Goal: Task Accomplishment & Management: Manage account settings

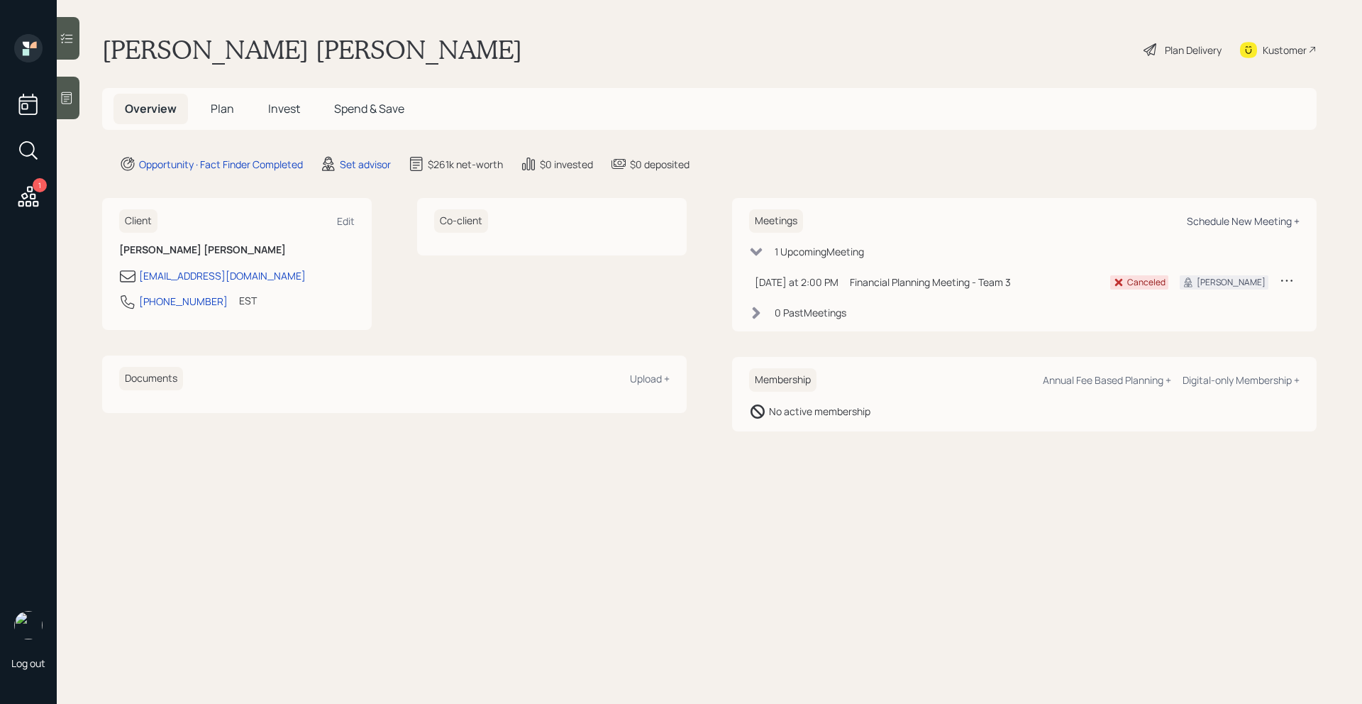
click at [1220, 221] on div "Schedule New Meeting +" at bounding box center [1243, 220] width 113 height 13
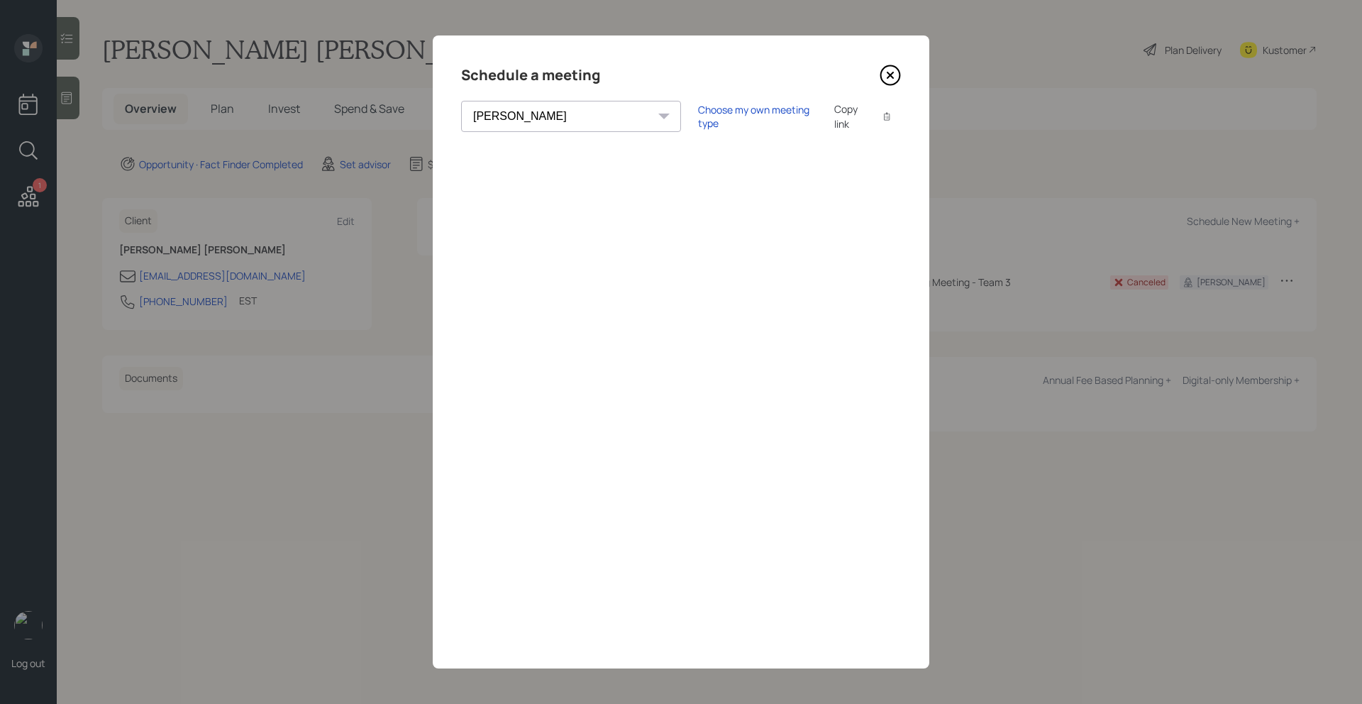
click at [541, 114] on select "[PERSON_NAME] [PERSON_NAME] [PERSON_NAME] [PERSON_NAME] [PERSON_NAME] [PERSON_N…" at bounding box center [571, 116] width 220 height 31
select select "bffa7908-1b2a-4c79-9bb6-f0ec9aed22d3"
click at [461, 101] on select "[PERSON_NAME] [PERSON_NAME] [PERSON_NAME] [PERSON_NAME] [PERSON_NAME] [PERSON_N…" at bounding box center [571, 116] width 220 height 31
click at [698, 122] on div "Choose my own meeting type" at bounding box center [757, 116] width 119 height 27
click at [890, 78] on icon at bounding box center [890, 75] width 21 height 21
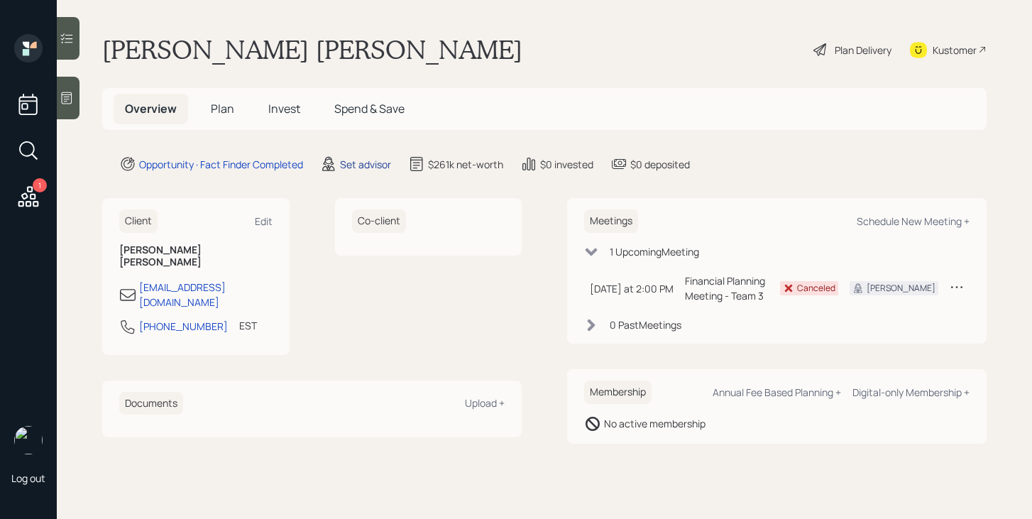
click at [355, 165] on div "Set advisor" at bounding box center [365, 164] width 51 height 15
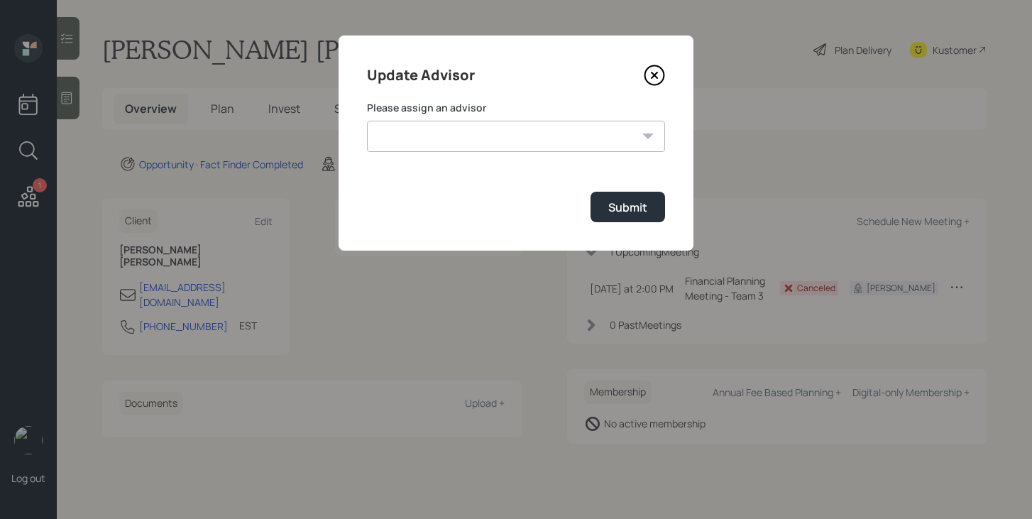
click at [454, 132] on select "[PERSON_NAME] [PERSON_NAME] [PERSON_NAME] [PERSON_NAME] End [PERSON_NAME] [PERS…" at bounding box center [516, 136] width 298 height 31
select select "bffa7908-1b2a-4c79-9bb6-f0ec9aed22d3"
click at [367, 121] on select "[PERSON_NAME] [PERSON_NAME] [PERSON_NAME] [PERSON_NAME] End [PERSON_NAME] [PERS…" at bounding box center [516, 136] width 298 height 31
click at [626, 199] on div "Submit" at bounding box center [627, 207] width 39 height 16
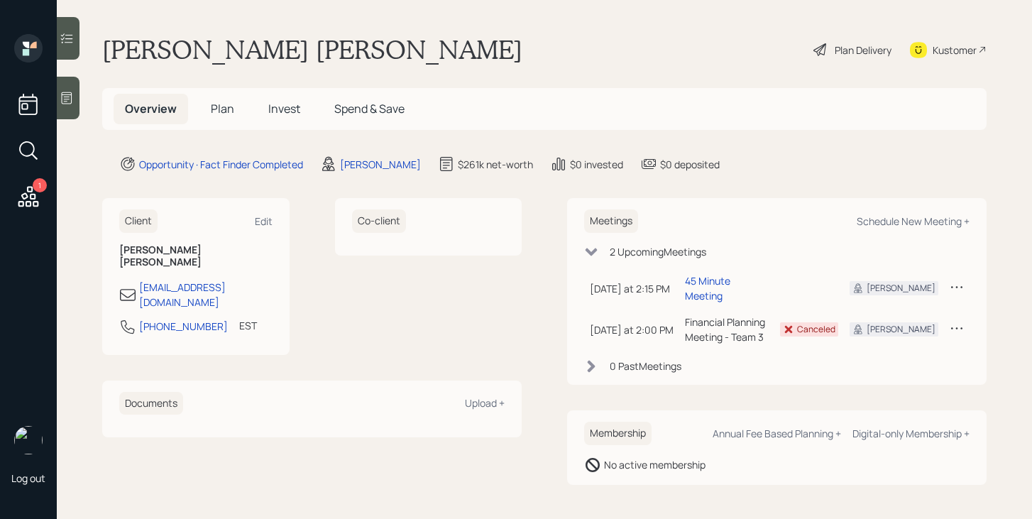
click at [223, 113] on span "Plan" at bounding box center [222, 109] width 23 height 16
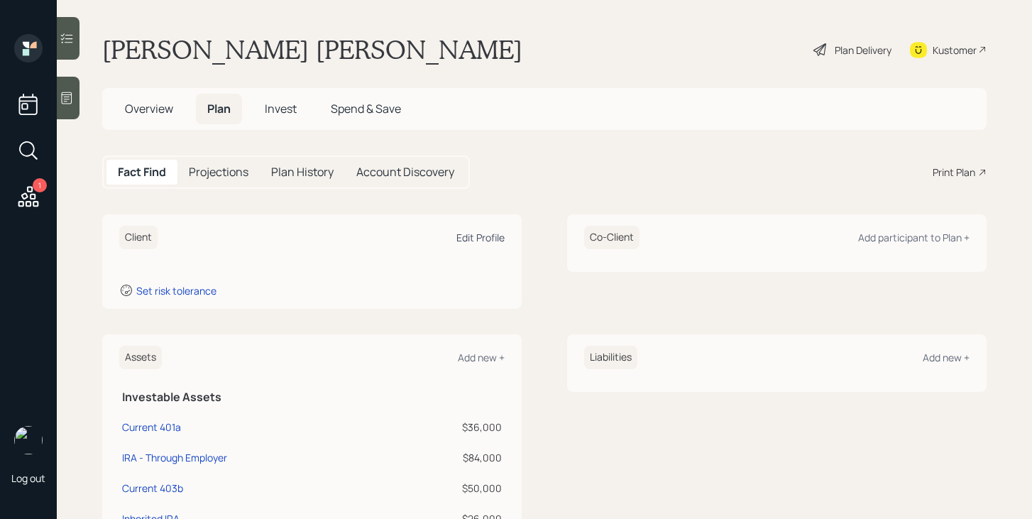
click at [480, 237] on div "Edit Profile" at bounding box center [480, 237] width 48 height 13
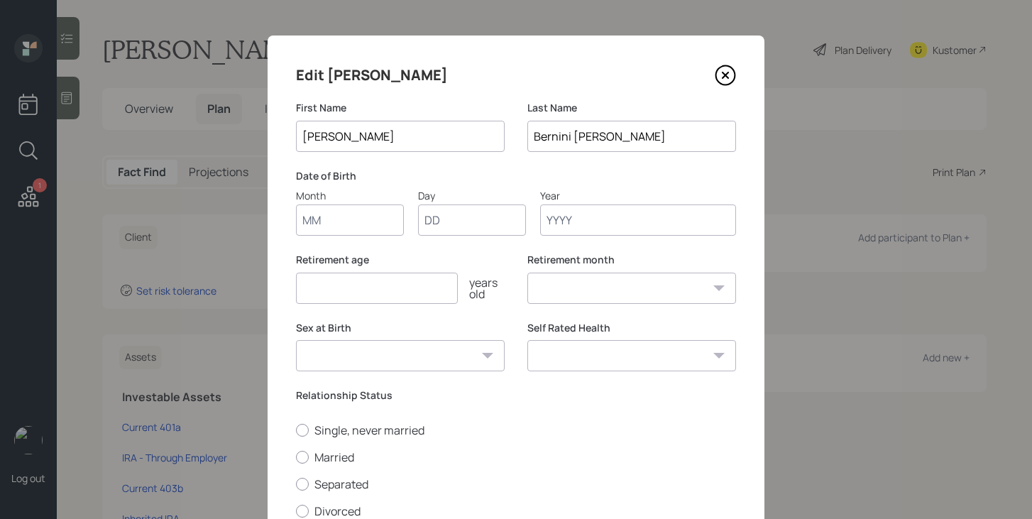
click at [379, 227] on input "Month" at bounding box center [350, 219] width 108 height 31
type input "02"
type input "16"
type input "1955"
select select "2"
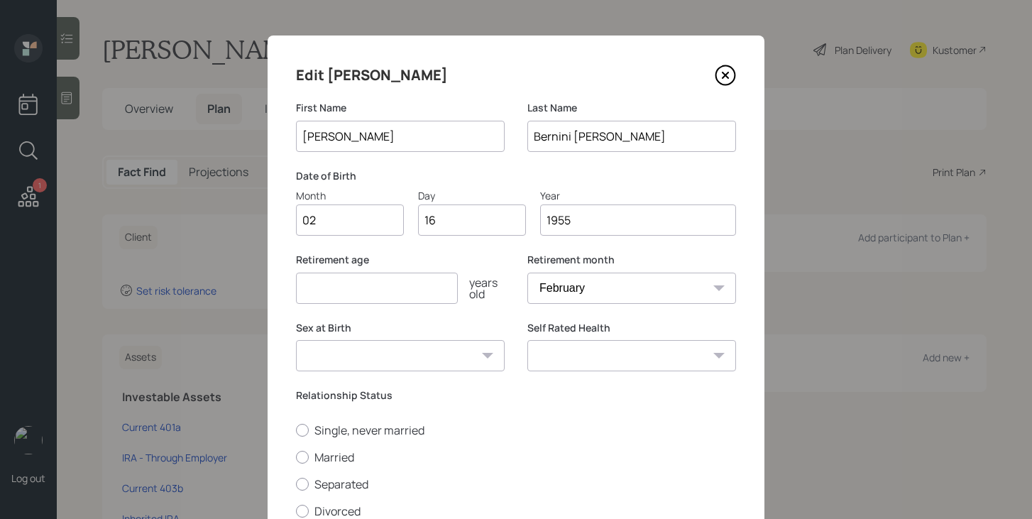
type input "1955"
click at [360, 287] on input "number" at bounding box center [377, 287] width 162 height 31
type input "70"
click at [612, 283] on select "January February March April May June July August September October November De…" at bounding box center [631, 287] width 209 height 31
select select "10"
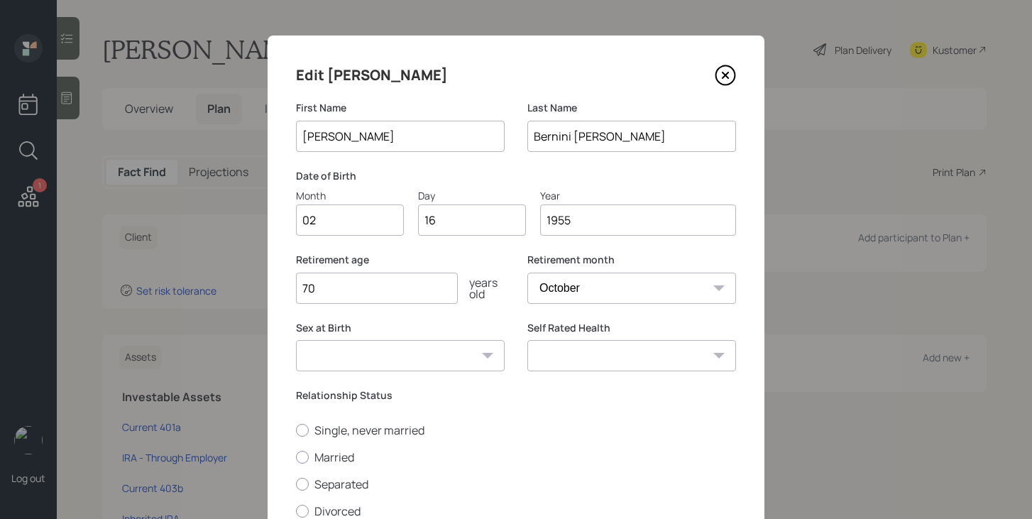
click at [527, 272] on select "January February March April May June July August September October November De…" at bounding box center [631, 287] width 209 height 31
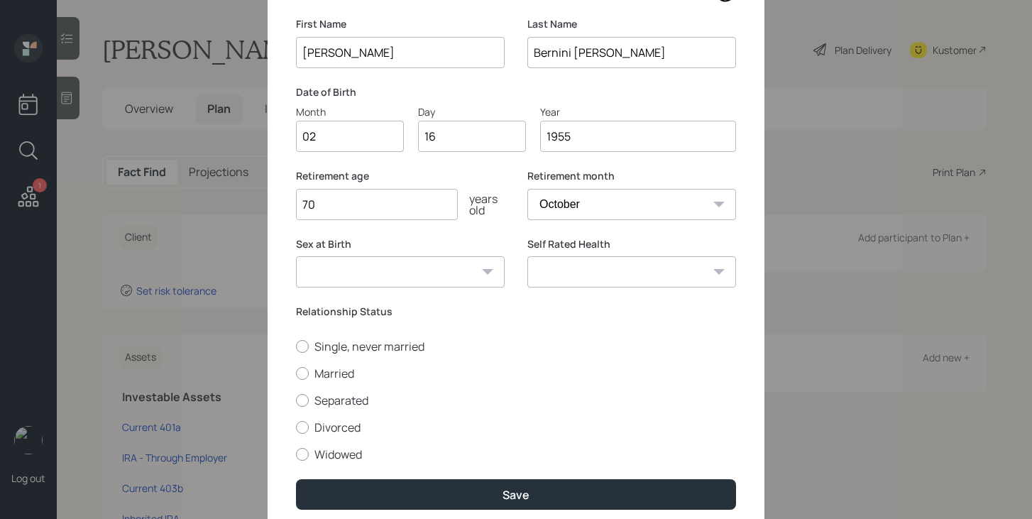
click at [450, 274] on select "Male Female Other / Prefer not to say" at bounding box center [400, 271] width 209 height 31
select select "female"
click at [296, 256] on select "Male Female Other / Prefer not to say" at bounding box center [400, 271] width 209 height 31
click at [590, 269] on select "Excellent Very Good Good Fair Poor" at bounding box center [631, 271] width 209 height 31
select select "good"
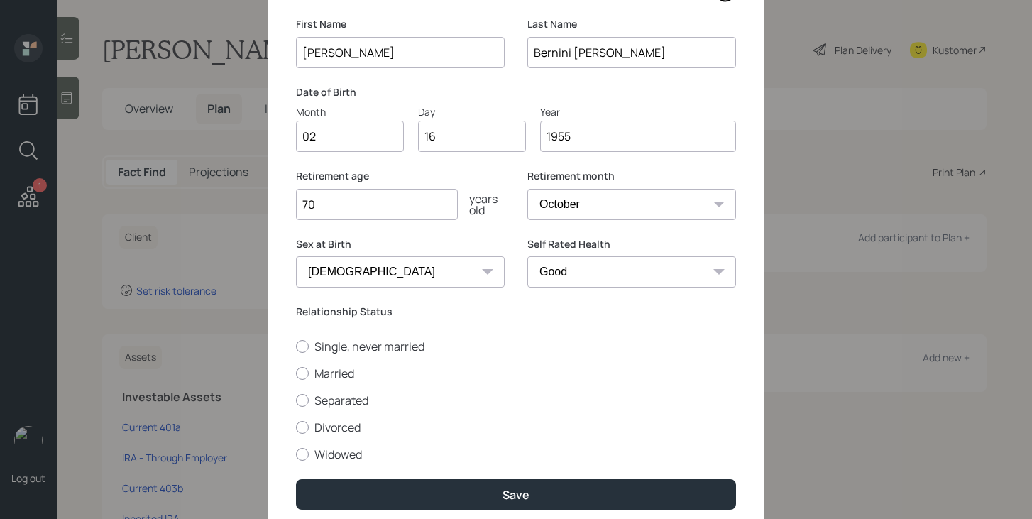
click at [527, 256] on select "Excellent Very Good Good Fair Poor" at bounding box center [631, 271] width 209 height 31
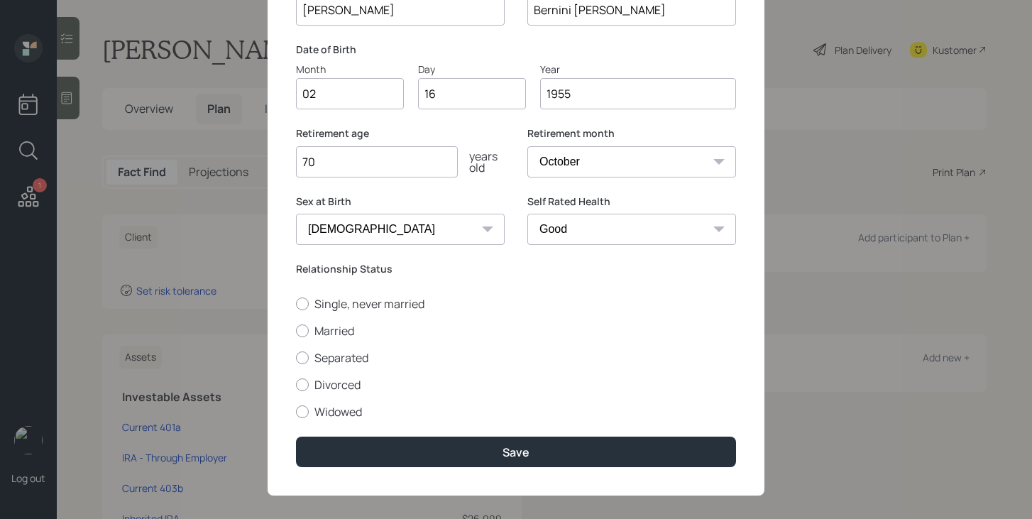
scroll to position [138, 0]
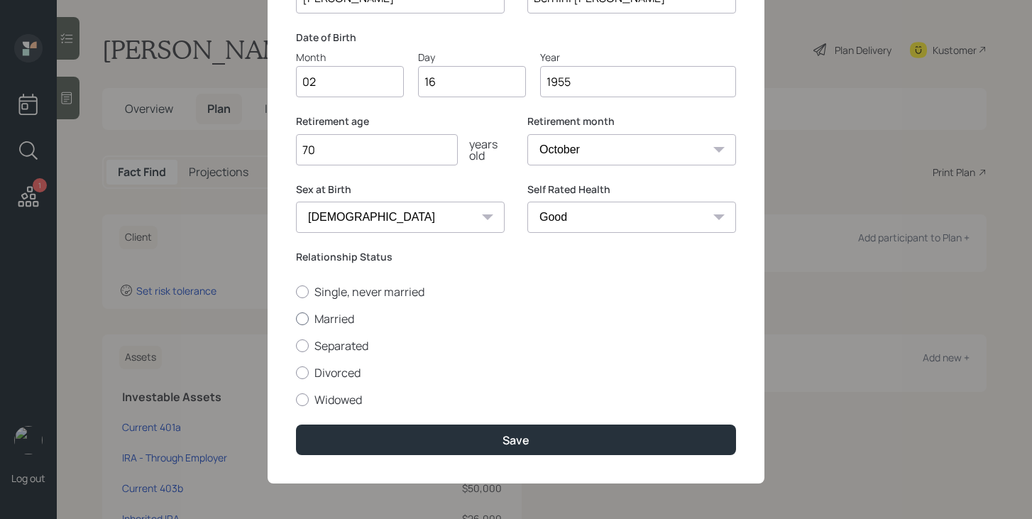
click at [353, 320] on label "Married" at bounding box center [516, 319] width 440 height 16
click at [296, 319] on input "Married" at bounding box center [295, 318] width 1 height 1
radio input "true"
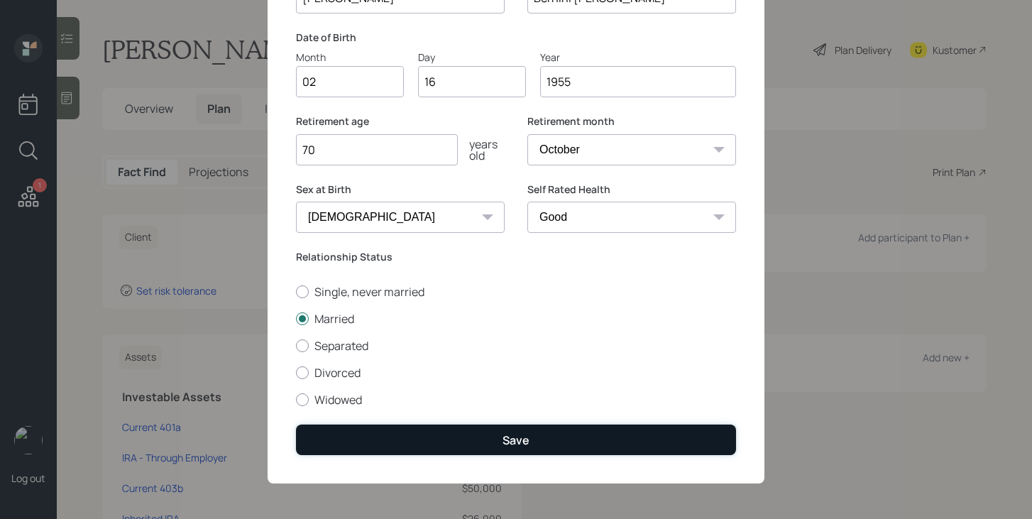
click at [453, 439] on button "Save" at bounding box center [516, 439] width 440 height 31
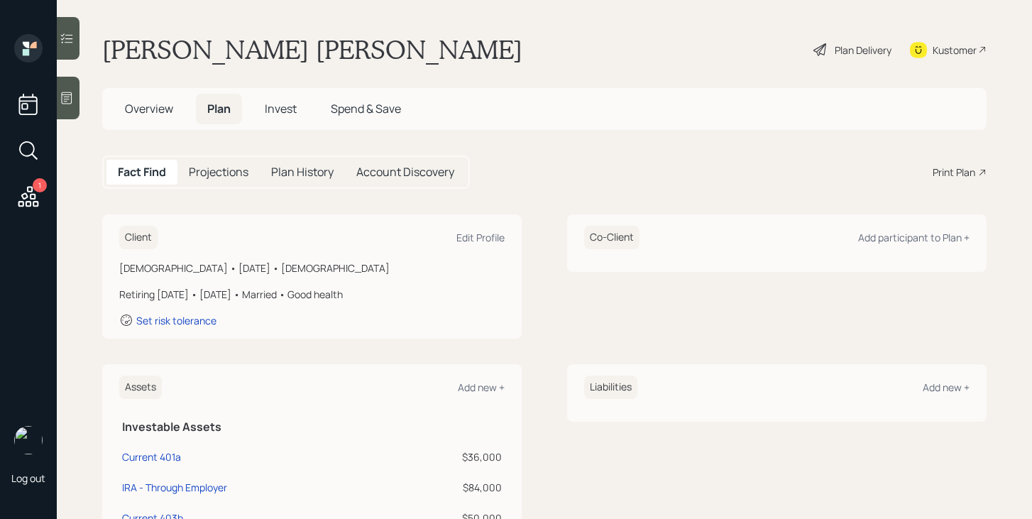
click at [846, 53] on div "Plan Delivery" at bounding box center [862, 50] width 57 height 15
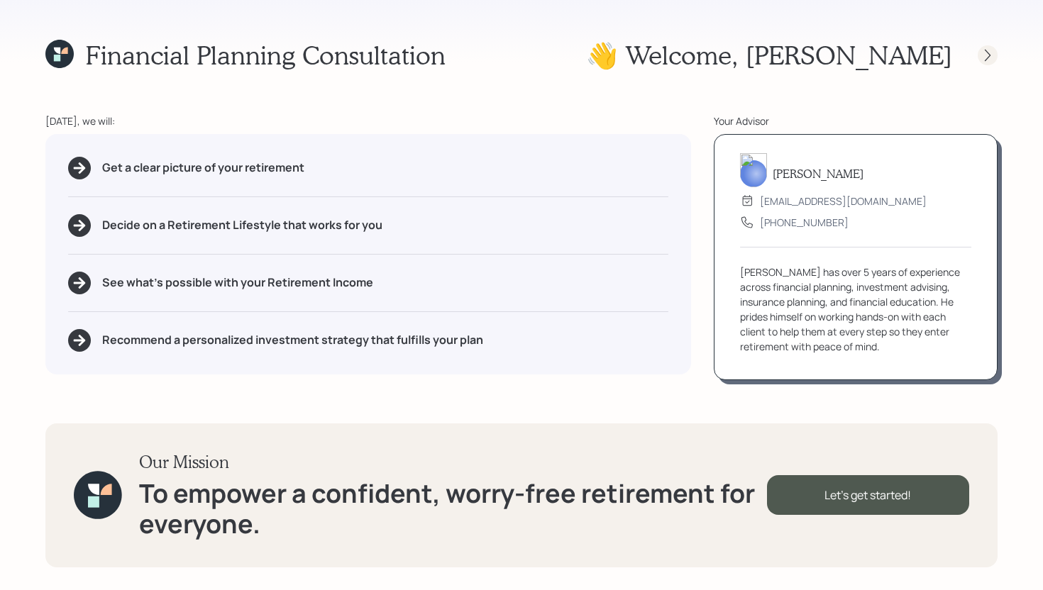
click at [983, 58] on icon at bounding box center [988, 55] width 14 height 14
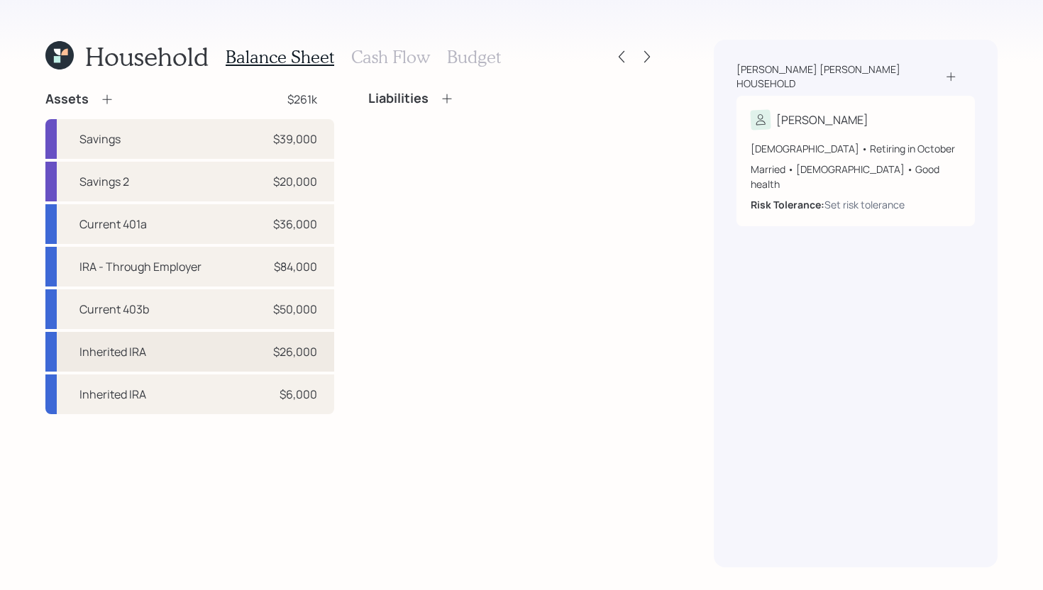
click at [165, 357] on div "Inherited IRA $26,000" at bounding box center [189, 352] width 289 height 40
select select "ira"
select select "balanced"
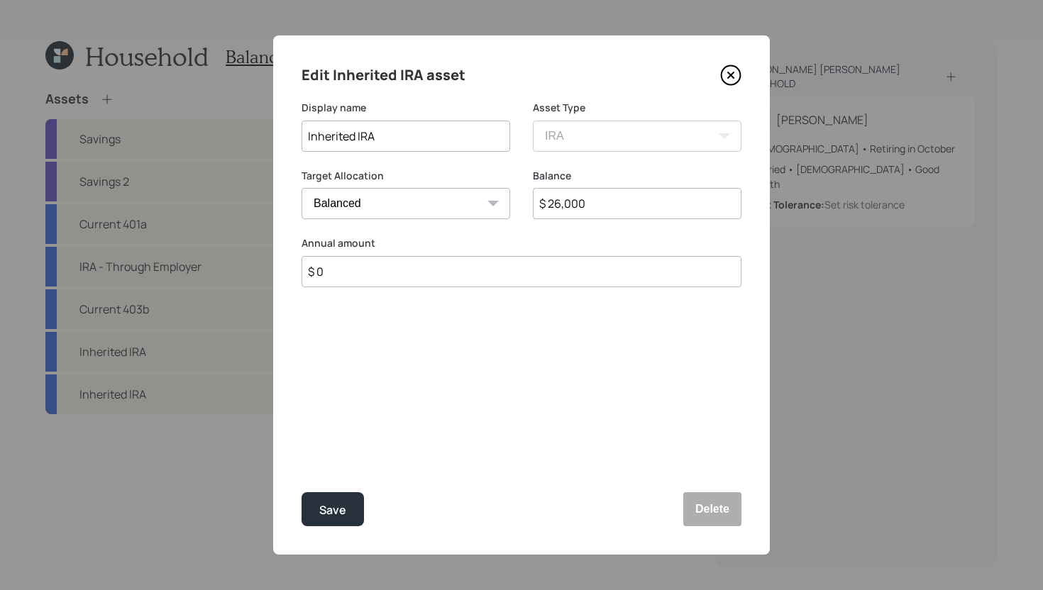
click at [306, 139] on input "Inherited IRA" at bounding box center [406, 136] width 209 height 31
type input "American Funds Inherited IRA"
click at [340, 514] on div "Save" at bounding box center [332, 510] width 27 height 19
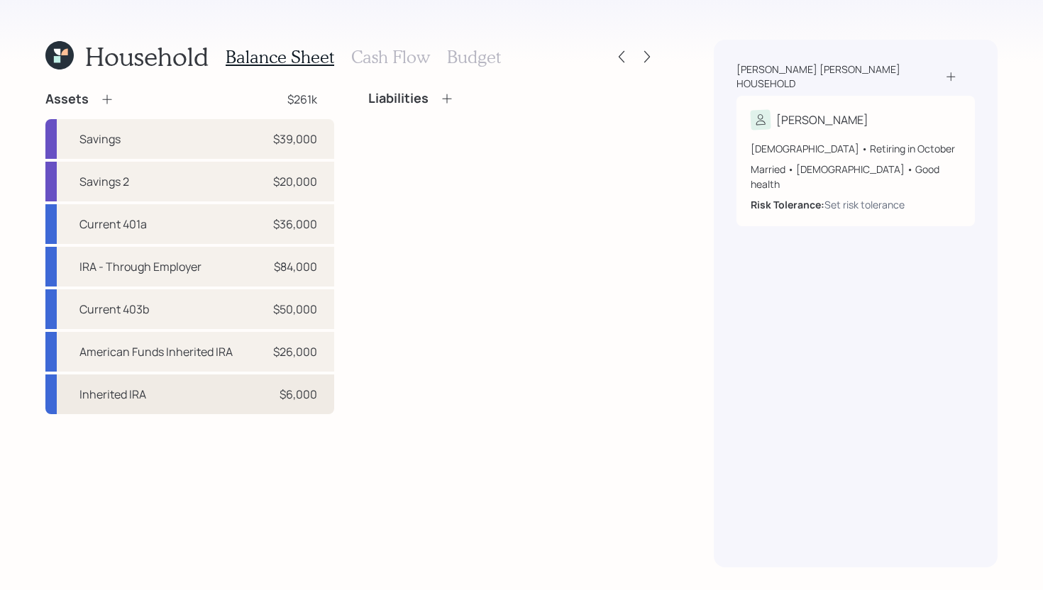
click at [194, 390] on div "Inherited IRA $6,000" at bounding box center [189, 395] width 289 height 40
select select "ira"
select select "balanced"
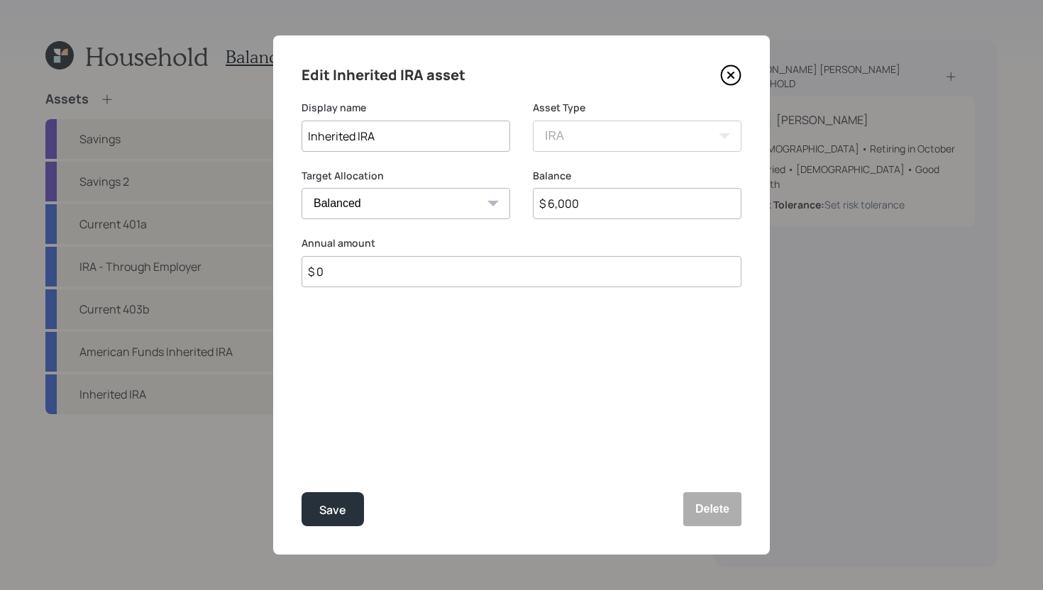
click at [306, 129] on input "Inherited IRA" at bounding box center [406, 136] width 209 height 31
type input "Fidelity Inherited IRA"
click at [336, 501] on div "Save" at bounding box center [332, 510] width 27 height 19
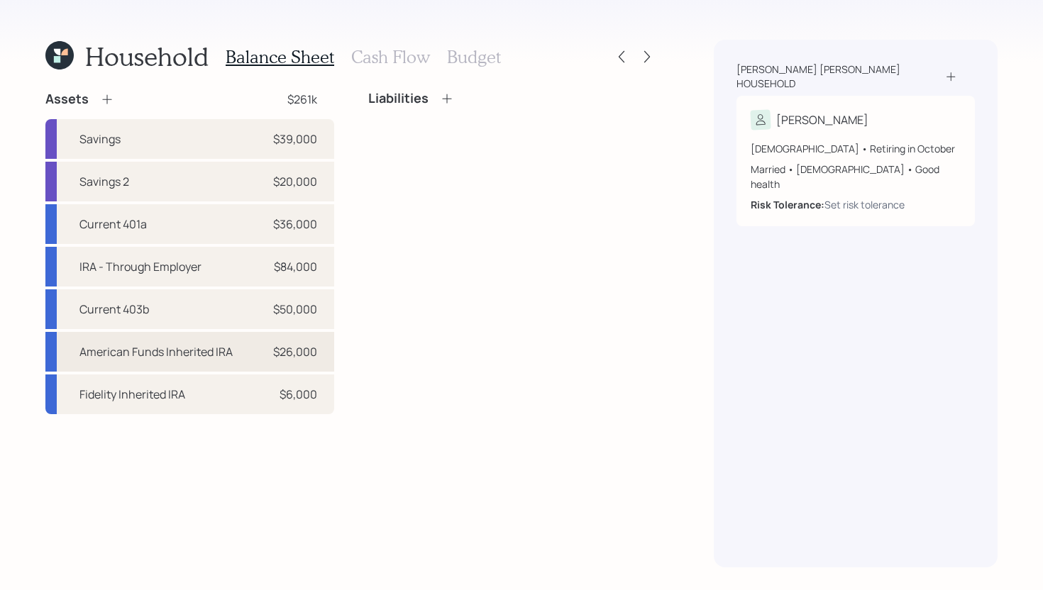
click at [226, 353] on div "American Funds Inherited IRA" at bounding box center [155, 351] width 153 height 17
select select "ira"
select select "balanced"
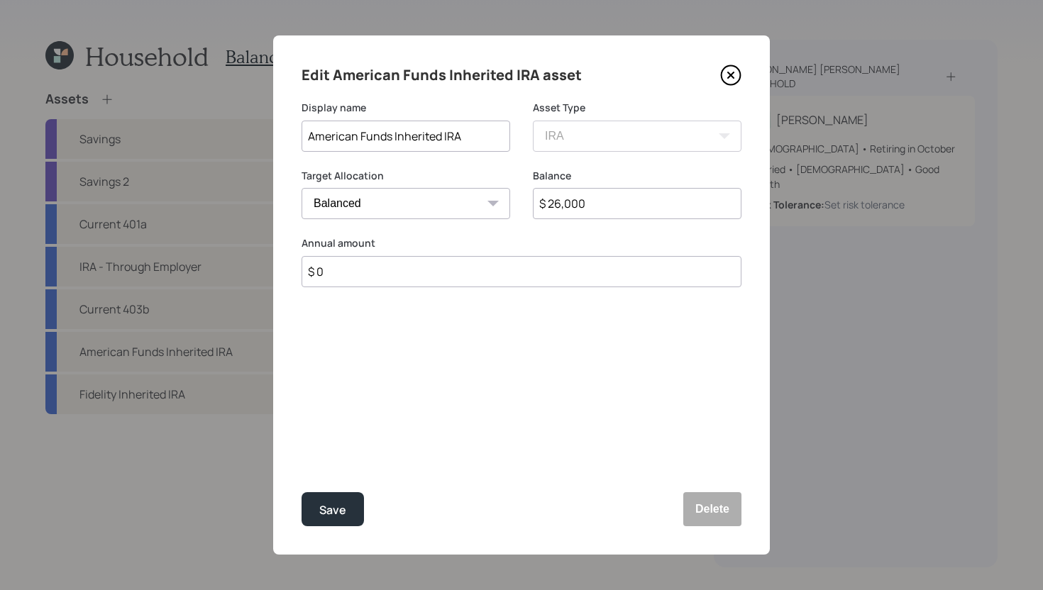
click at [590, 203] on input "$ 26,000" at bounding box center [637, 203] width 209 height 31
click at [731, 71] on icon at bounding box center [730, 75] width 21 height 21
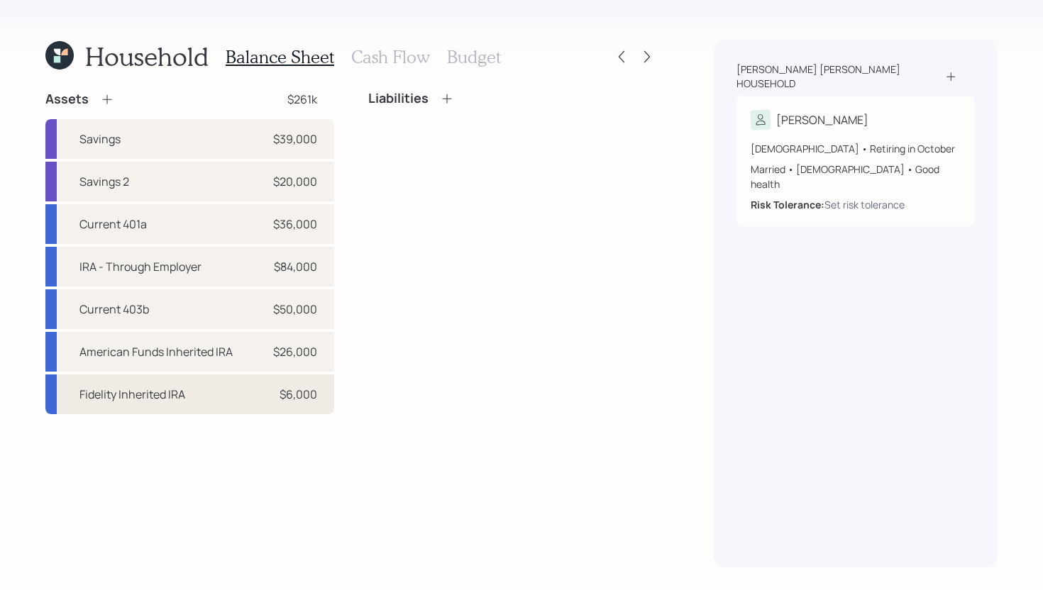
click at [214, 403] on div "Fidelity Inherited IRA $6,000" at bounding box center [189, 395] width 289 height 40
select select "ira"
select select "balanced"
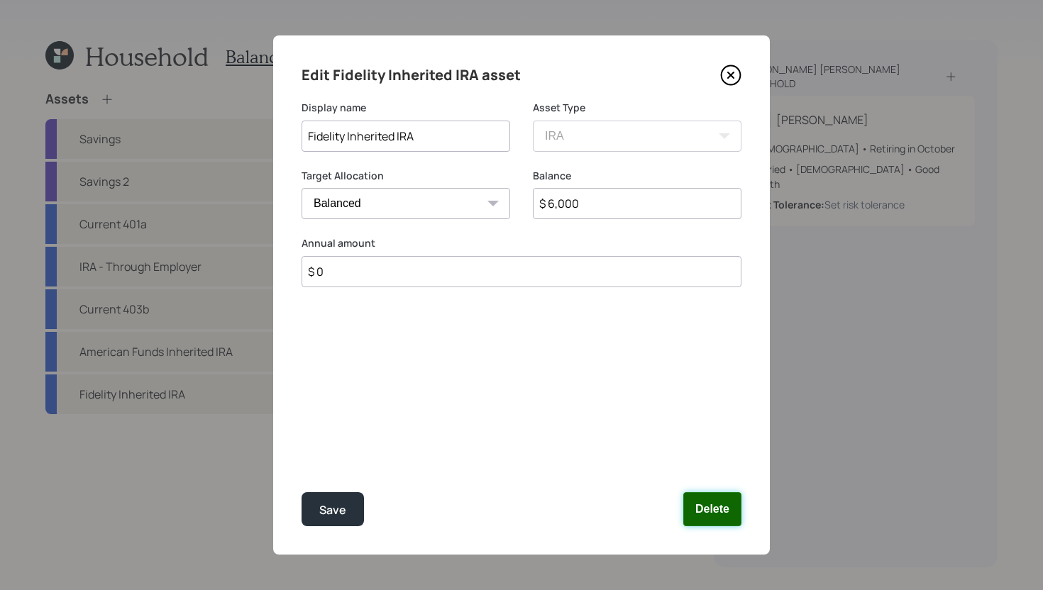
click at [717, 514] on button "Delete" at bounding box center [712, 509] width 58 height 34
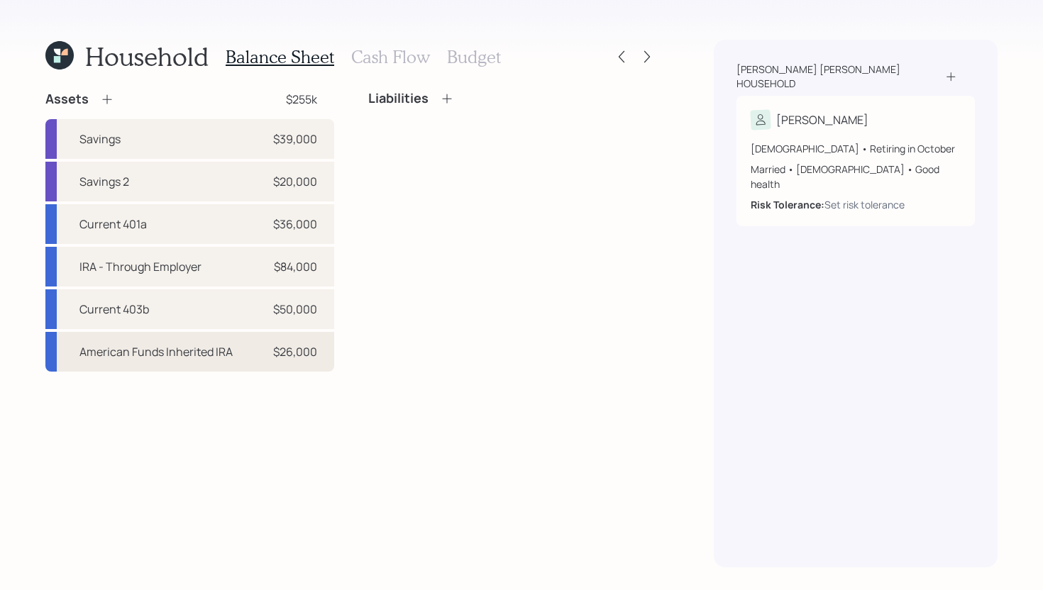
click at [249, 357] on div "American Funds Inherited IRA $26,000" at bounding box center [189, 352] width 289 height 40
select select "ira"
select select "balanced"
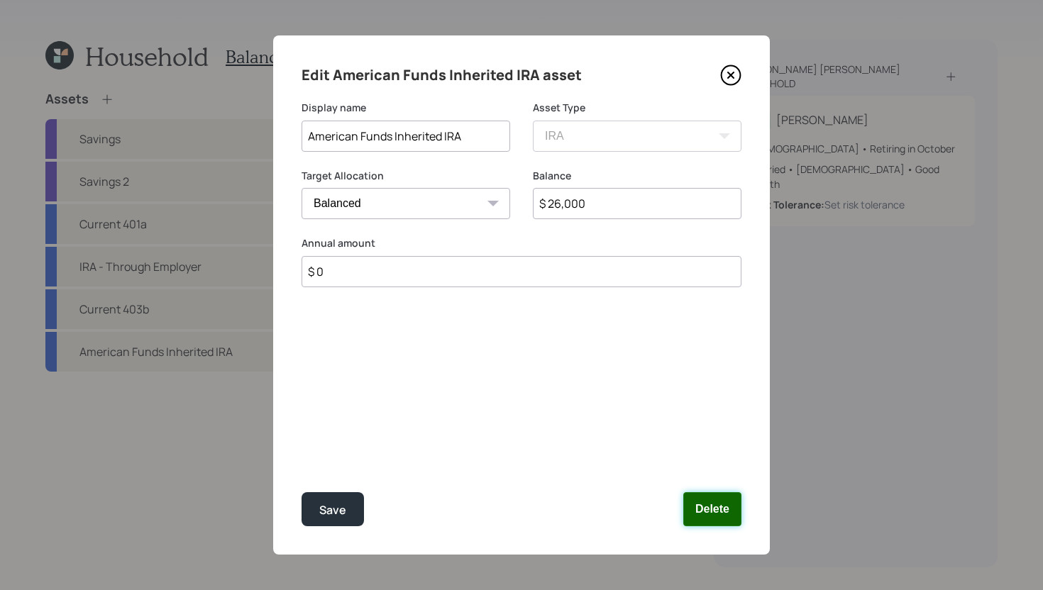
click at [728, 507] on button "Delete" at bounding box center [712, 509] width 58 height 34
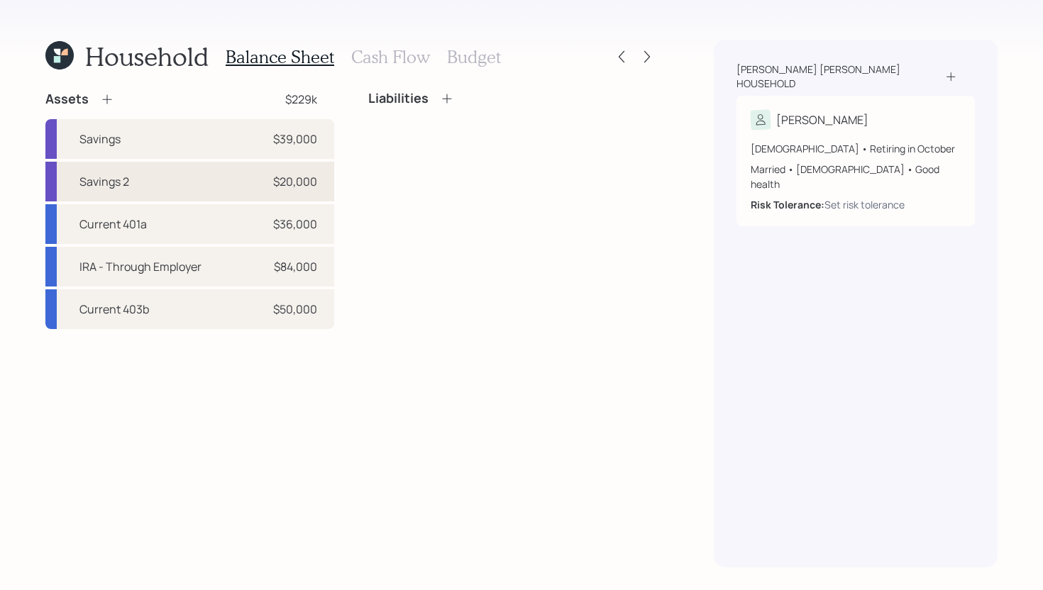
click at [206, 174] on div "Savings 2 $20,000" at bounding box center [189, 182] width 289 height 40
select select "cash"
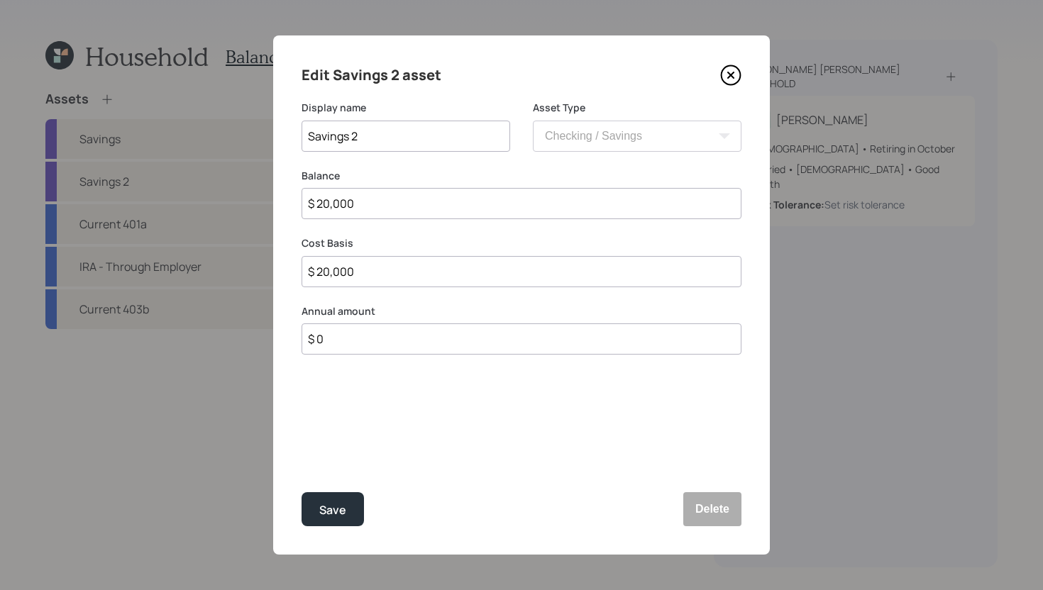
click at [369, 128] on input "Savings 2" at bounding box center [406, 136] width 209 height 31
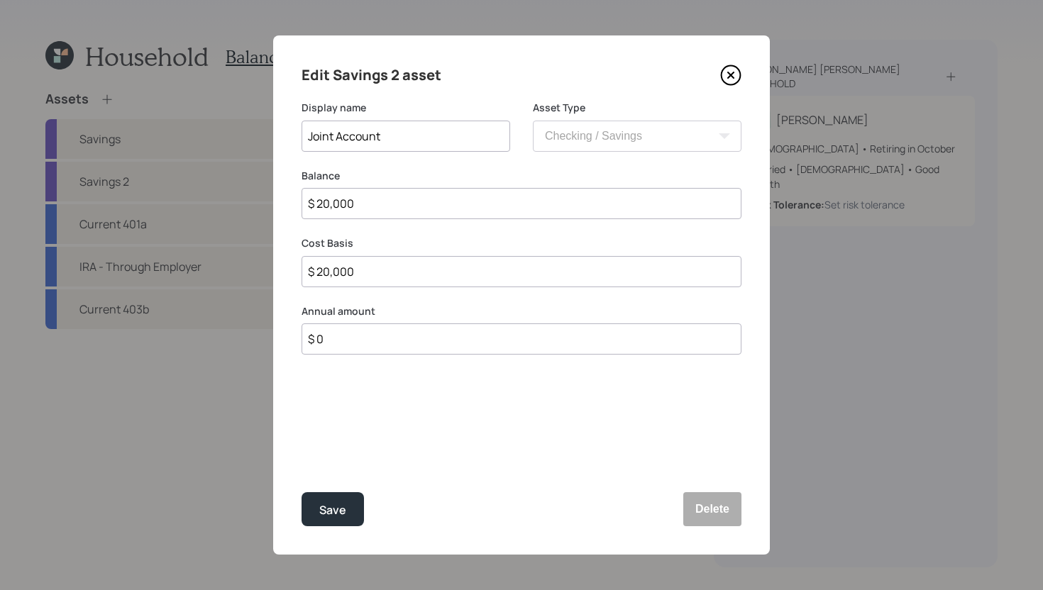
type input "Joint Account"
click at [394, 204] on input "$ 20,000" at bounding box center [522, 203] width 440 height 31
type input "$ 7"
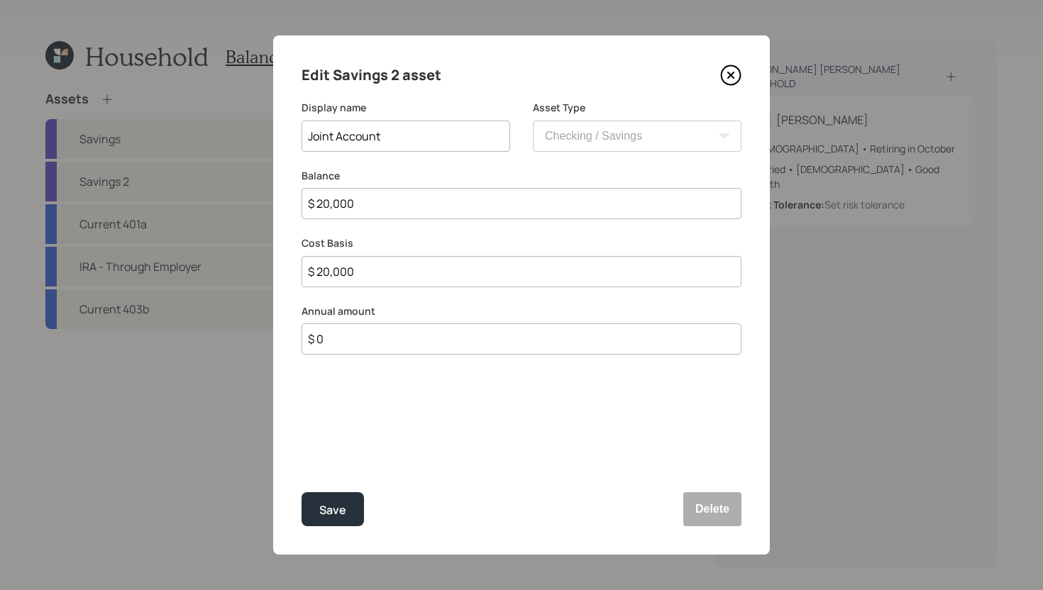
type input "$ 7"
type input "$ 70"
type input "$ 700"
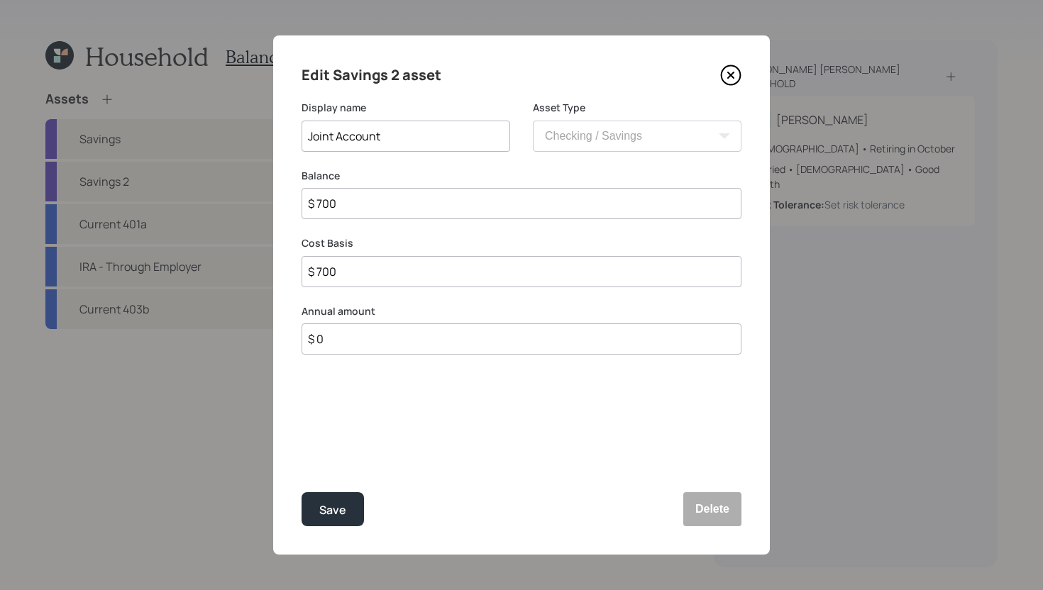
type input "$ 7,000"
click at [343, 502] on div "Save" at bounding box center [332, 510] width 27 height 19
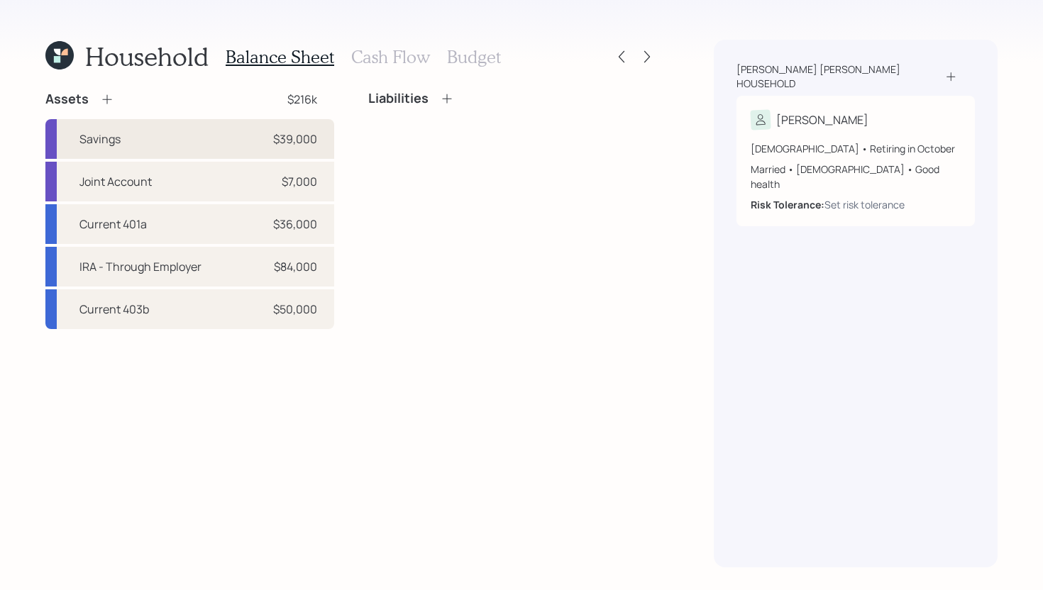
click at [191, 141] on div "Savings $39,000" at bounding box center [189, 139] width 289 height 40
select select "cash"
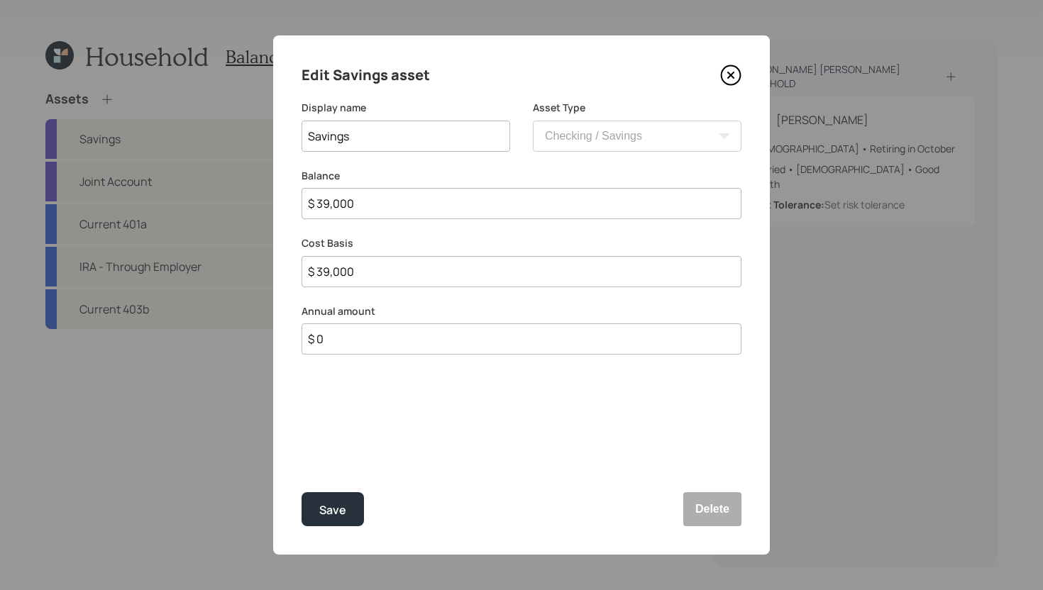
click at [307, 139] on input "Savings" at bounding box center [406, 136] width 209 height 31
click at [349, 138] on input "Peoples First Savings" at bounding box center [406, 136] width 209 height 31
type input "People First Savings"
drag, startPoint x: 330, startPoint y: 201, endPoint x: 308, endPoint y: 201, distance: 22.0
click at [307, 201] on input "$ 39,000" at bounding box center [522, 203] width 440 height 31
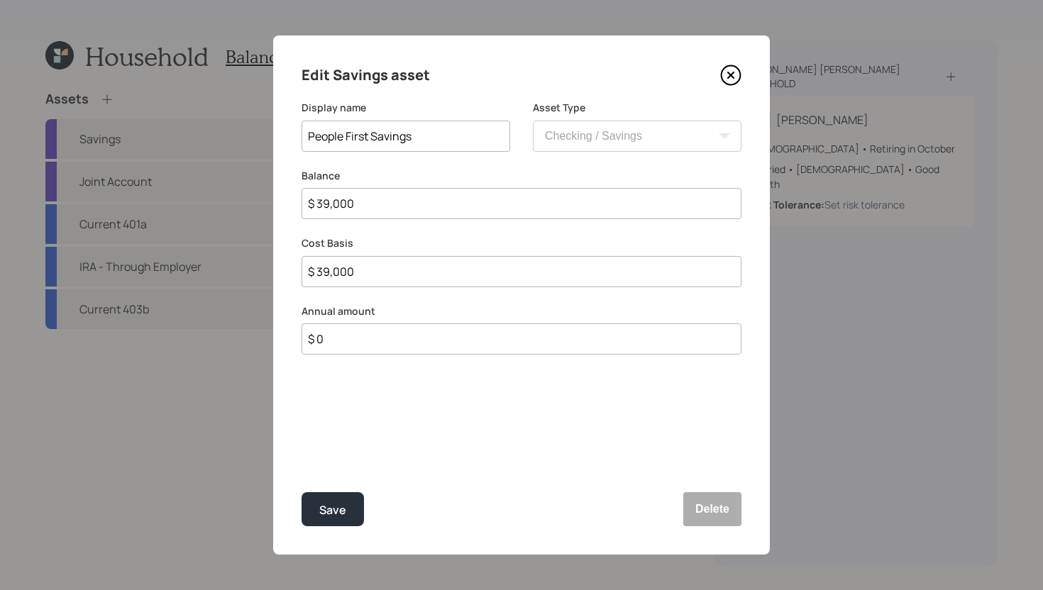
type input "$ 4,000"
type input "$ 40,000"
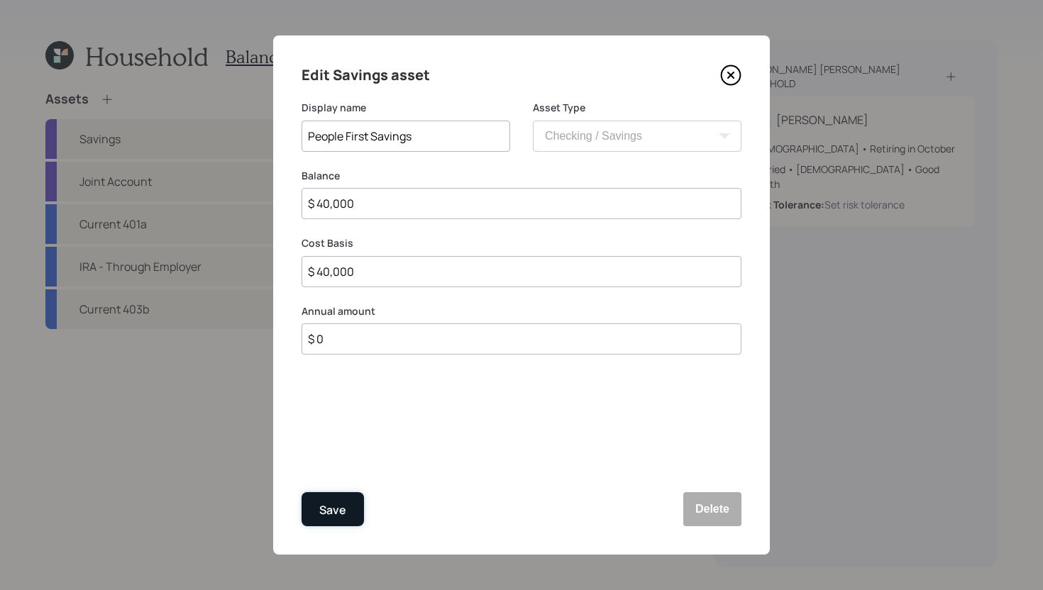
click at [336, 512] on div "Save" at bounding box center [332, 510] width 27 height 19
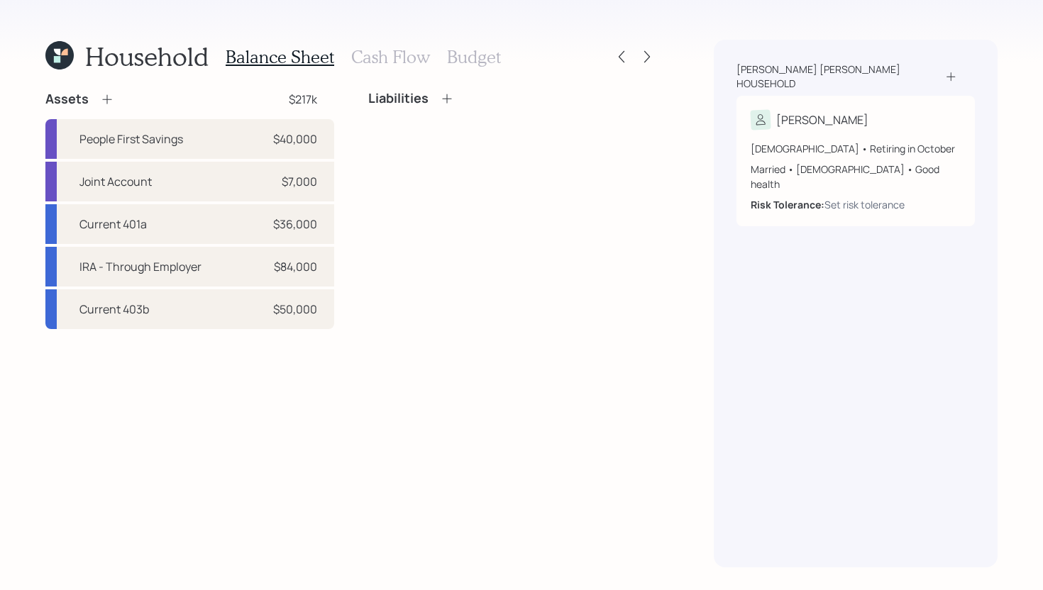
click at [107, 103] on icon at bounding box center [107, 99] width 14 height 14
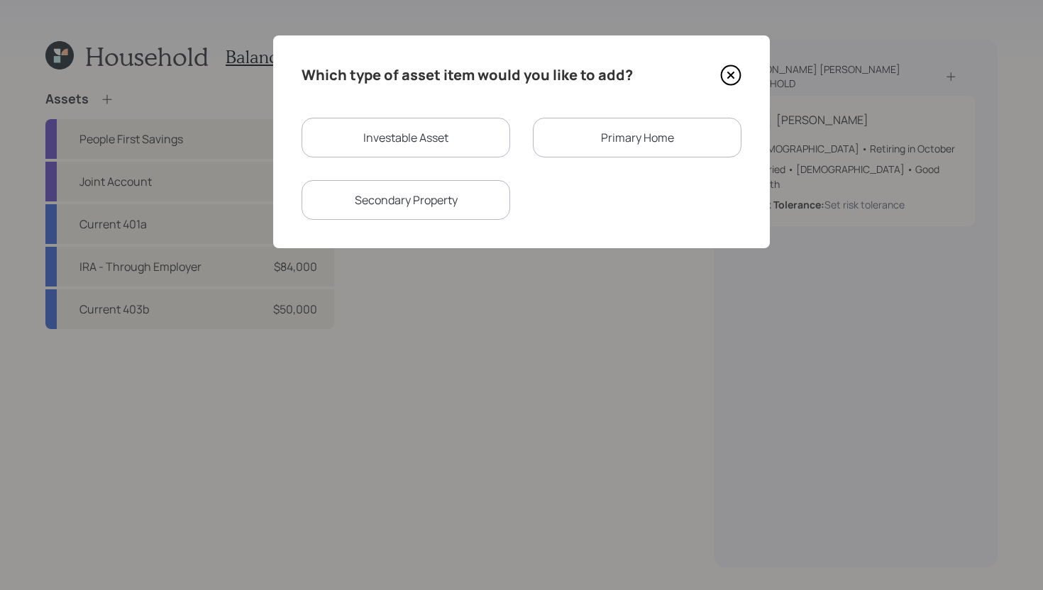
click at [402, 138] on div "Investable Asset" at bounding box center [406, 138] width 209 height 40
select select "taxable"
select select "balanced"
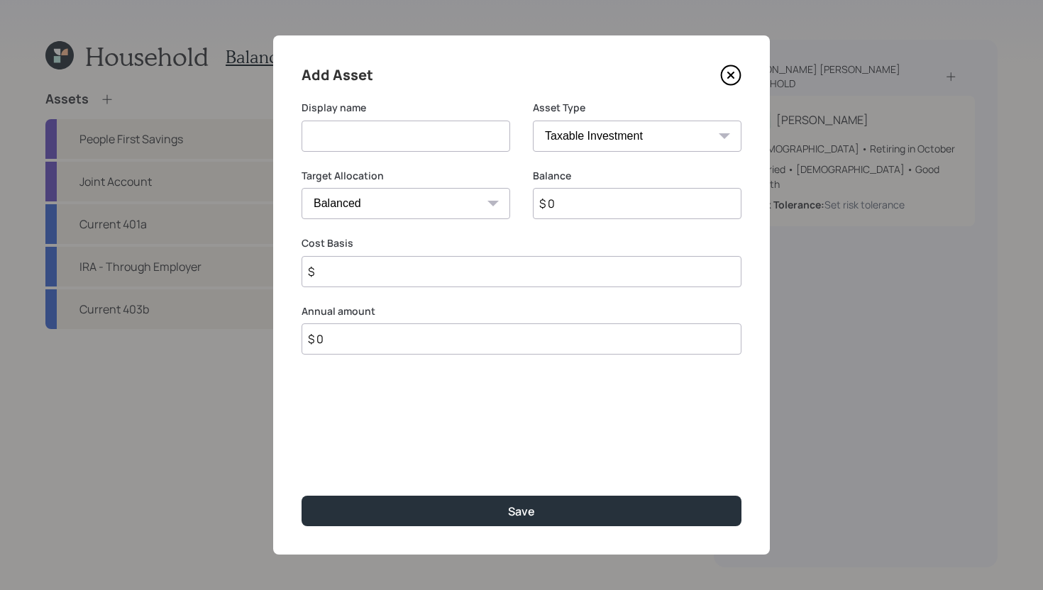
click at [402, 138] on input at bounding box center [406, 136] width 209 height 31
type input "Wells Fargo"
click at [656, 139] on select "SEP IRA IRA Roth IRA 401(k) Roth 401(k) 403(b) Roth 403(b) 457(b) Roth 457(b) H…" at bounding box center [637, 136] width 209 height 31
select select "cash"
click at [533, 121] on select "SEP IRA IRA Roth IRA 401(k) Roth 401(k) 403(b) Roth 403(b) 457(b) Roth 457(b) H…" at bounding box center [637, 136] width 209 height 31
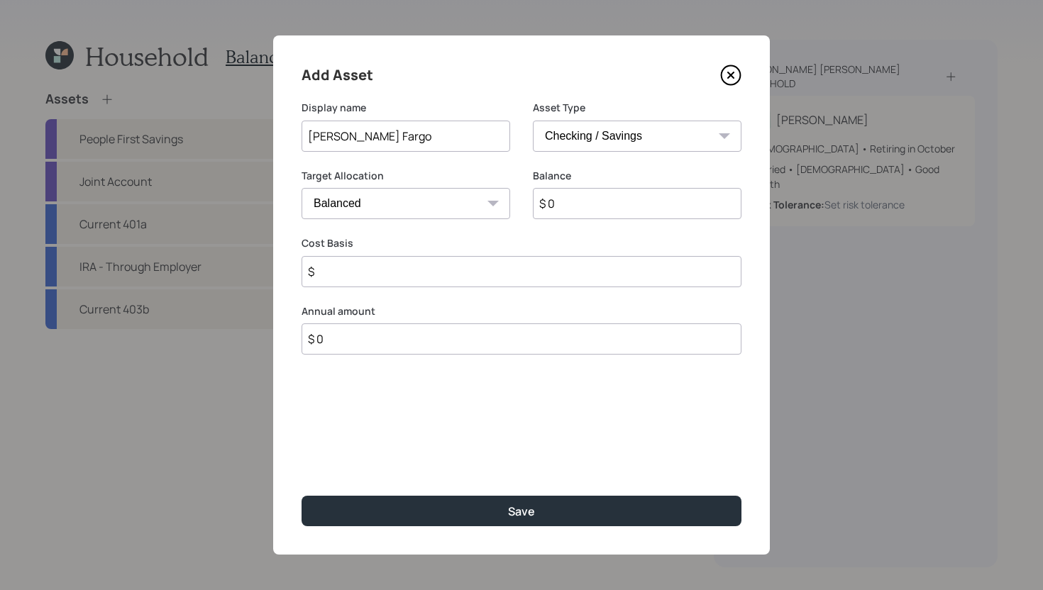
type input "$"
click at [475, 211] on input "$ 0" at bounding box center [522, 203] width 440 height 31
type input "$ 1"
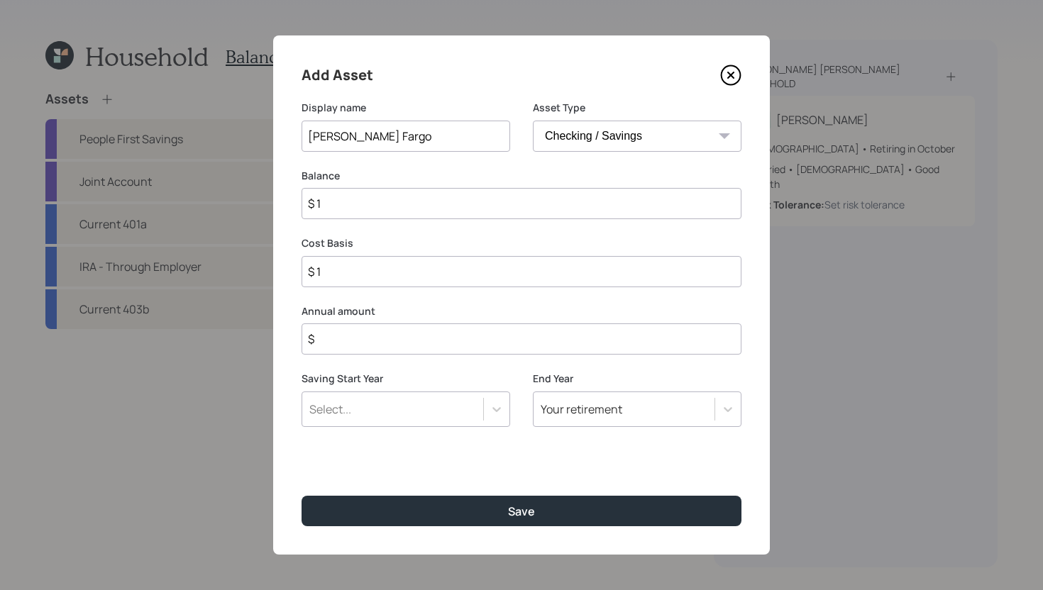
type input "$ 19"
type input "$ 190"
type input "$ 1,900"
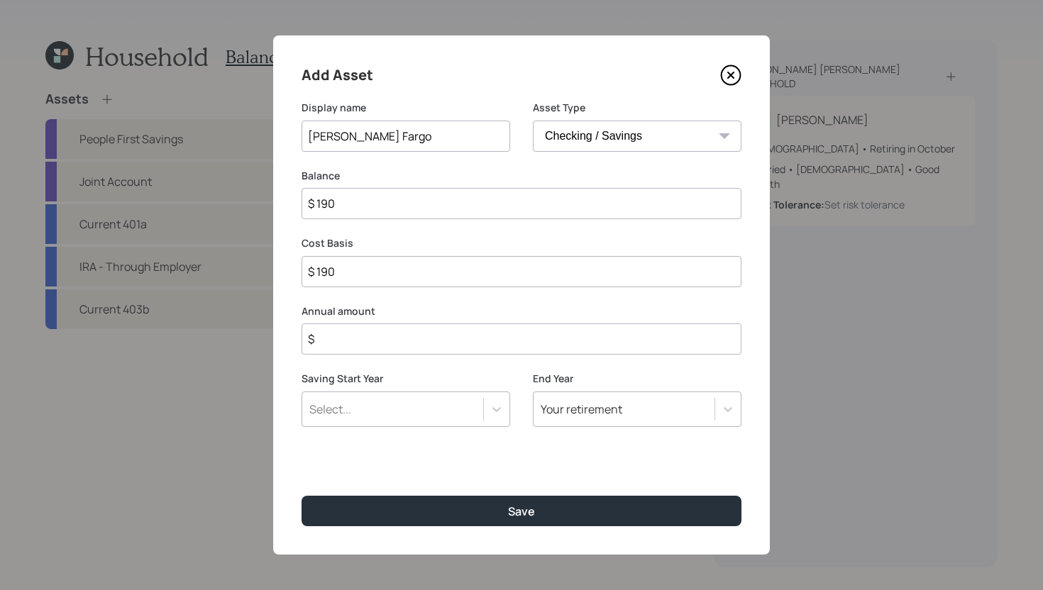
type input "$ 1,900"
type input "$ 19,000"
click at [444, 149] on input "Wells Fargo" at bounding box center [406, 136] width 209 height 31
type input "Wells Fargo - Personal Savings"
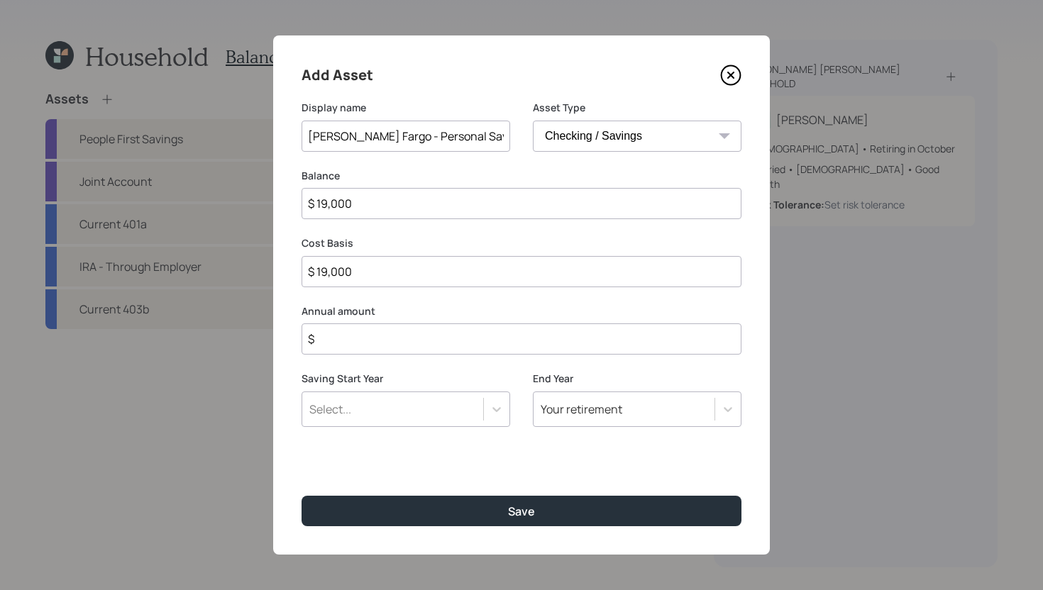
click at [387, 344] on input "$" at bounding box center [522, 339] width 440 height 31
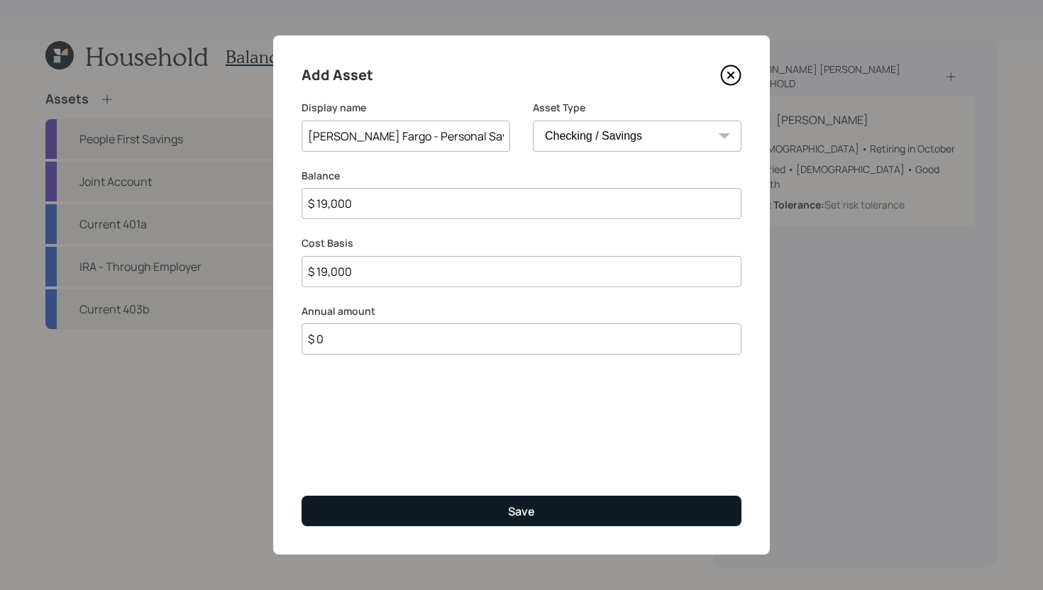
type input "$ 0"
click at [479, 514] on button "Save" at bounding box center [522, 511] width 440 height 31
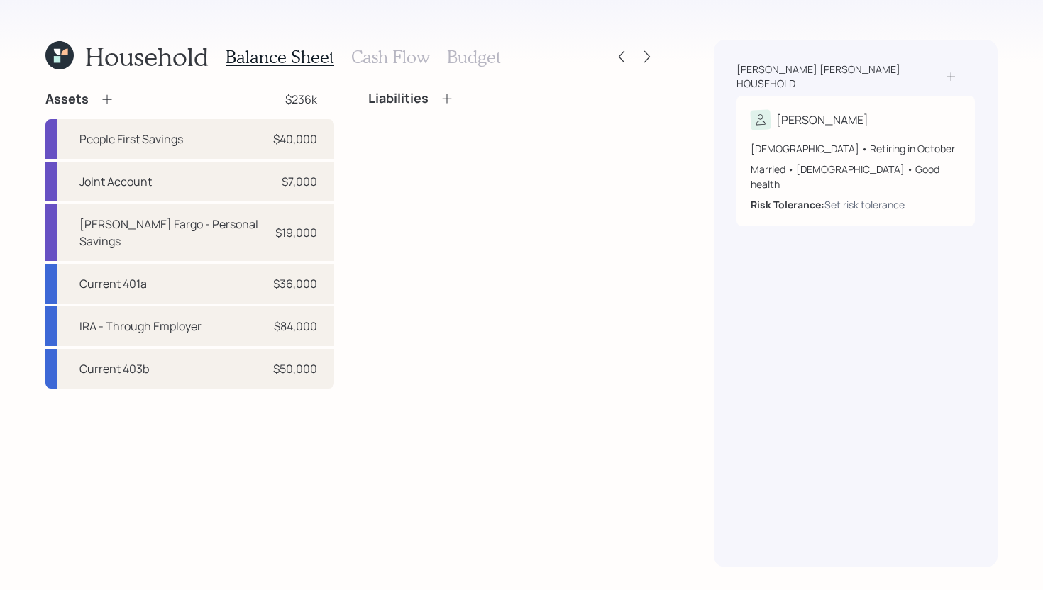
click at [112, 99] on icon at bounding box center [107, 99] width 14 height 14
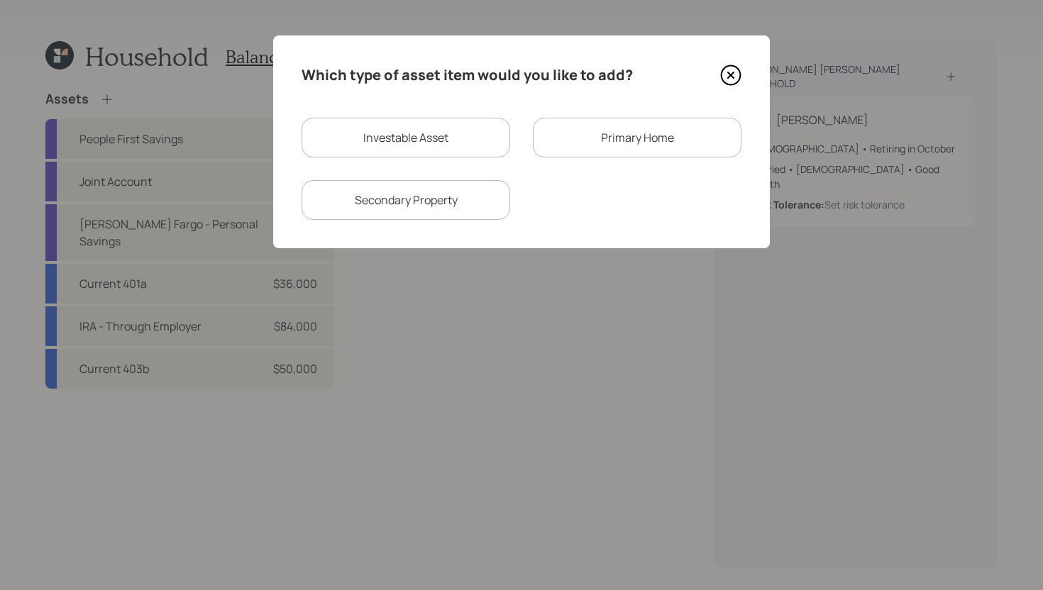
click at [627, 138] on div "Primary Home" at bounding box center [637, 138] width 209 height 40
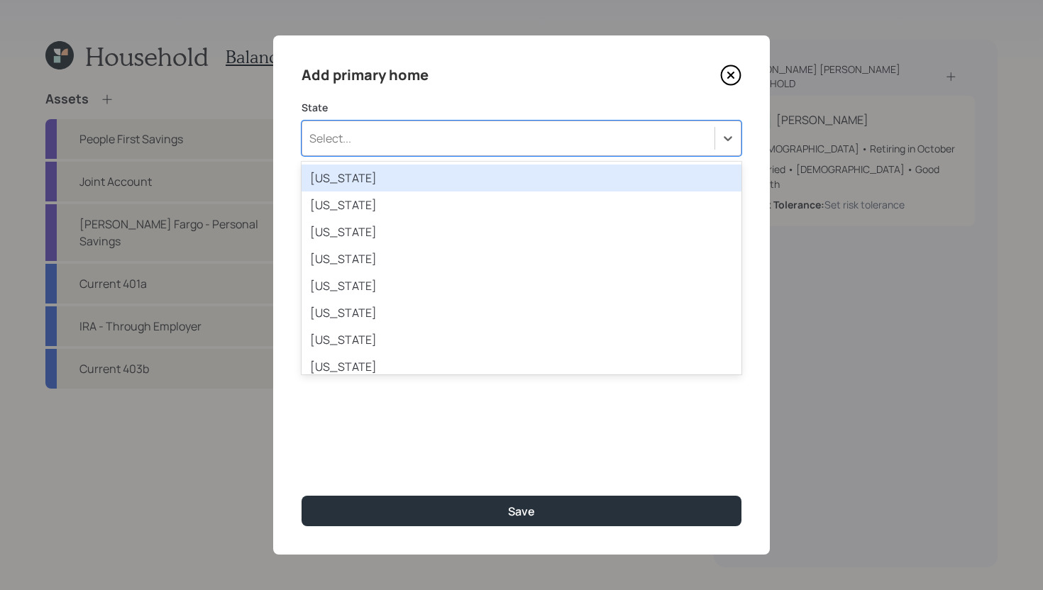
click at [568, 145] on div "Select..." at bounding box center [508, 138] width 412 height 24
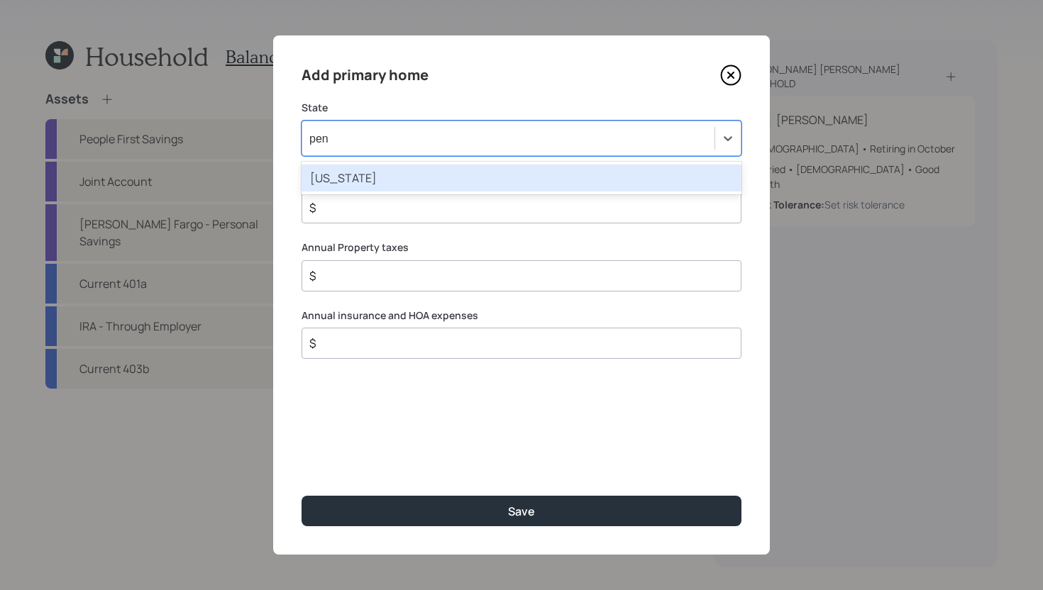
type input "penn"
click at [557, 182] on div "Pennsylvania" at bounding box center [522, 178] width 440 height 27
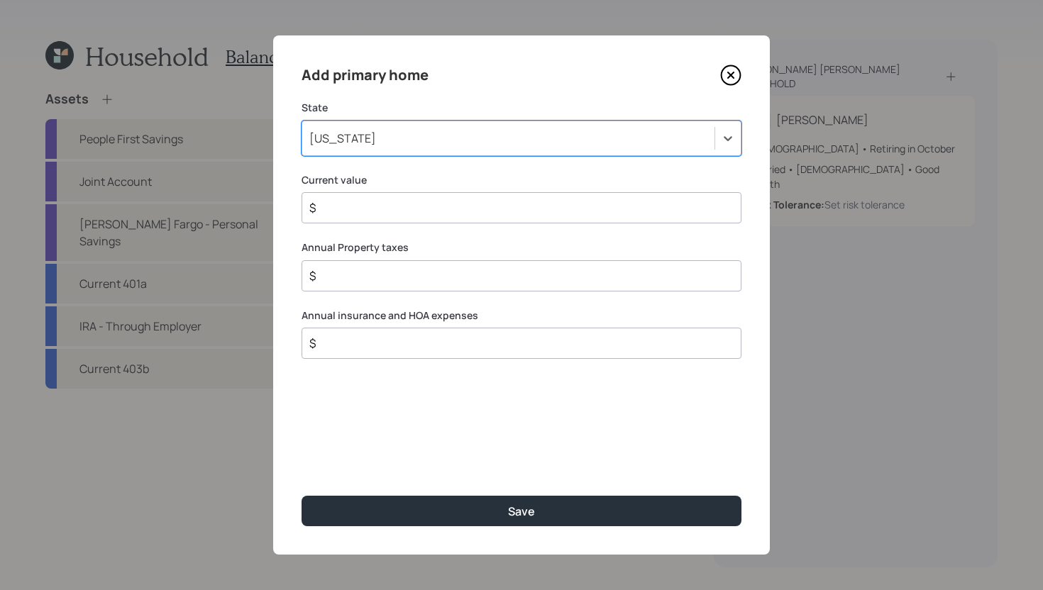
click at [385, 214] on input "$" at bounding box center [516, 207] width 416 height 17
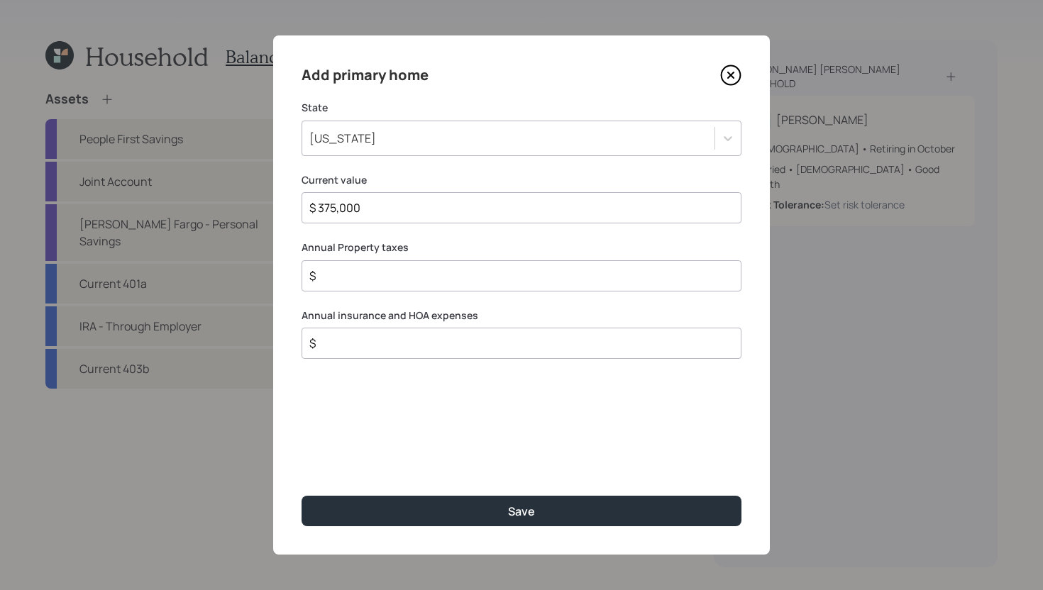
type input "$ 375,000"
click at [402, 265] on div "$" at bounding box center [522, 275] width 440 height 31
click at [401, 275] on input "$" at bounding box center [516, 275] width 416 height 17
click at [435, 279] on input "$ 5,500" at bounding box center [516, 275] width 416 height 17
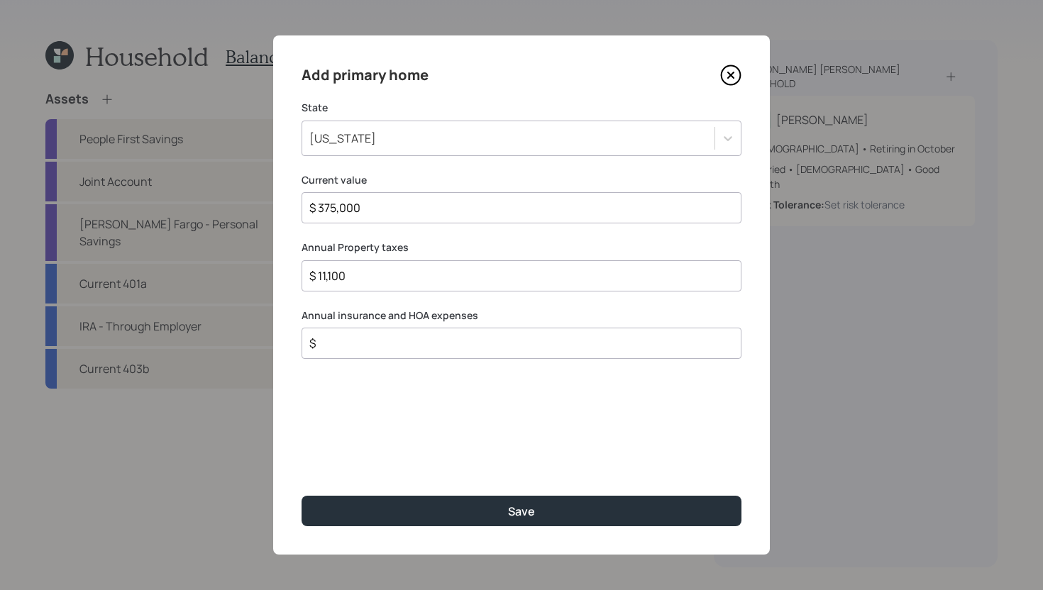
type input "$ 11,100"
click at [425, 338] on input "$" at bounding box center [516, 343] width 416 height 17
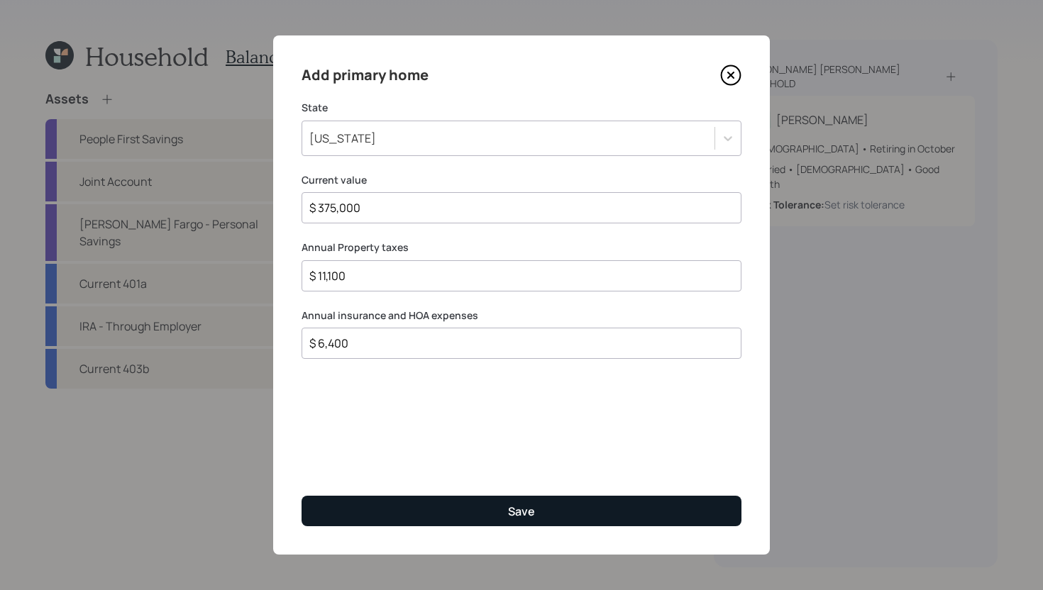
type input "$ 6,400"
click at [464, 511] on button "Save" at bounding box center [522, 511] width 440 height 31
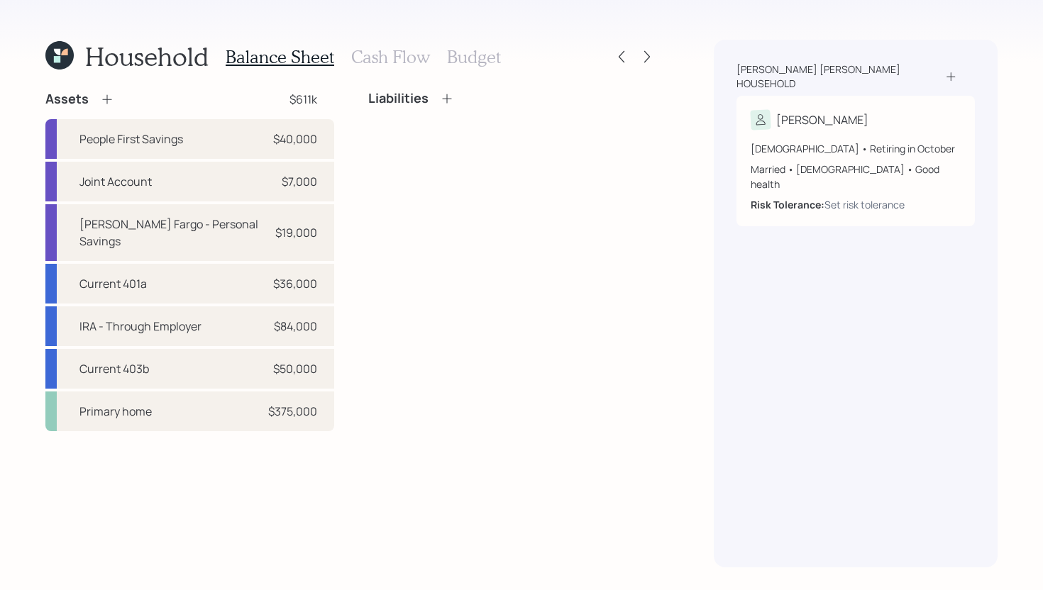
click at [395, 60] on h3 "Cash Flow" at bounding box center [390, 57] width 79 height 21
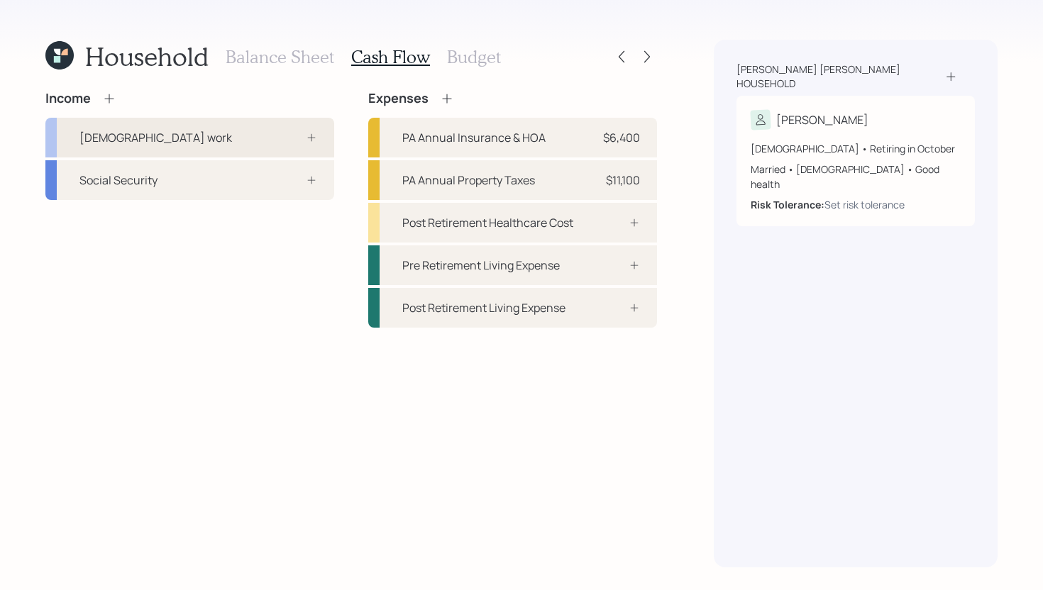
click at [184, 130] on div "Full-time work" at bounding box center [189, 138] width 289 height 40
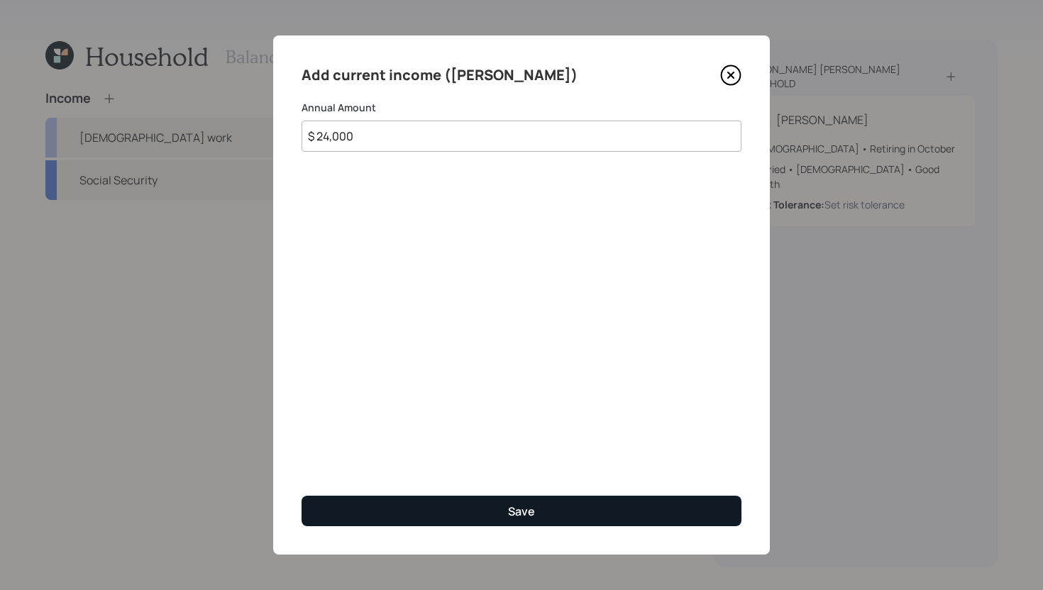
type input "$ 24,000"
click at [431, 512] on button "Save" at bounding box center [522, 511] width 440 height 31
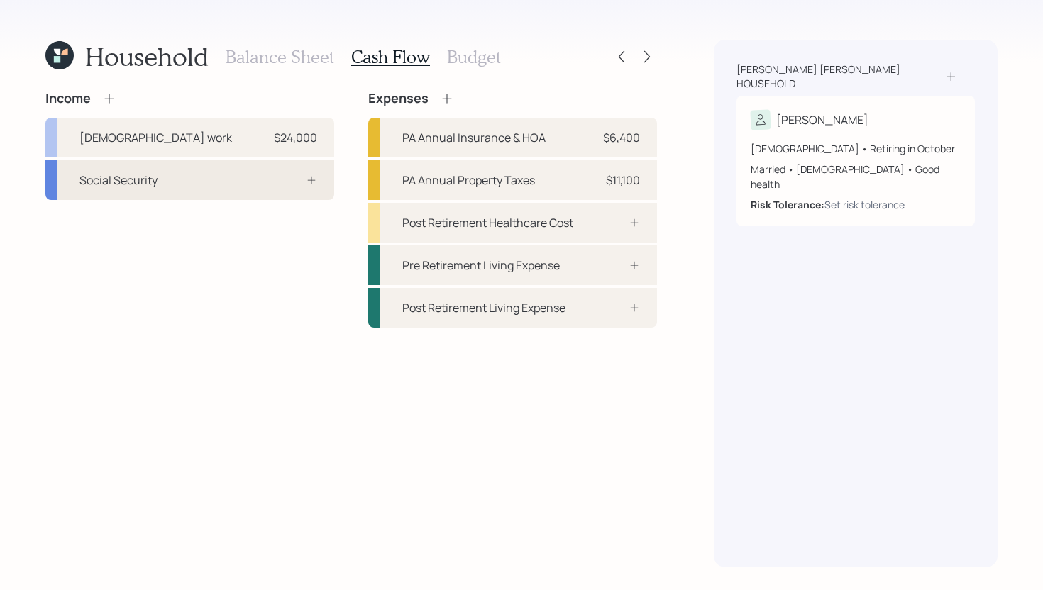
click at [221, 181] on div "Social Security" at bounding box center [189, 180] width 289 height 40
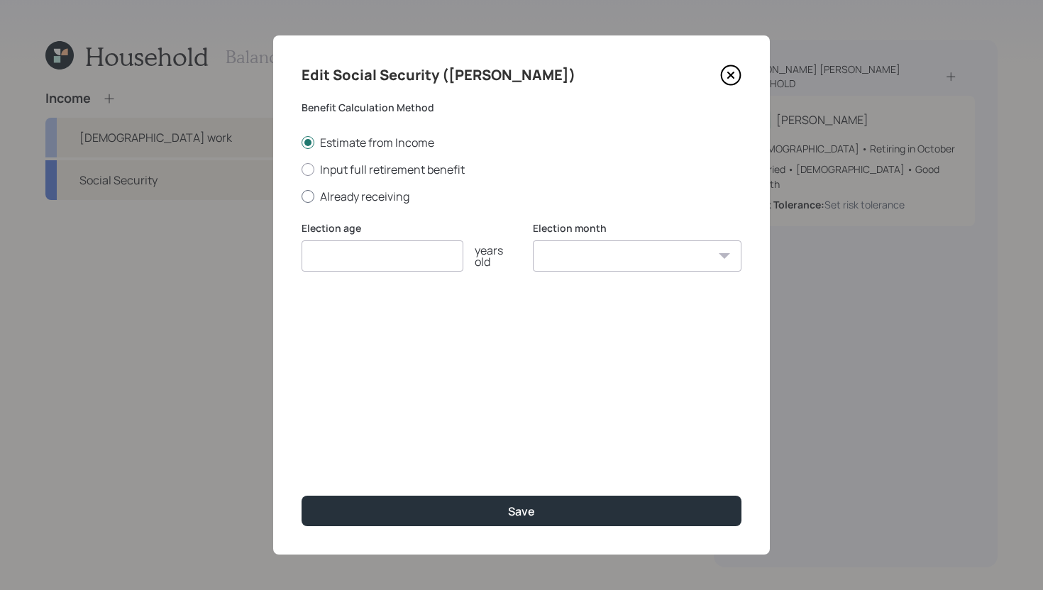
click at [391, 203] on label "Already receiving" at bounding box center [522, 197] width 440 height 16
click at [302, 197] on input "Already receiving" at bounding box center [301, 196] width 1 height 1
radio input "true"
click at [382, 266] on input "number" at bounding box center [383, 256] width 162 height 31
type input "67"
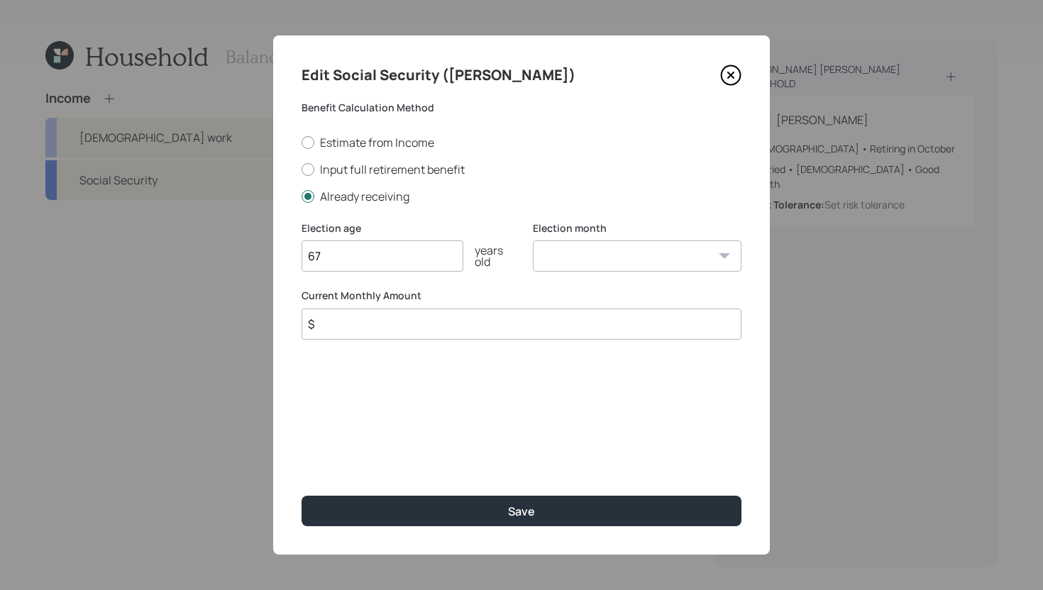
click at [594, 266] on select "January February March April May June July August September October November De…" at bounding box center [637, 256] width 209 height 31
select select "12"
click at [533, 241] on select "January February March April May June July August September October November De…" at bounding box center [637, 256] width 209 height 31
click at [541, 331] on input "$" at bounding box center [522, 324] width 440 height 31
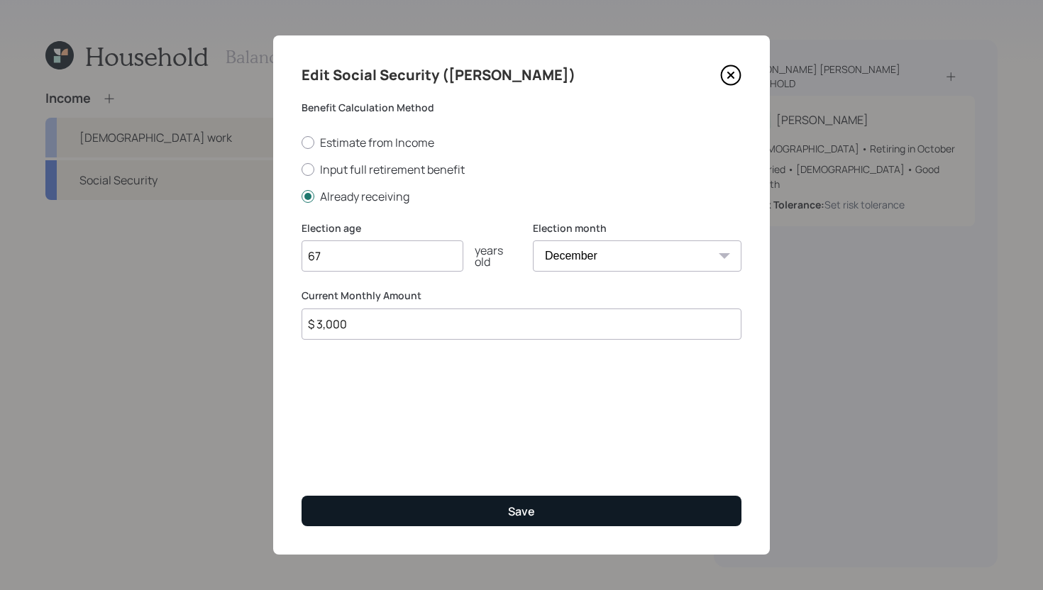
type input "$ 3,000"
click at [540, 501] on button "Save" at bounding box center [522, 511] width 440 height 31
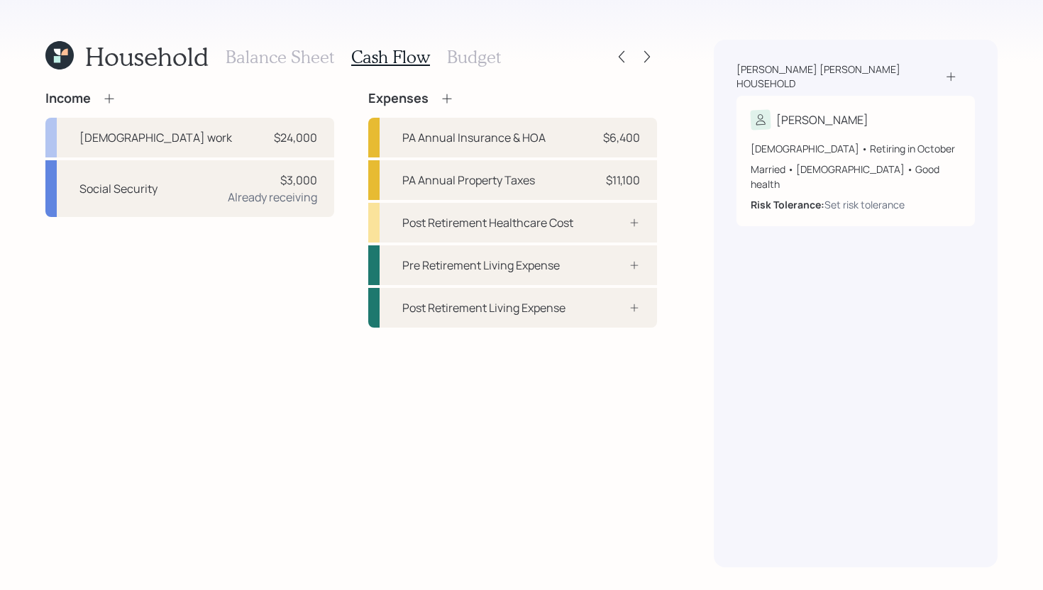
click at [114, 98] on icon at bounding box center [108, 98] width 9 height 9
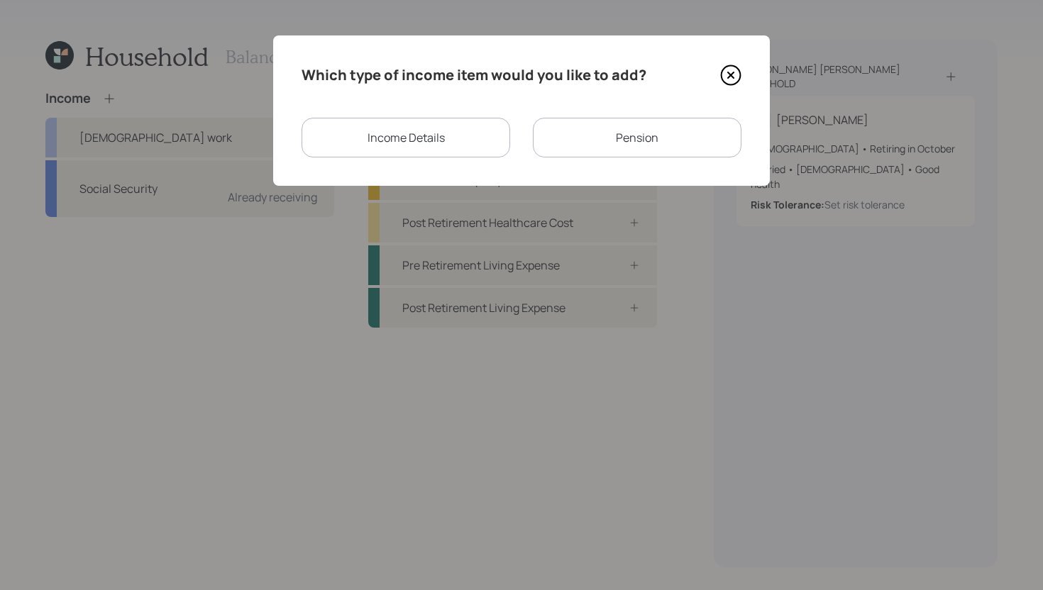
click at [614, 128] on div "Pension" at bounding box center [637, 138] width 209 height 40
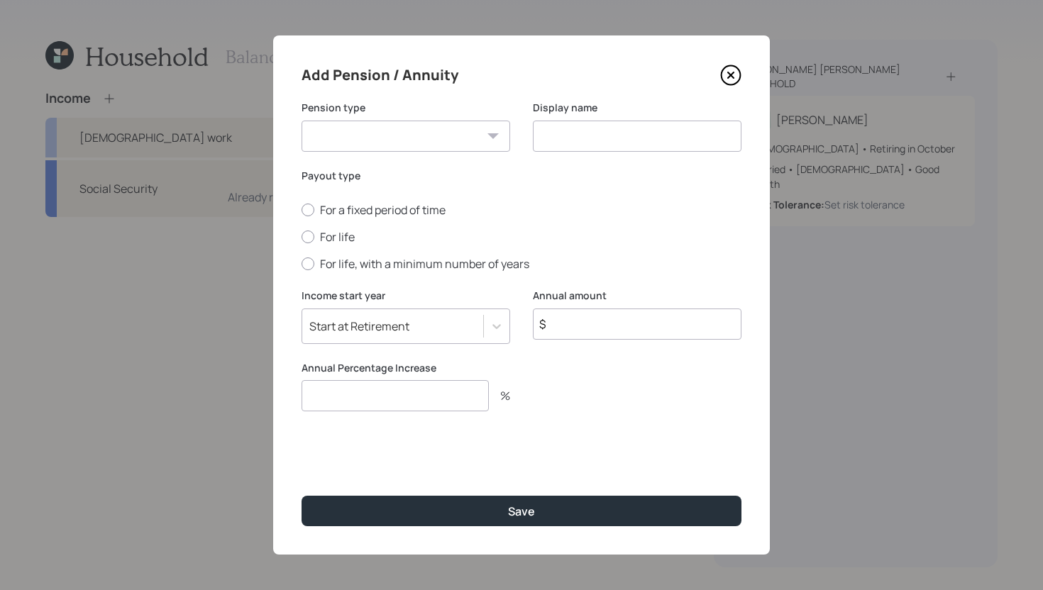
click at [446, 133] on select "Pension Annuity" at bounding box center [406, 136] width 209 height 31
select select "pension"
click at [302, 121] on select "Pension Annuity" at bounding box center [406, 136] width 209 height 31
click at [589, 131] on input at bounding box center [637, 136] width 209 height 31
type input "Pension"
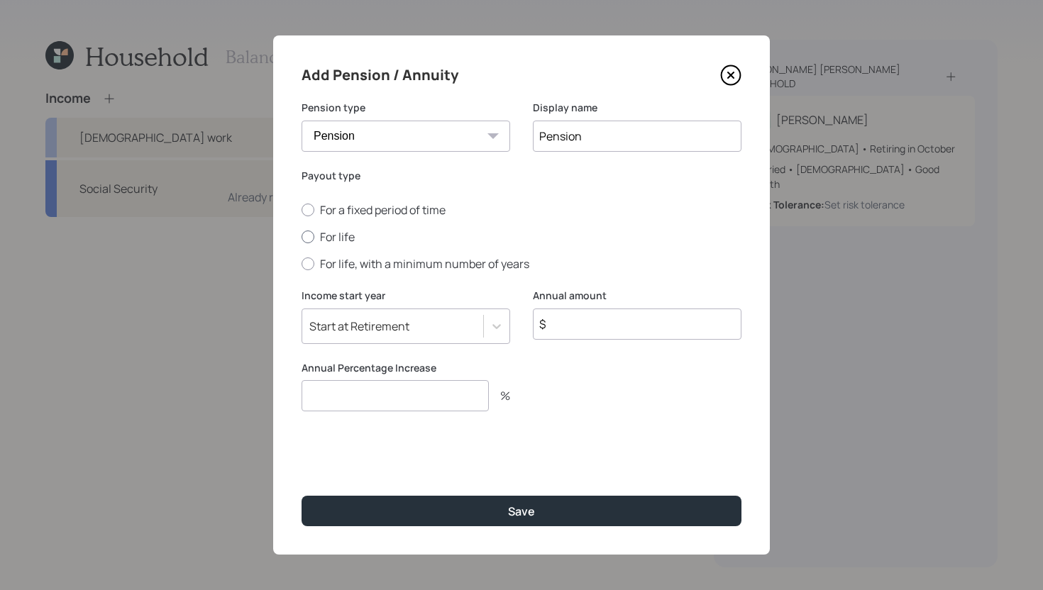
click at [329, 236] on label "For life" at bounding box center [522, 237] width 440 height 16
click at [302, 237] on input "For life" at bounding box center [301, 237] width 1 height 1
radio input "true"
click at [615, 313] on input "$" at bounding box center [637, 324] width 209 height 31
click at [600, 340] on div "Annual amount $" at bounding box center [637, 325] width 209 height 72
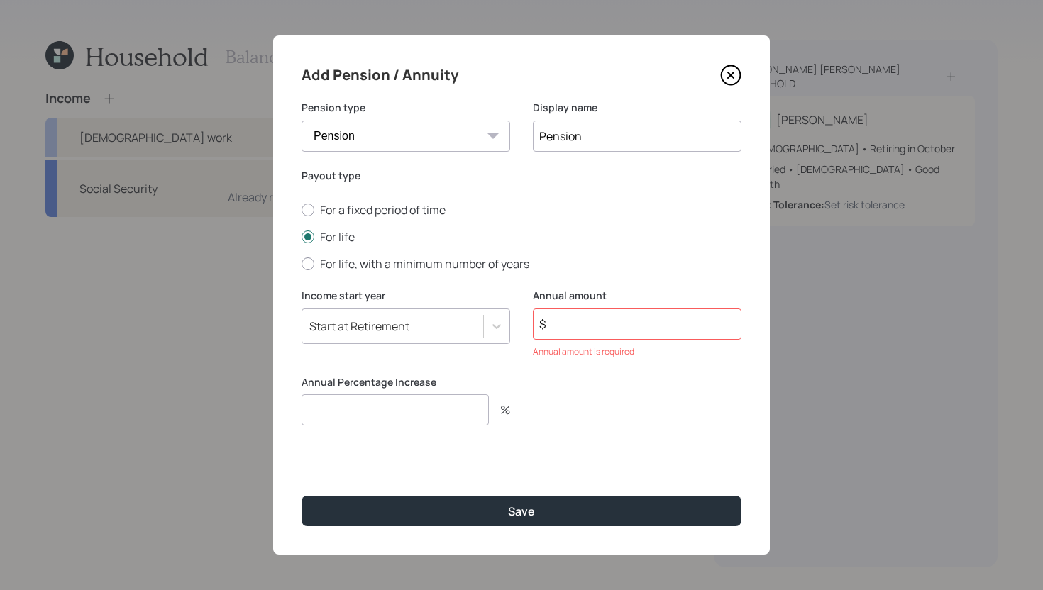
click at [602, 327] on input "$" at bounding box center [637, 324] width 209 height 31
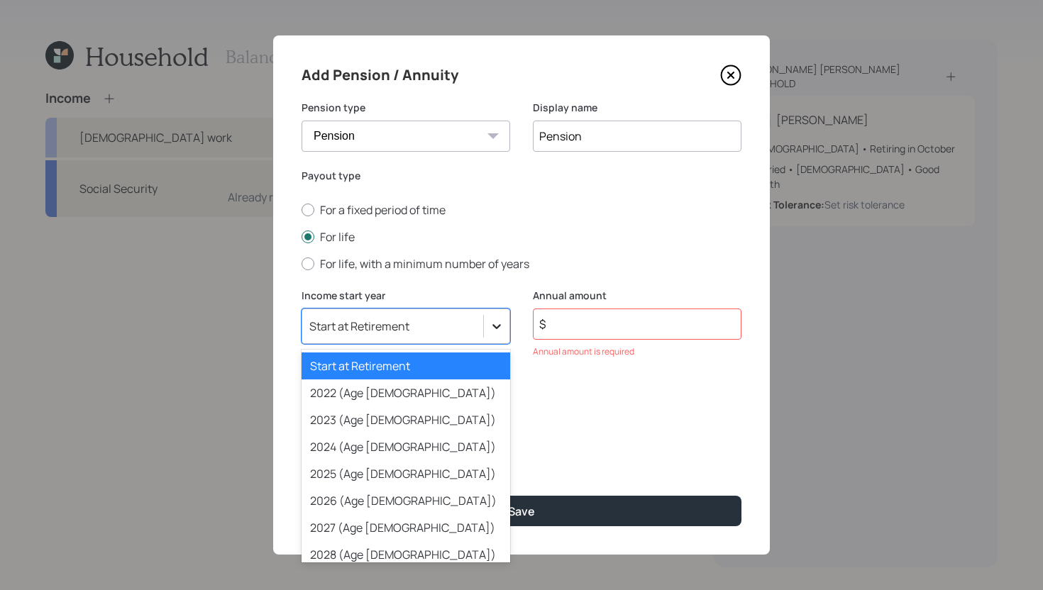
click at [503, 338] on div at bounding box center [497, 327] width 26 height 26
click at [398, 469] on div "2025 (Age 70)" at bounding box center [406, 473] width 209 height 27
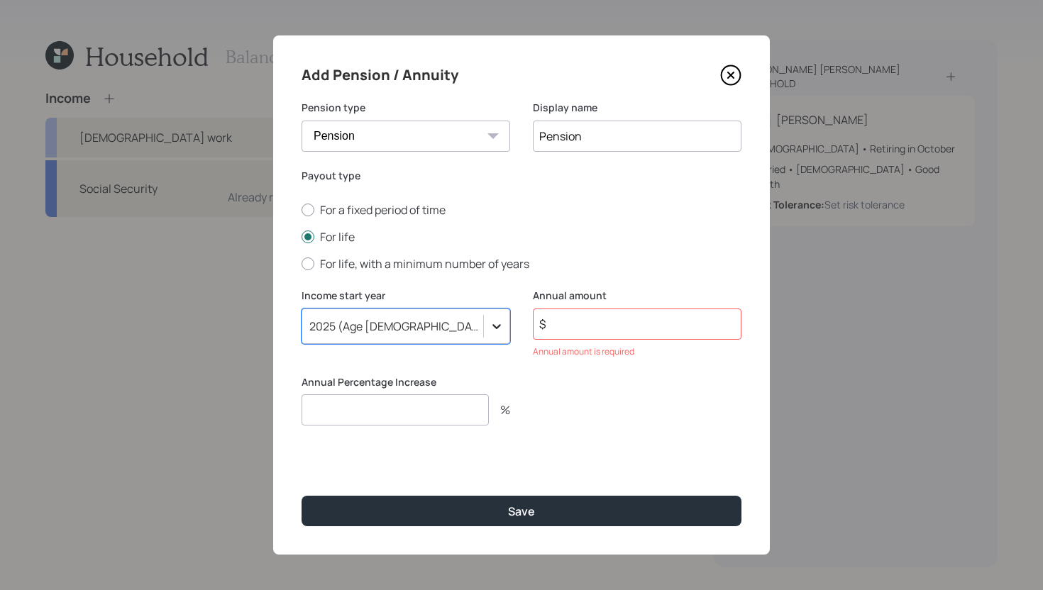
click at [497, 322] on icon at bounding box center [497, 326] width 14 height 14
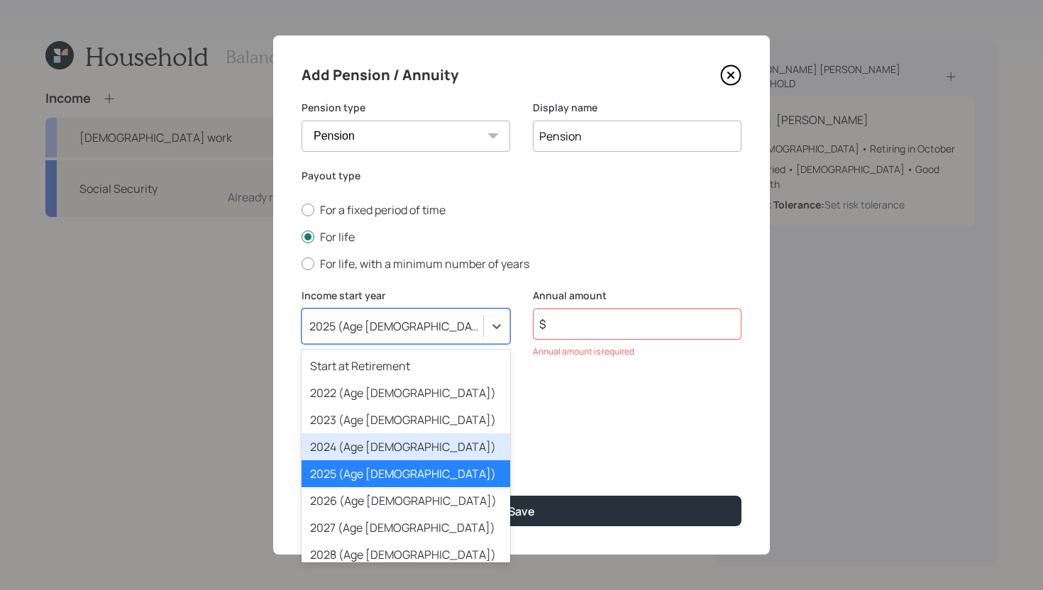
click at [396, 448] on div "2024 (Age 69)" at bounding box center [406, 447] width 209 height 27
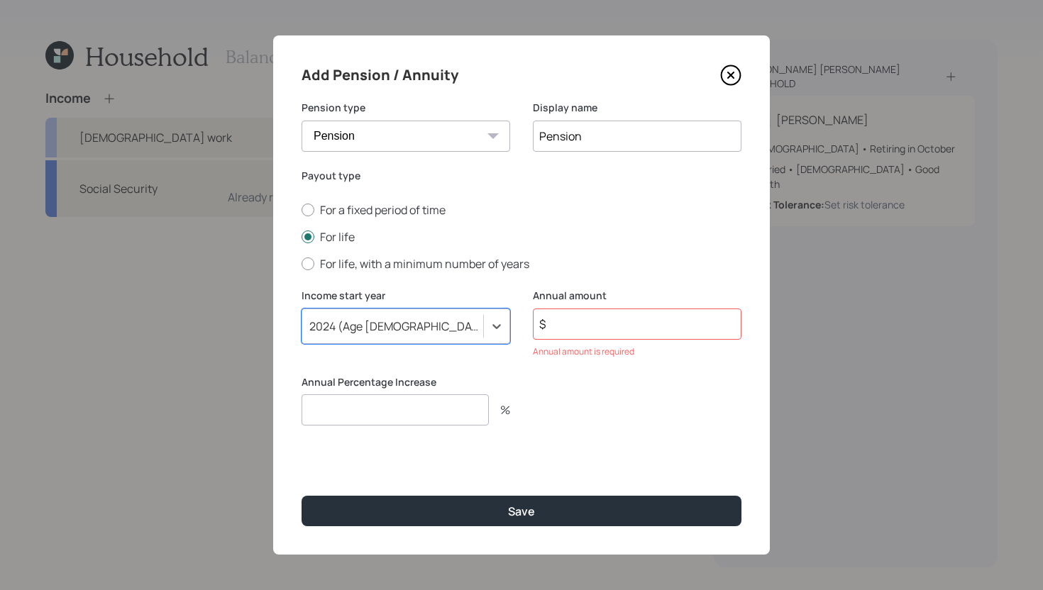
click at [609, 325] on input "$" at bounding box center [637, 324] width 209 height 31
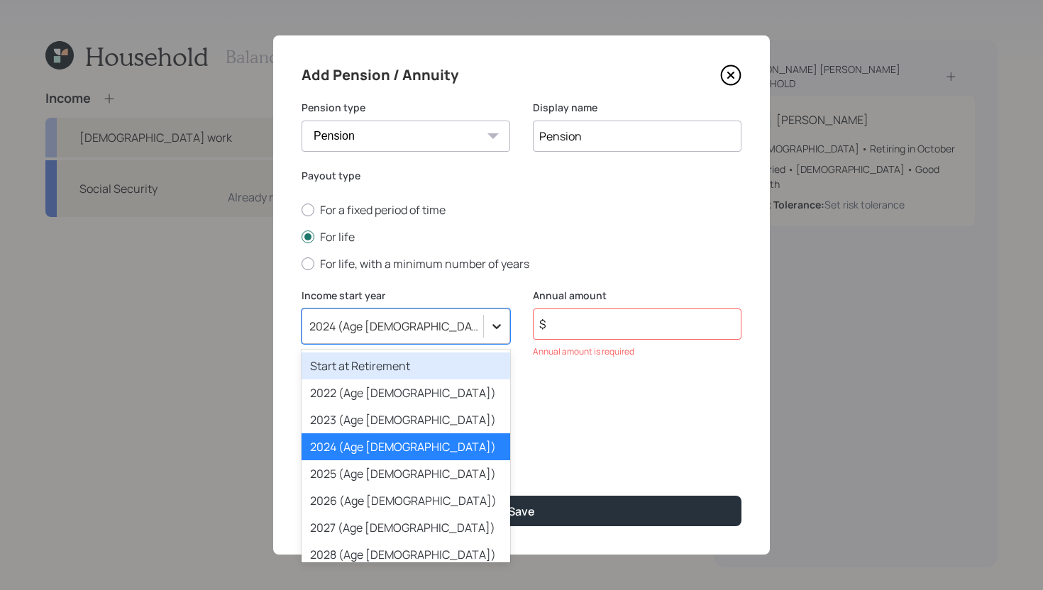
click at [502, 321] on icon at bounding box center [497, 326] width 14 height 14
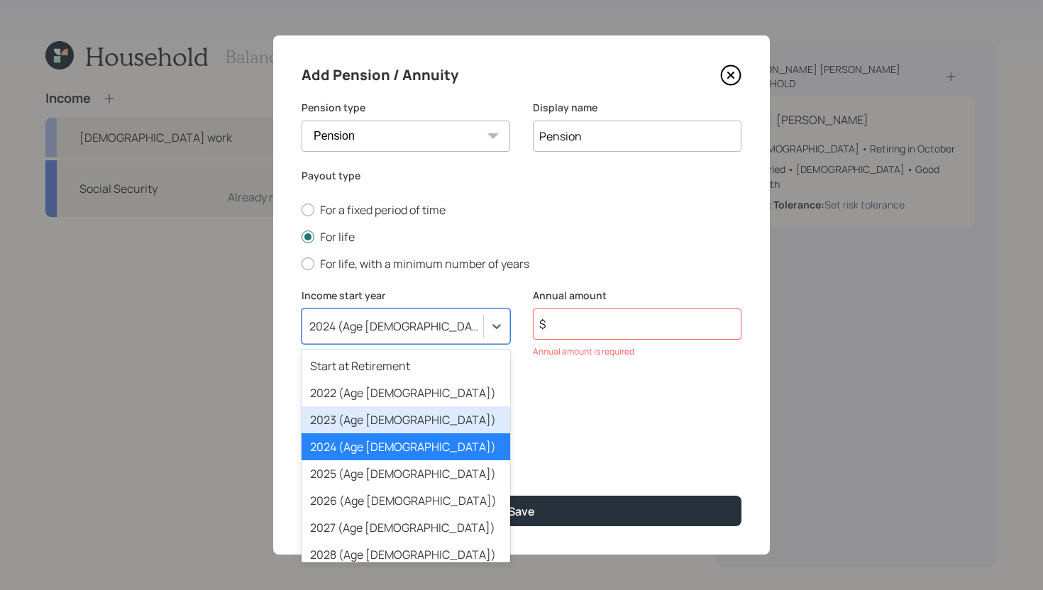
drag, startPoint x: 429, startPoint y: 407, endPoint x: 436, endPoint y: 385, distance: 22.4
click at [436, 385] on div "Start at Retirement 2022 (Age 67) 2023 (Age 68) 2024 (Age 69) 2025 (Age 70) 202…" at bounding box center [406, 456] width 209 height 213
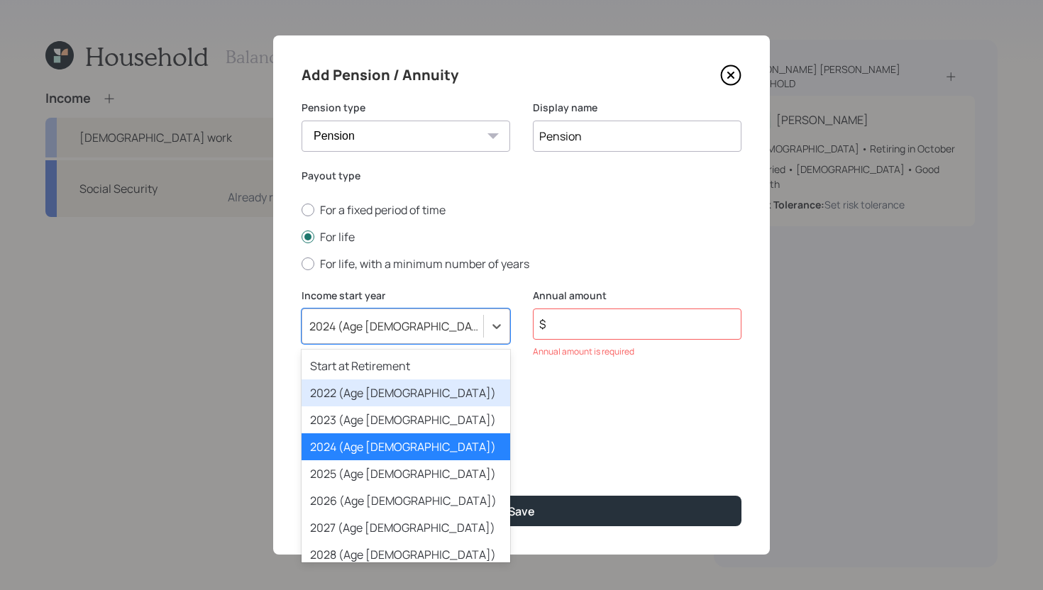
click at [436, 385] on div "2022 (Age 67)" at bounding box center [406, 393] width 209 height 27
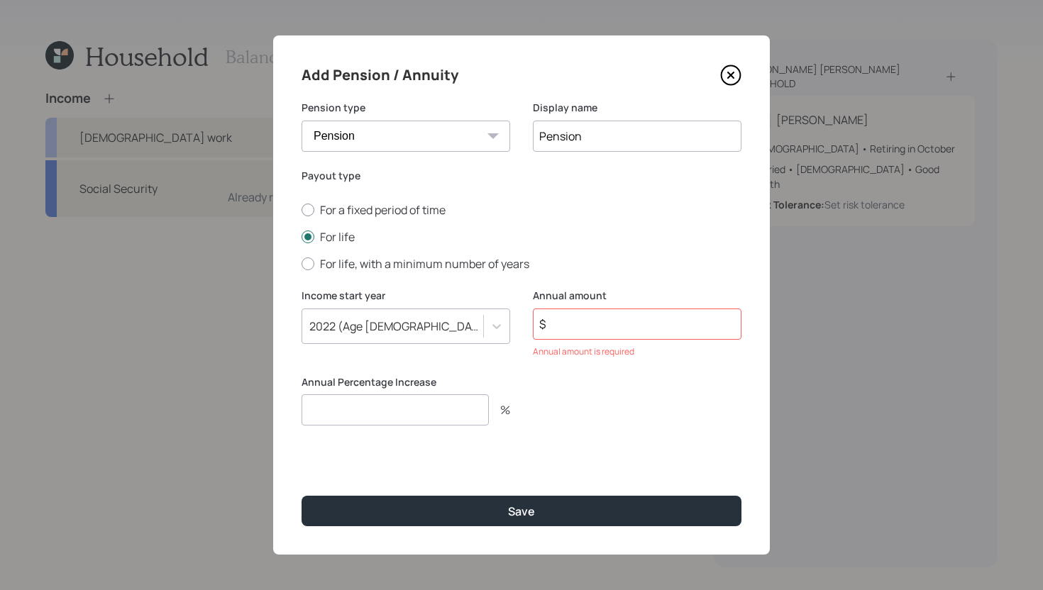
click at [565, 326] on input "$" at bounding box center [637, 324] width 209 height 31
click at [429, 414] on input "number" at bounding box center [395, 409] width 187 height 31
drag, startPoint x: 320, startPoint y: 413, endPoint x: 268, endPoint y: 408, distance: 52.0
click at [268, 408] on div "Add Pension / Annuity Pension type Pension Annuity Display name Pension Payout …" at bounding box center [521, 295] width 1043 height 590
type input "0"
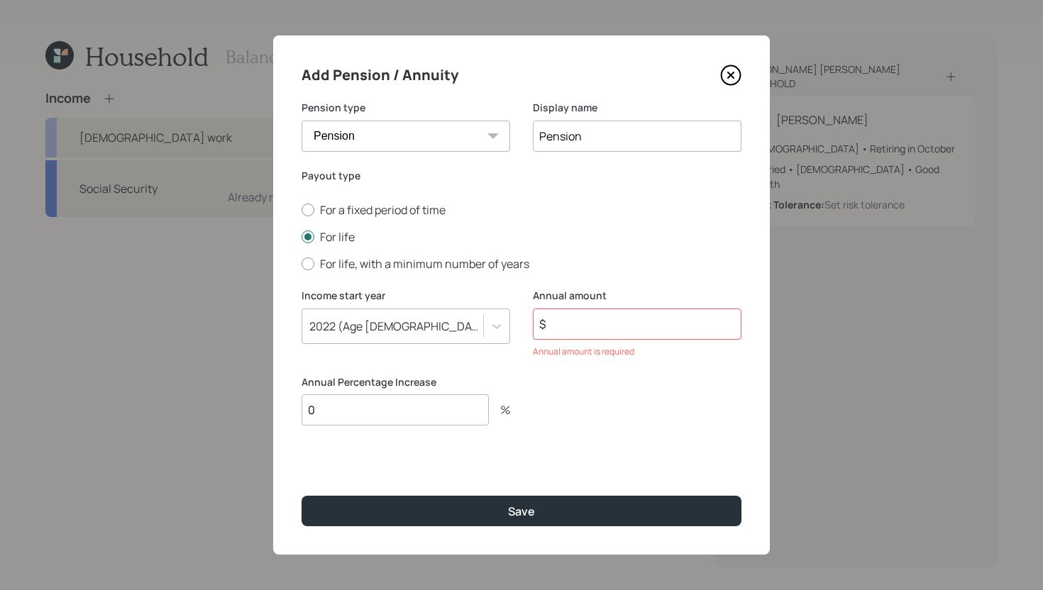
click at [618, 320] on input "$" at bounding box center [637, 324] width 209 height 31
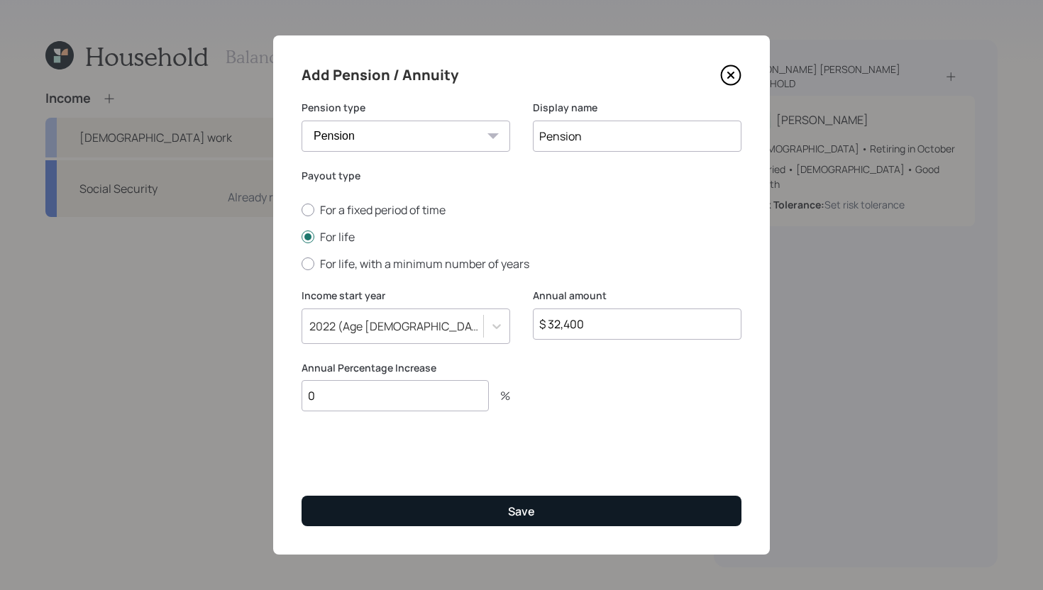
type input "$ 32,400"
click at [544, 516] on button "Save" at bounding box center [522, 511] width 440 height 31
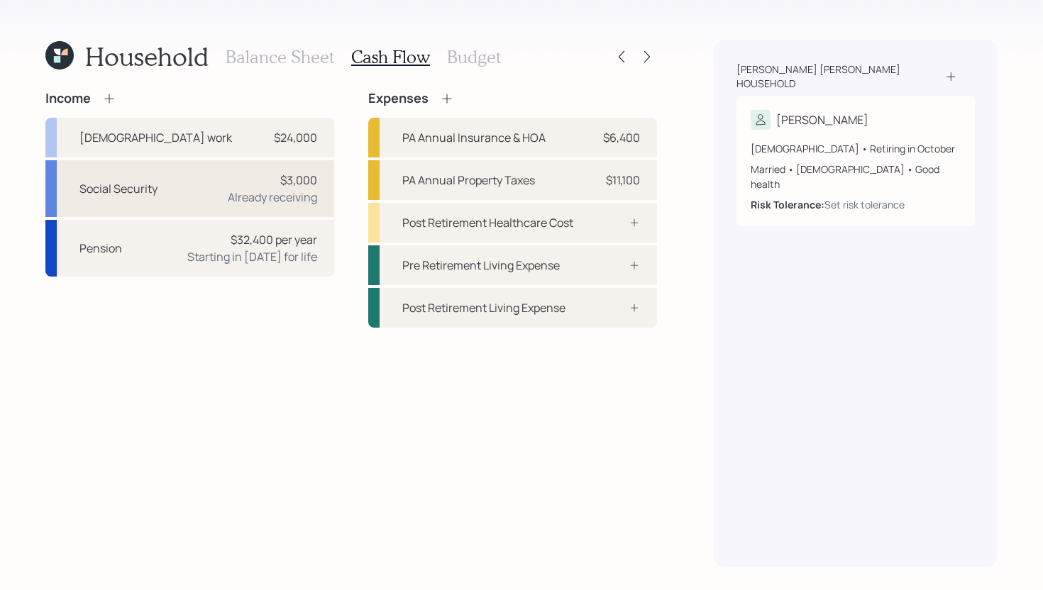
click at [184, 189] on div "Social Security $3,000 Already receiving" at bounding box center [189, 188] width 289 height 57
select select "12"
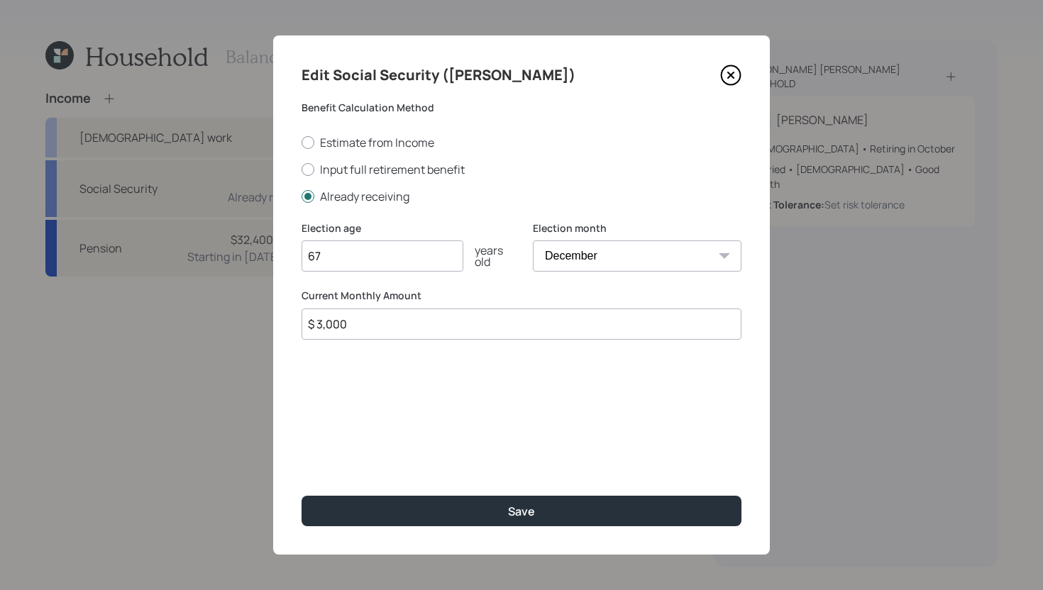
drag, startPoint x: 492, startPoint y: 338, endPoint x: 284, endPoint y: 316, distance: 209.1
click at [284, 316] on div "Edit Social Security (Kathleen) Benefit Calculation Method Estimate from Income…" at bounding box center [521, 294] width 497 height 519
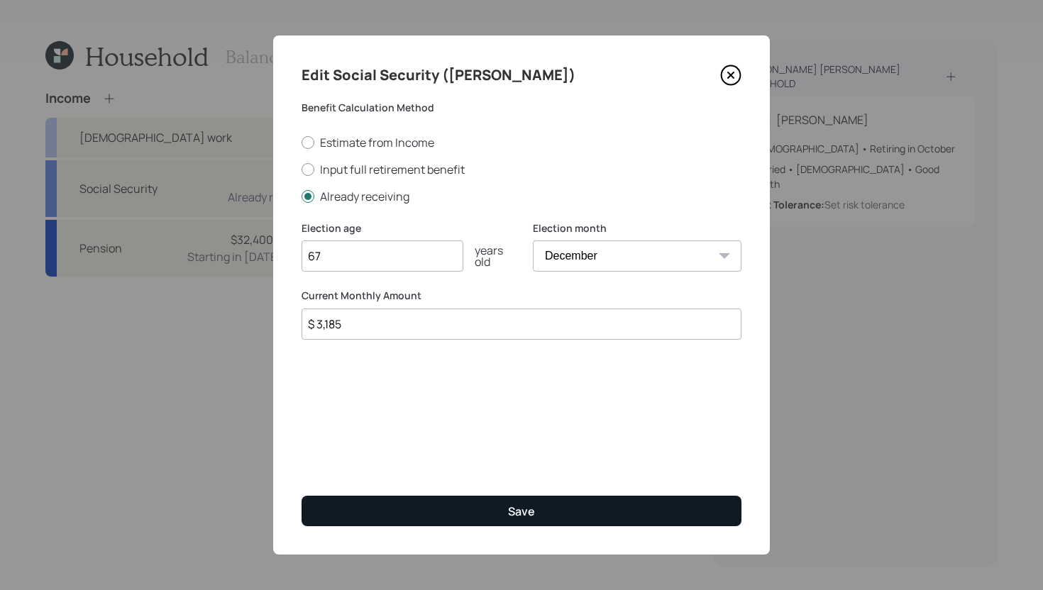
type input "$ 3,185"
click at [375, 504] on button "Save" at bounding box center [522, 511] width 440 height 31
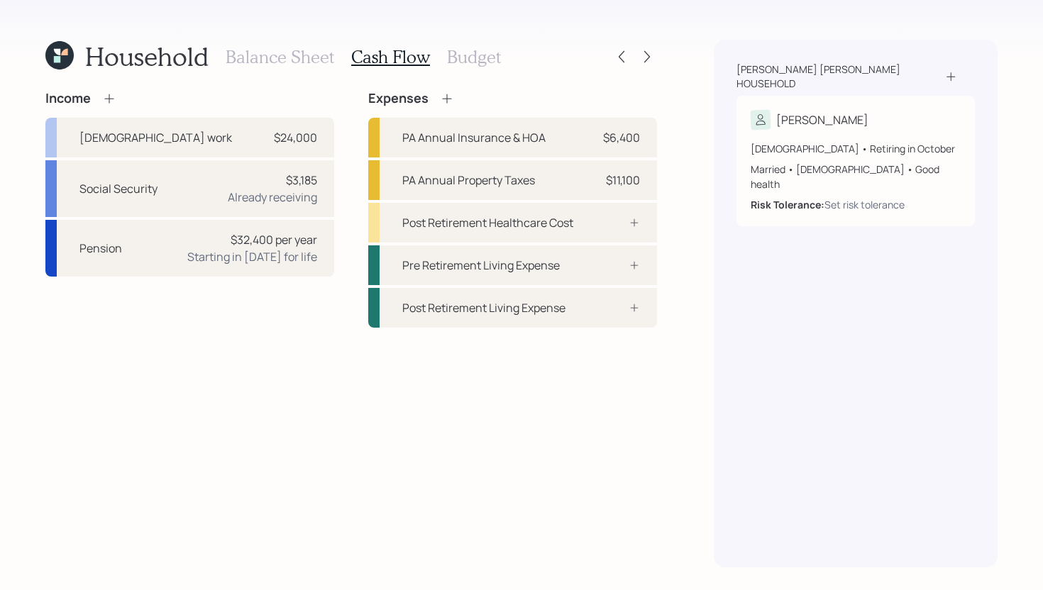
click at [104, 99] on icon at bounding box center [109, 99] width 14 height 14
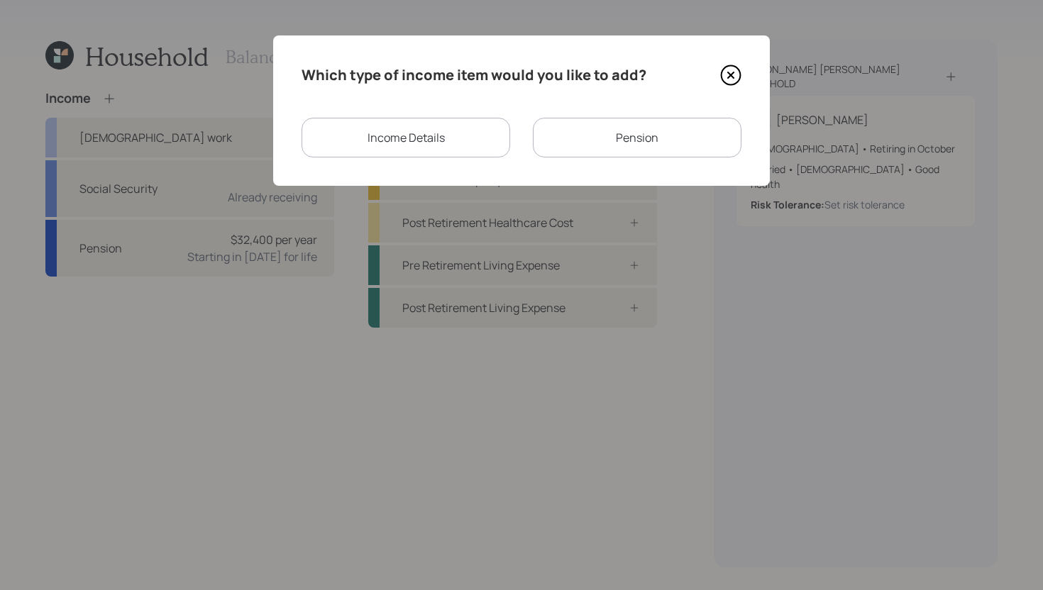
click at [736, 75] on icon at bounding box center [730, 75] width 21 height 21
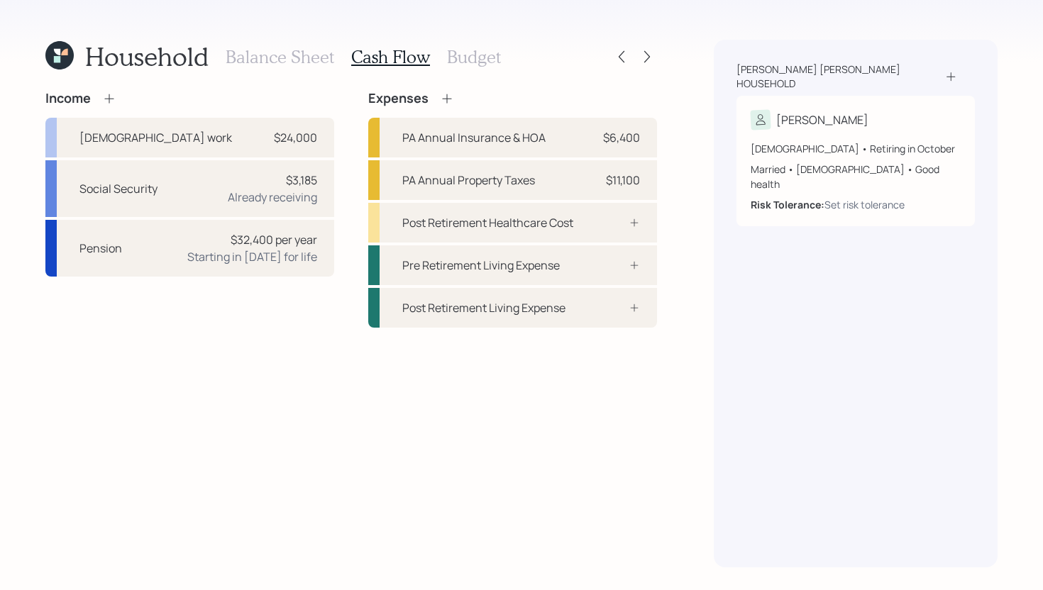
click at [449, 98] on icon at bounding box center [446, 98] width 9 height 9
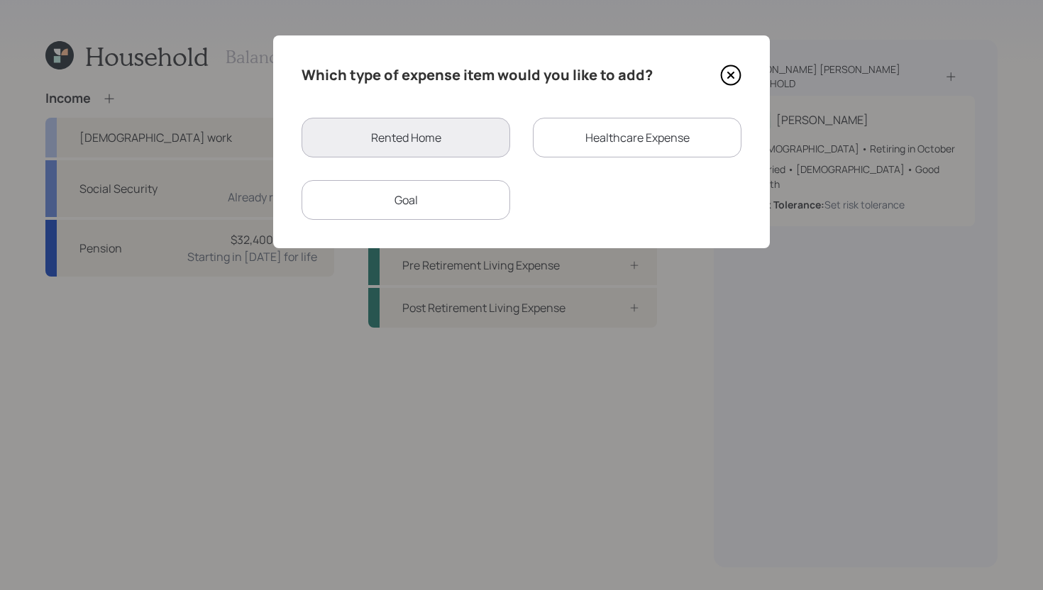
click at [600, 138] on div "Healthcare Expense" at bounding box center [637, 138] width 209 height 40
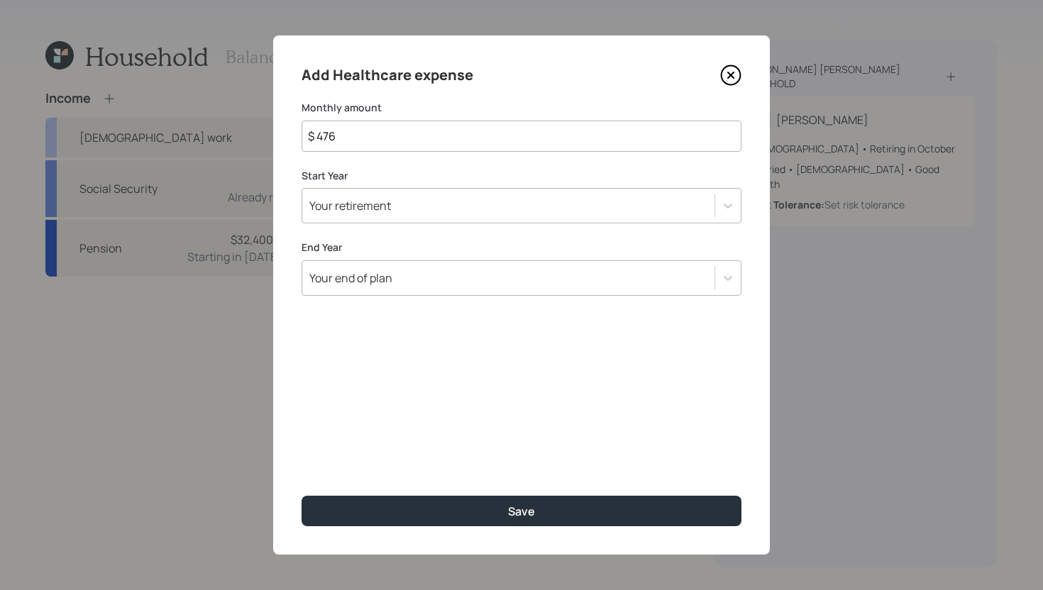
click at [539, 132] on input "$ 476" at bounding box center [522, 136] width 440 height 31
type input "$ 600"
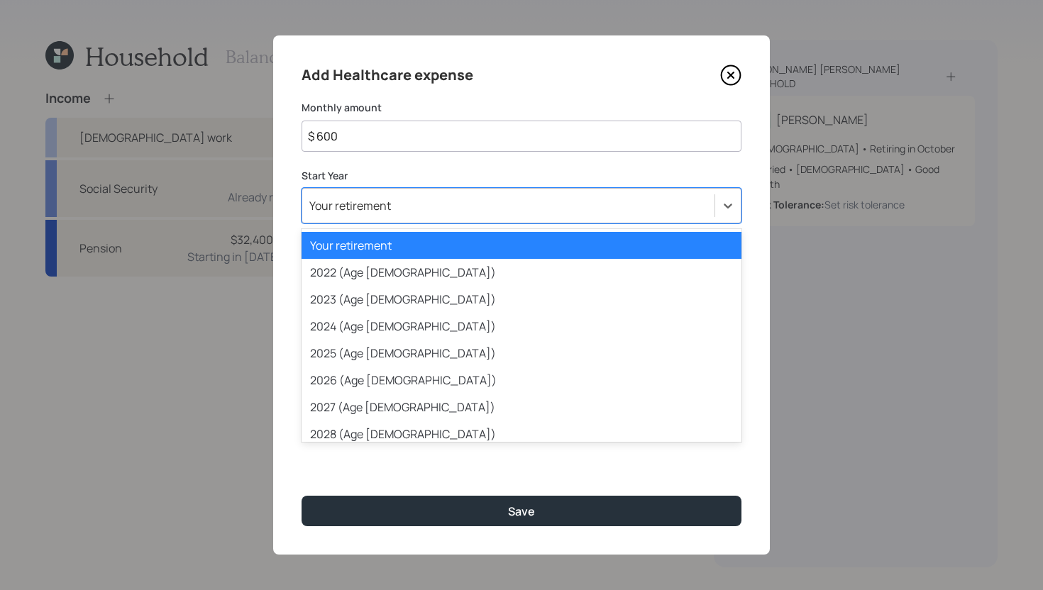
click at [519, 196] on div "Your retirement" at bounding box center [508, 206] width 412 height 24
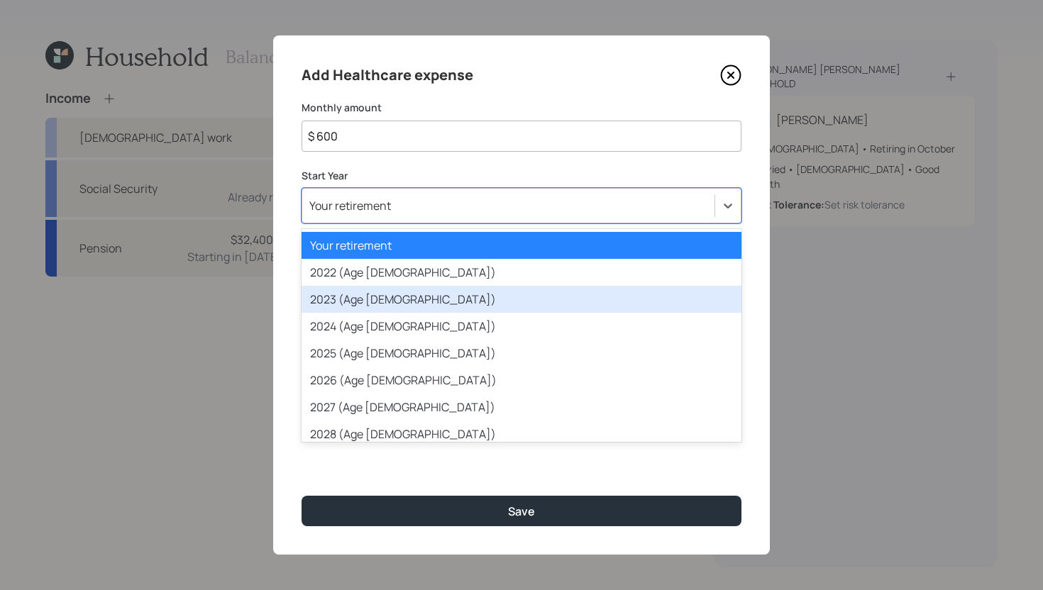
click at [467, 289] on div "2023 (Age 68)" at bounding box center [522, 299] width 440 height 27
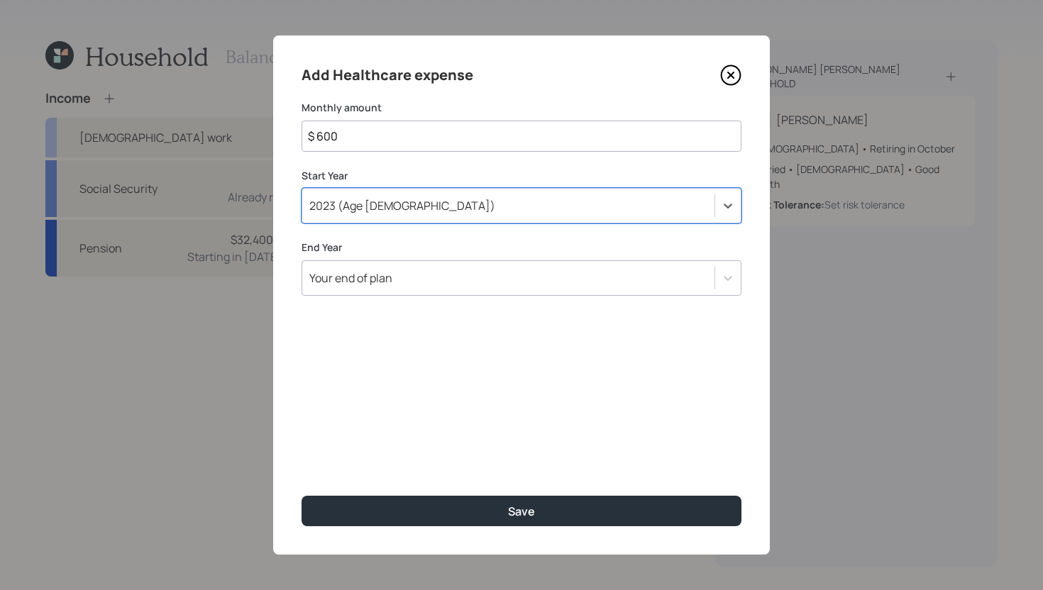
click at [467, 289] on div "Your end of plan" at bounding box center [508, 278] width 412 height 24
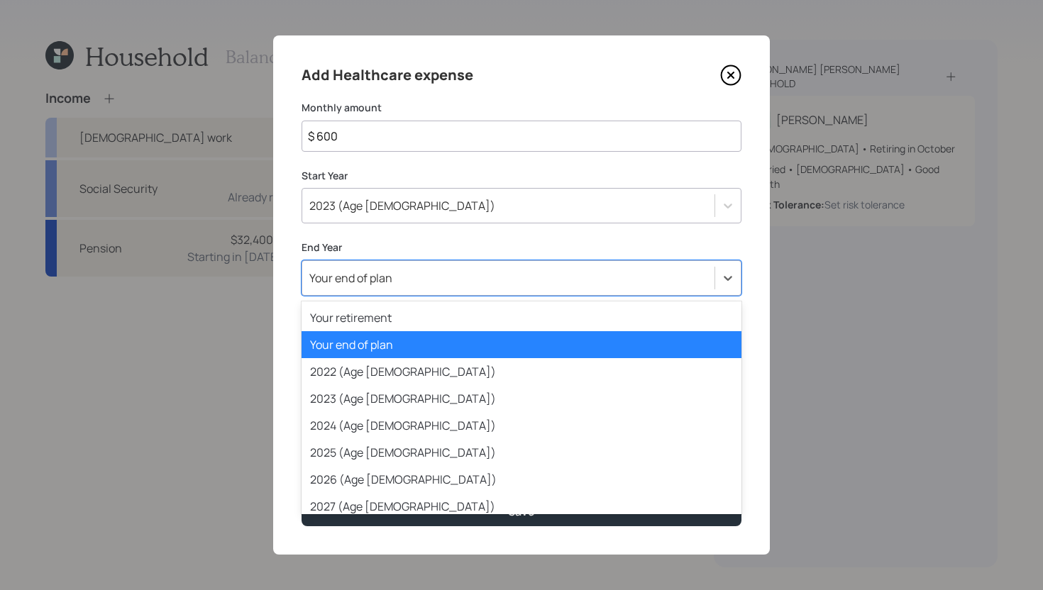
click at [460, 353] on div "Your end of plan" at bounding box center [522, 344] width 440 height 27
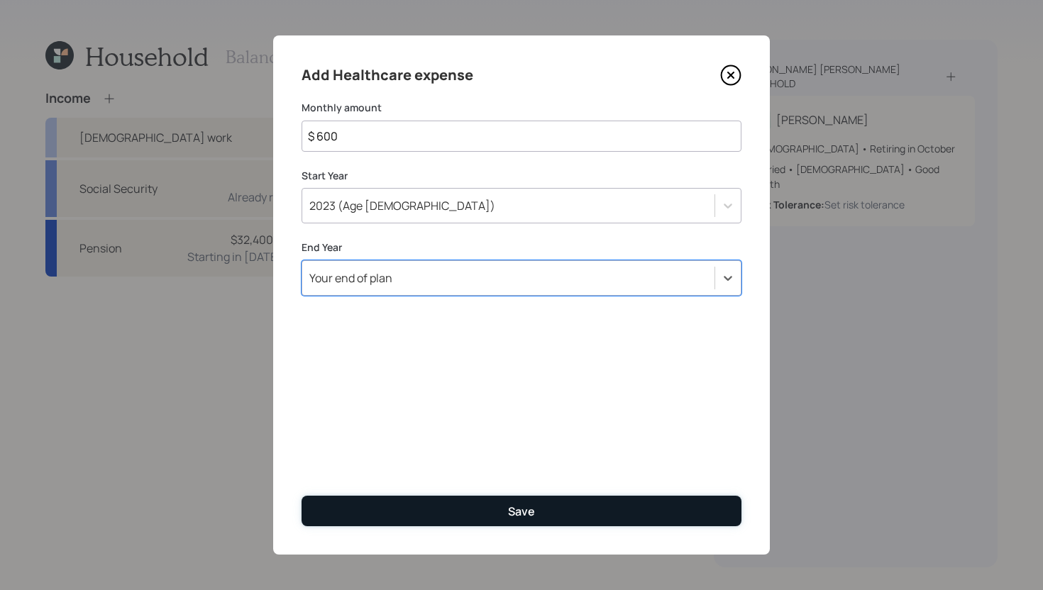
click at [497, 514] on button "Save" at bounding box center [522, 511] width 440 height 31
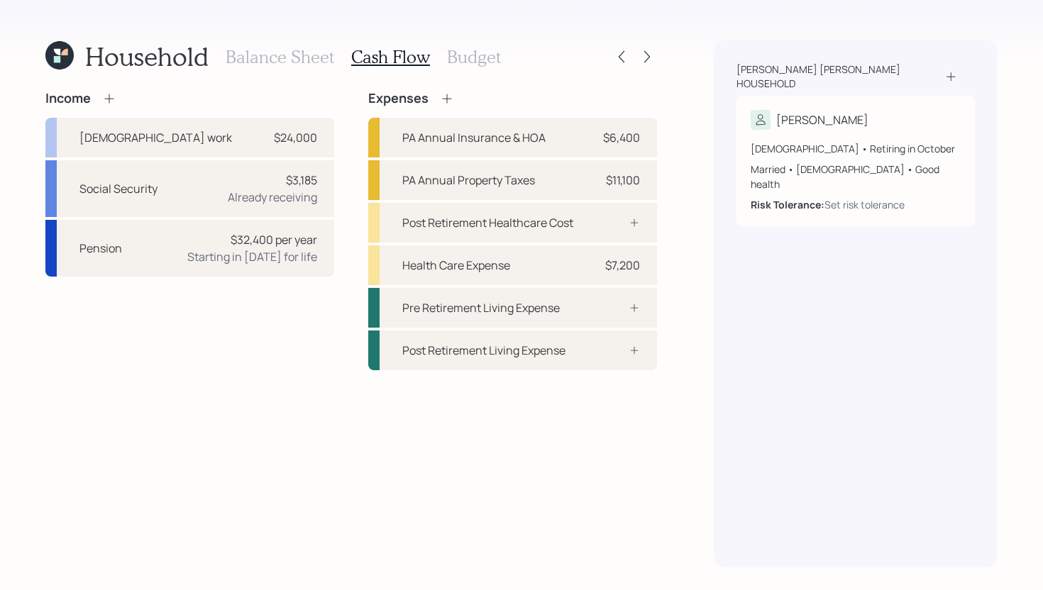
click at [299, 62] on h3 "Balance Sheet" at bounding box center [280, 57] width 109 height 21
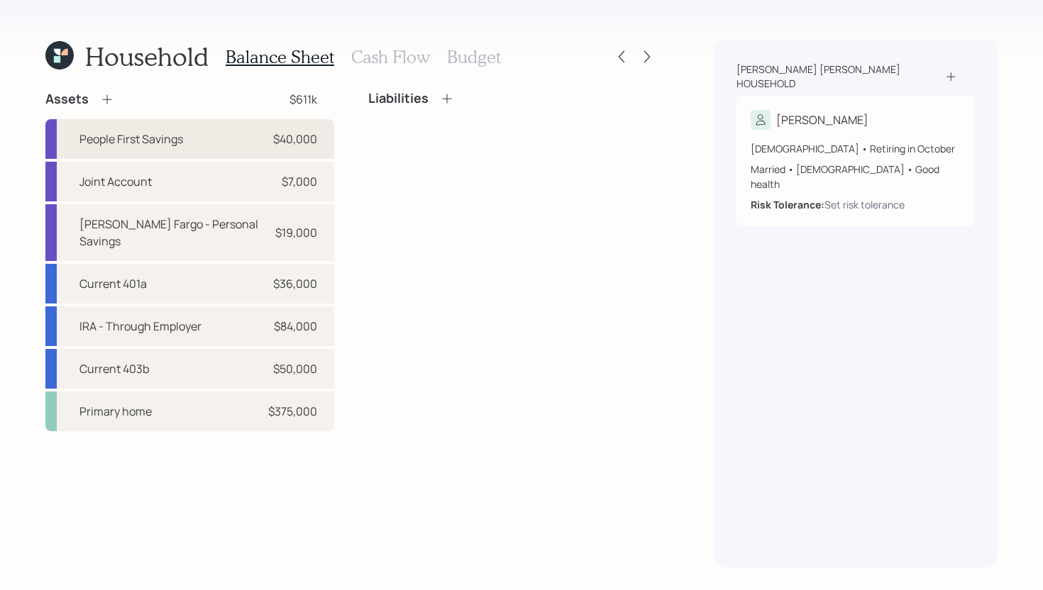
click at [214, 128] on div "People First Savings $40,000" at bounding box center [189, 139] width 289 height 40
select select "cash"
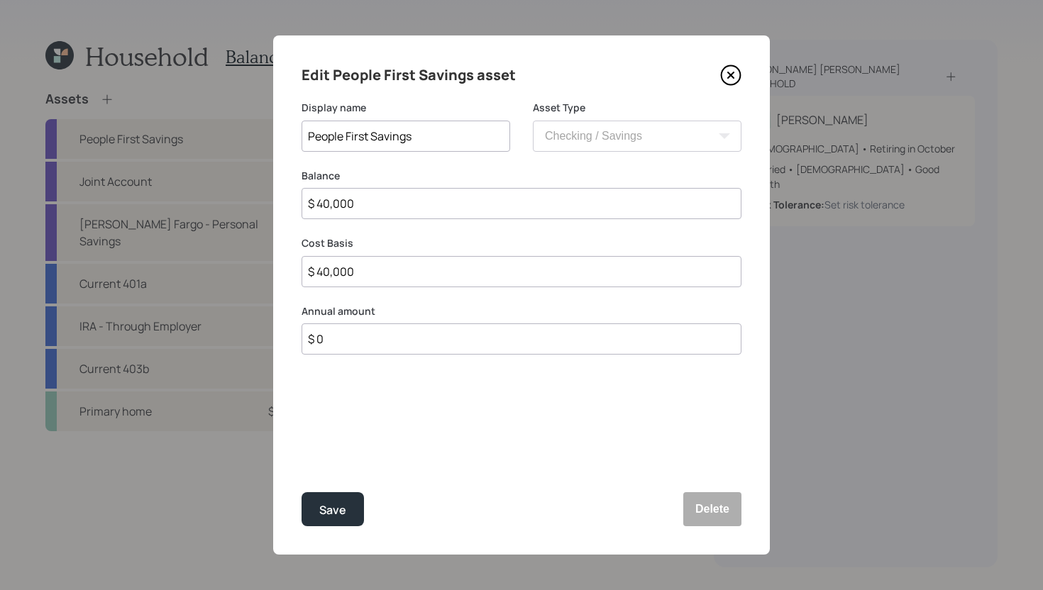
click at [358, 332] on input "$ 0" at bounding box center [522, 339] width 440 height 31
type input "$ 3,600"
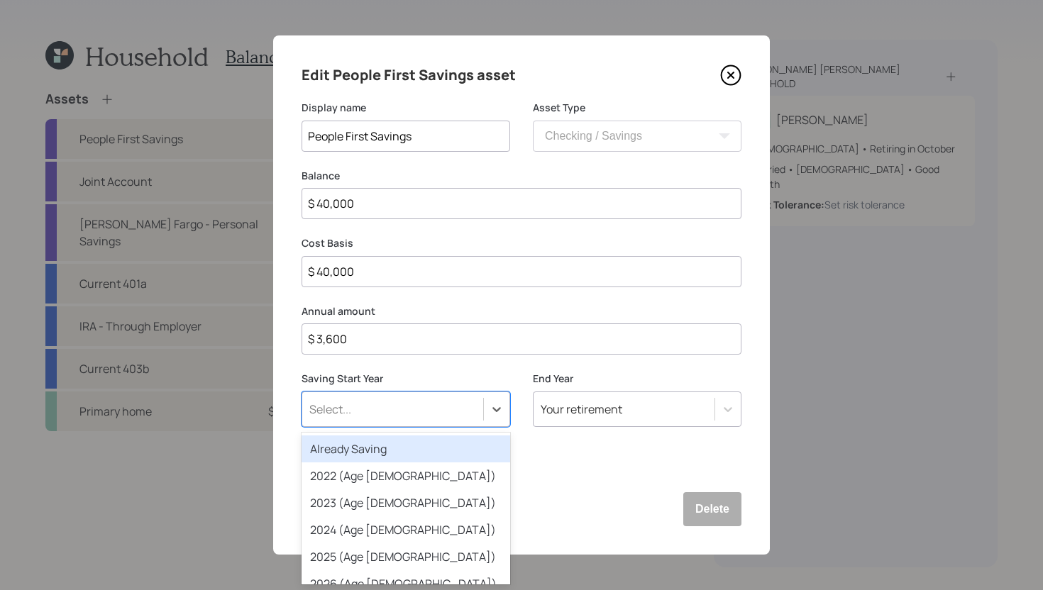
click at [376, 402] on div "Select..." at bounding box center [392, 409] width 181 height 24
click at [376, 446] on div "Already Saving" at bounding box center [406, 449] width 209 height 27
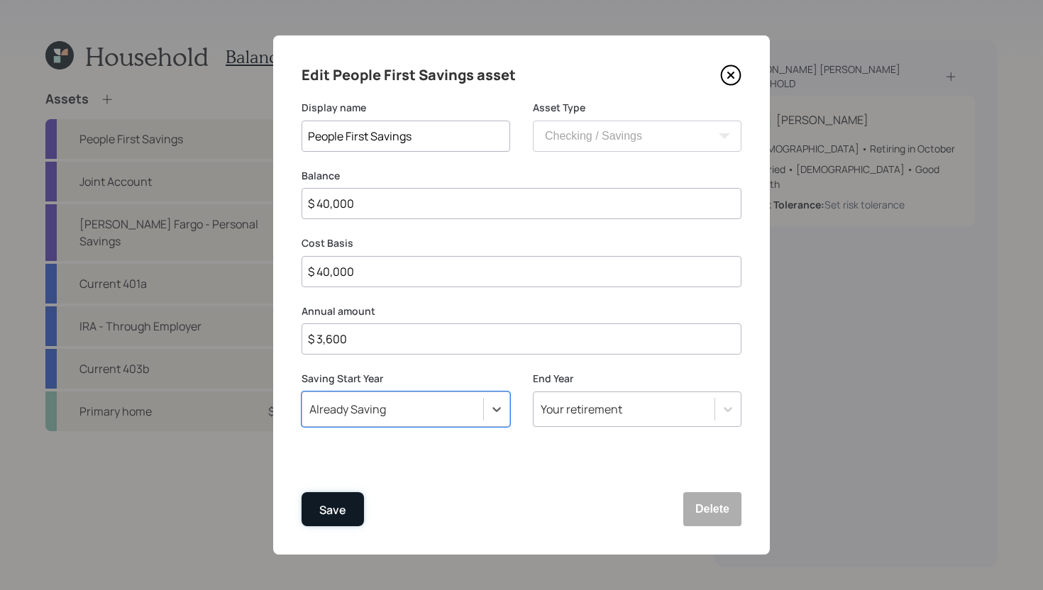
click at [345, 521] on button "Save" at bounding box center [333, 509] width 62 height 34
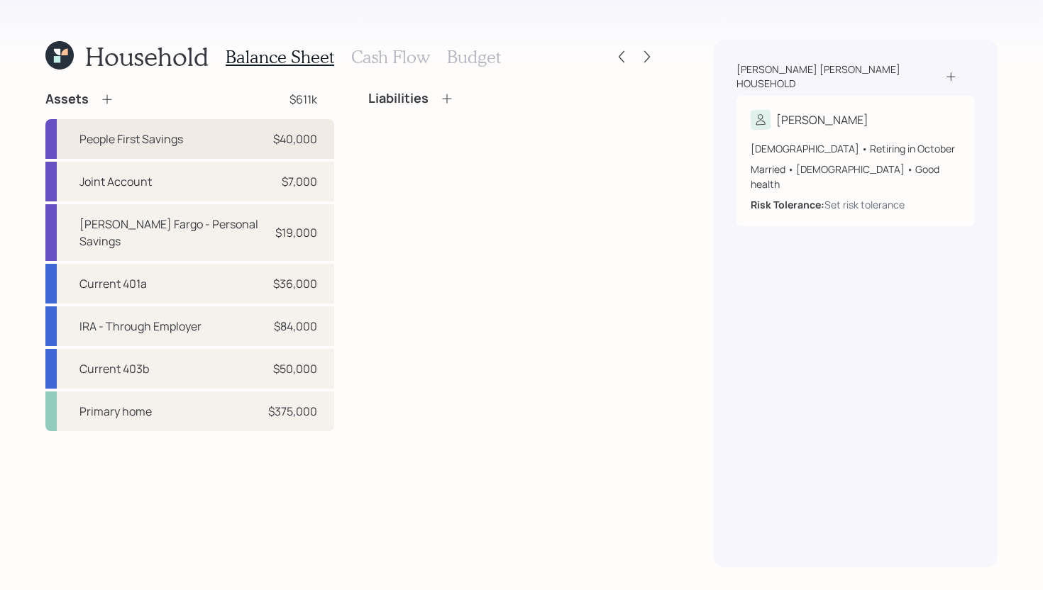
click at [223, 145] on div "People First Savings $40,000" at bounding box center [189, 139] width 289 height 40
select select "cash"
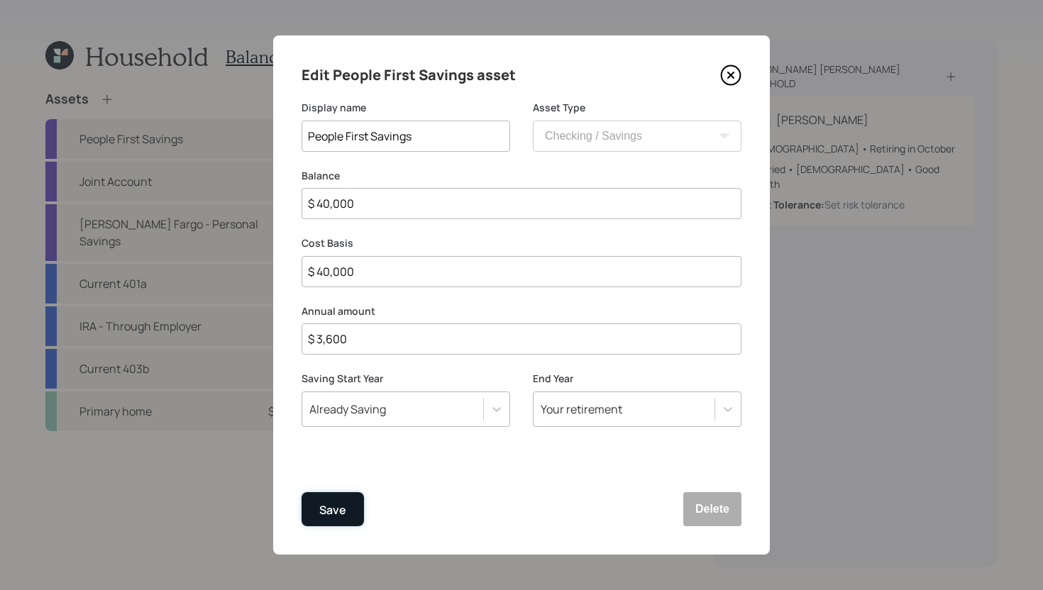
click at [330, 512] on div "Save" at bounding box center [332, 510] width 27 height 19
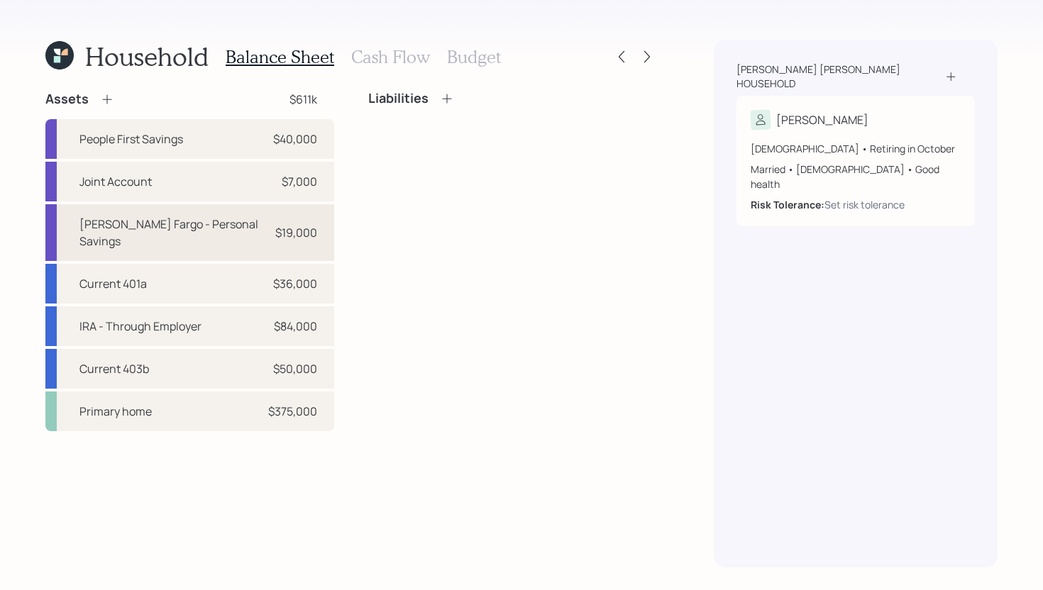
click at [172, 226] on div "Wells Fargo - Personal Savings" at bounding box center [171, 233] width 184 height 34
select select "cash"
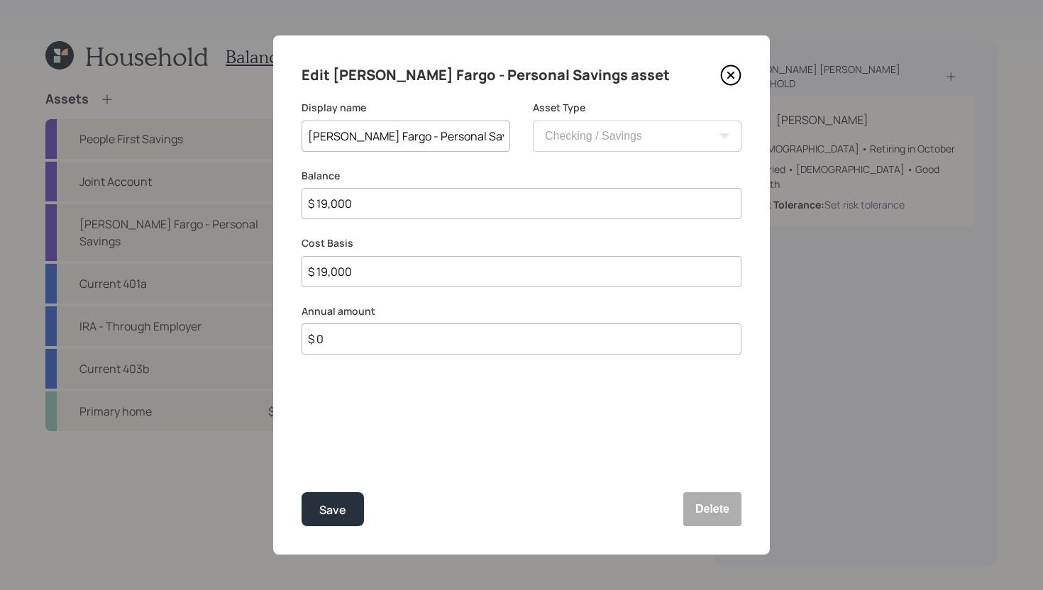
click at [346, 338] on input "$ 0" at bounding box center [522, 339] width 440 height 31
type input "$ 36,000"
click at [392, 409] on div "Select..." at bounding box center [392, 409] width 181 height 24
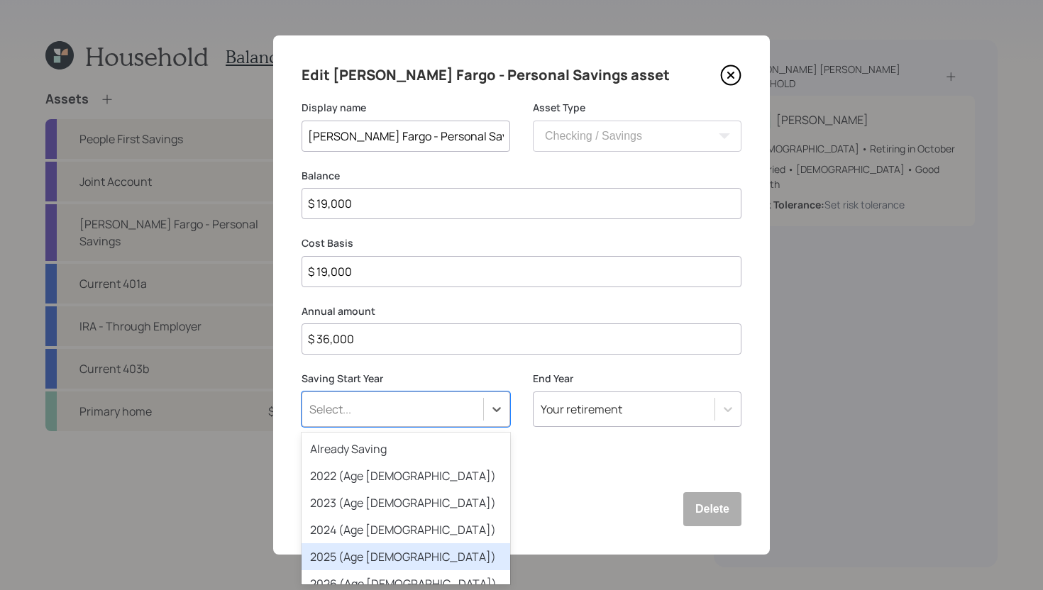
click at [365, 548] on div "2025 (Age 70)" at bounding box center [406, 556] width 209 height 27
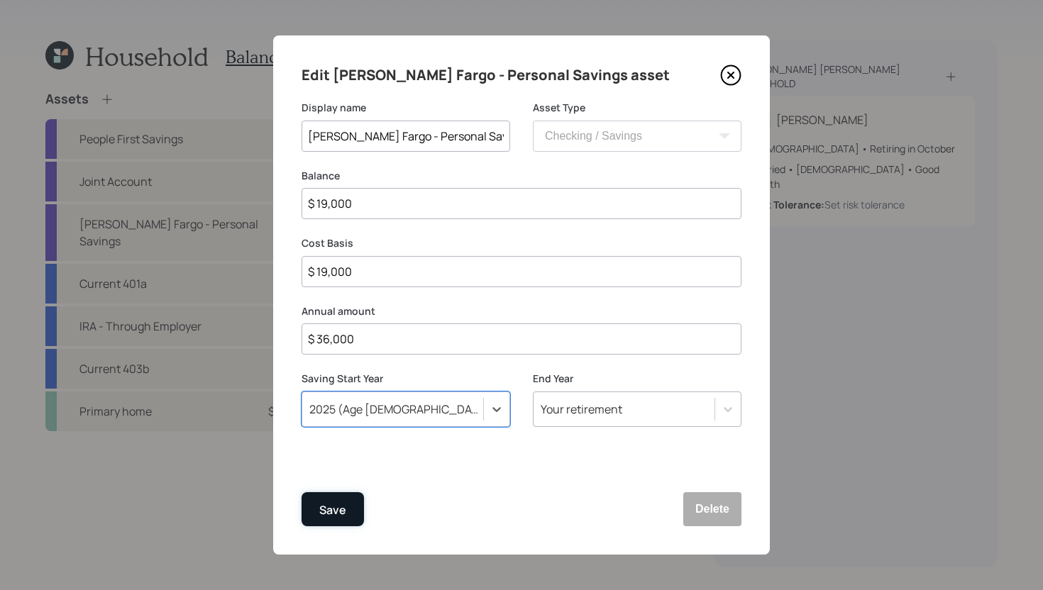
click at [352, 510] on button "Save" at bounding box center [333, 509] width 62 height 34
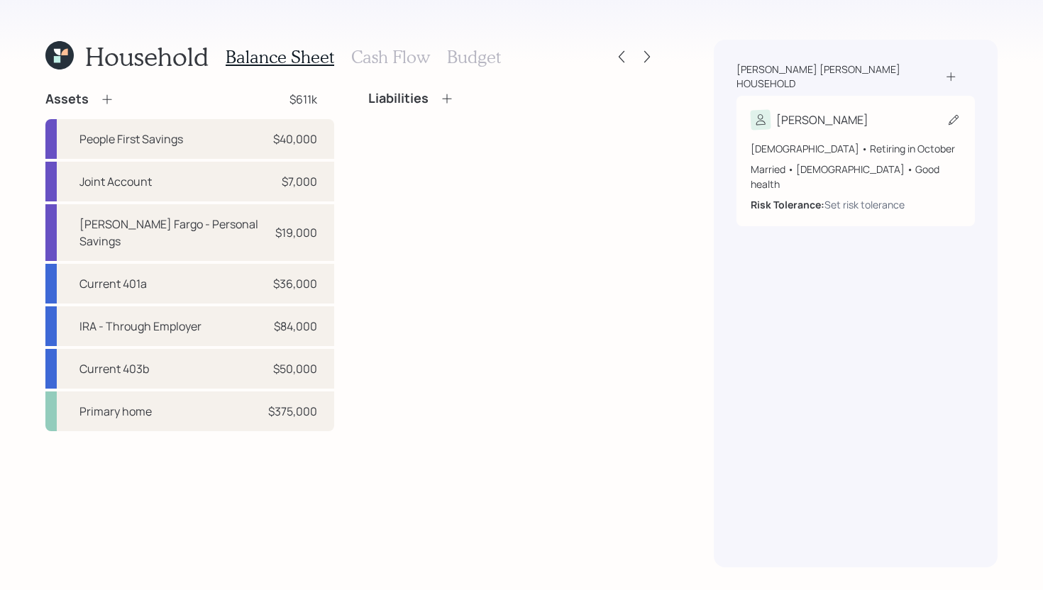
click at [950, 113] on icon at bounding box center [953, 120] width 14 height 14
select select "10"
select select "female"
select select "good"
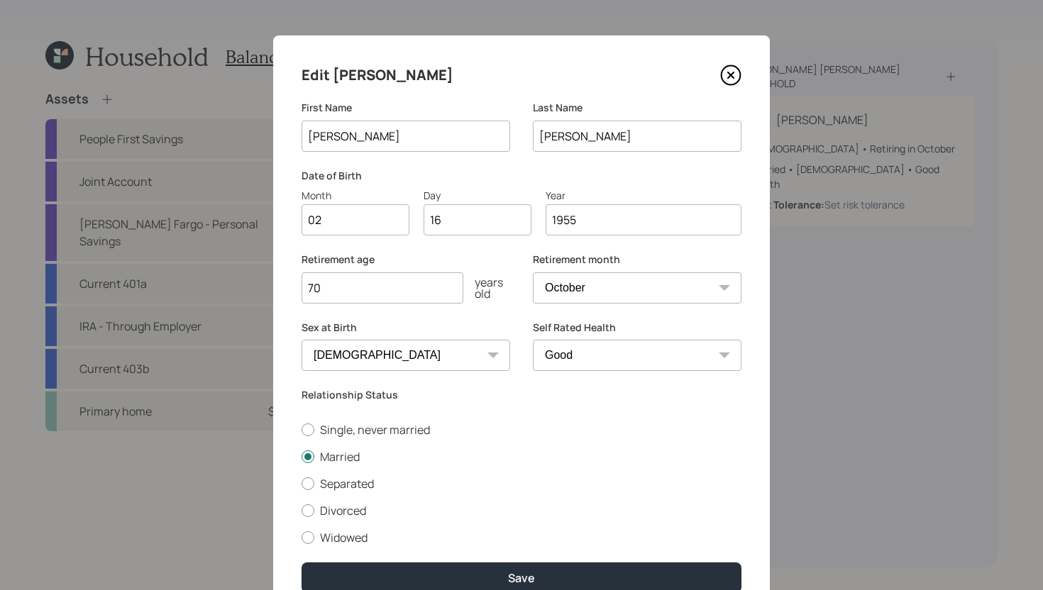
click at [416, 292] on input "70" at bounding box center [383, 287] width 162 height 31
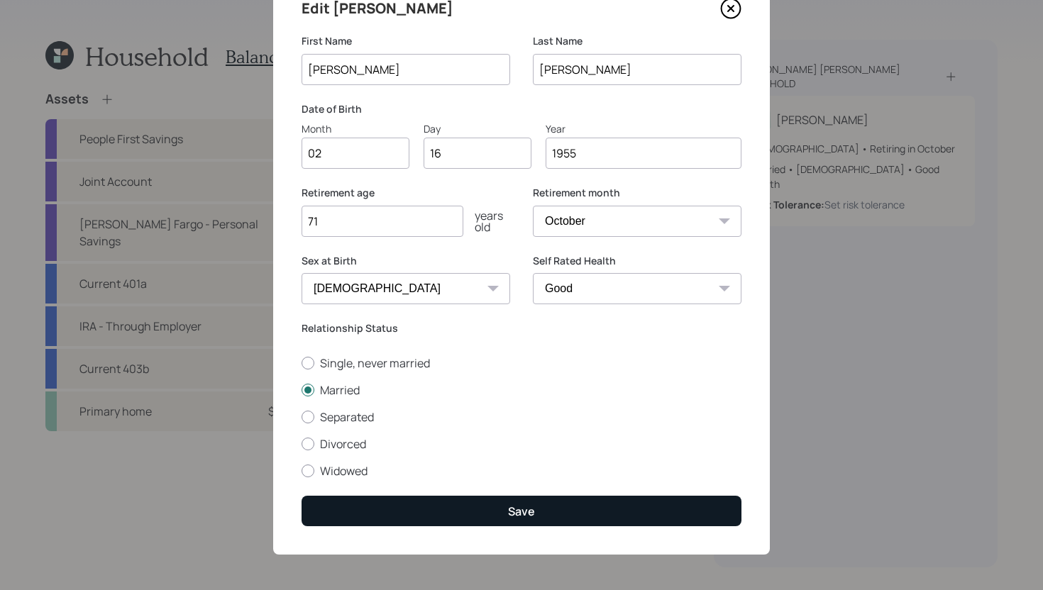
type input "71"
click at [575, 509] on button "Save" at bounding box center [522, 511] width 440 height 31
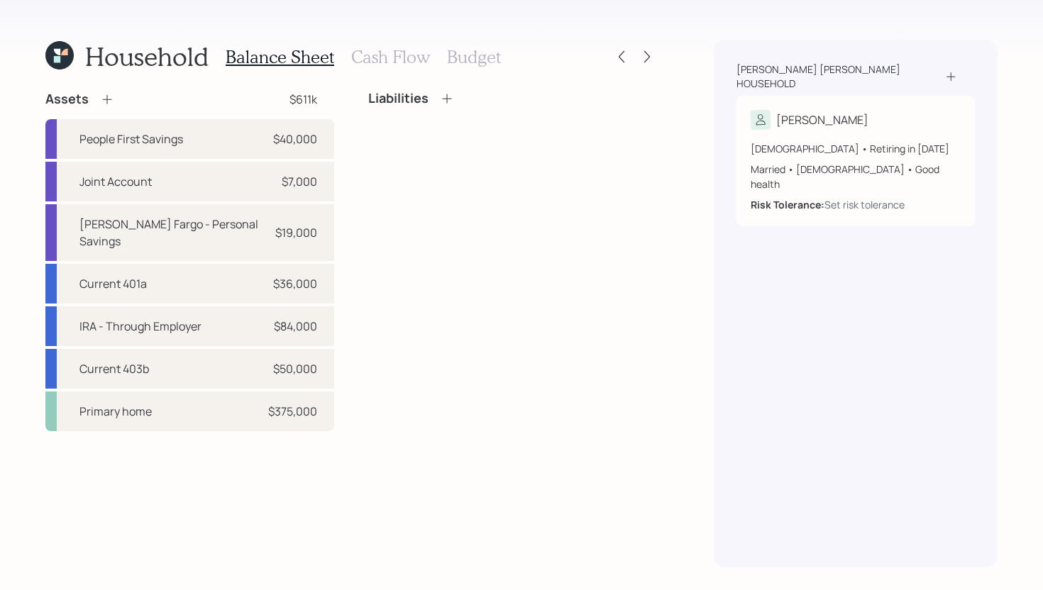
click at [402, 59] on h3 "Cash Flow" at bounding box center [390, 57] width 79 height 21
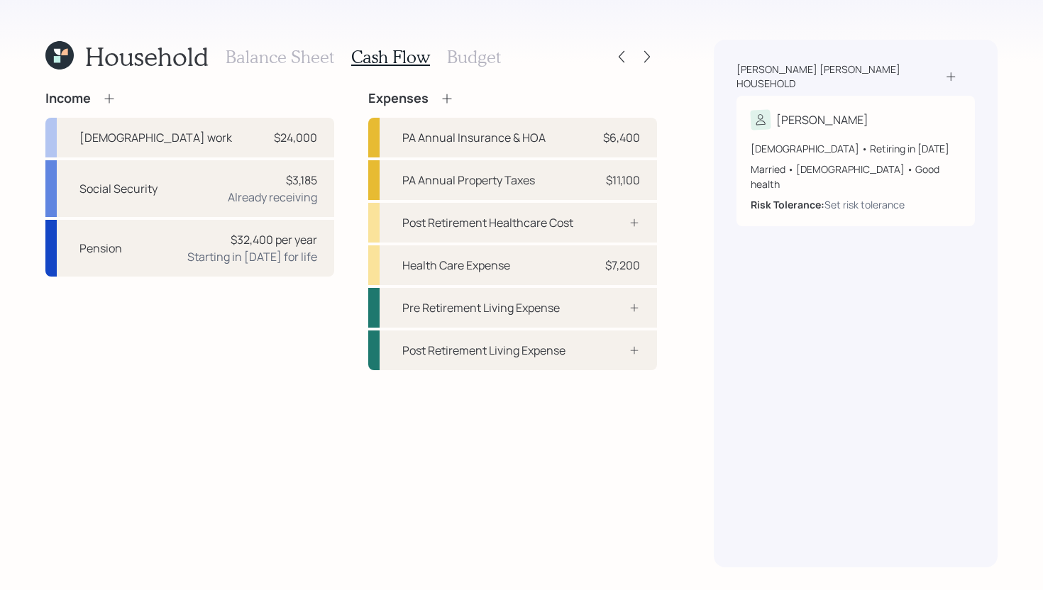
click at [478, 61] on h3 "Budget" at bounding box center [474, 57] width 54 height 21
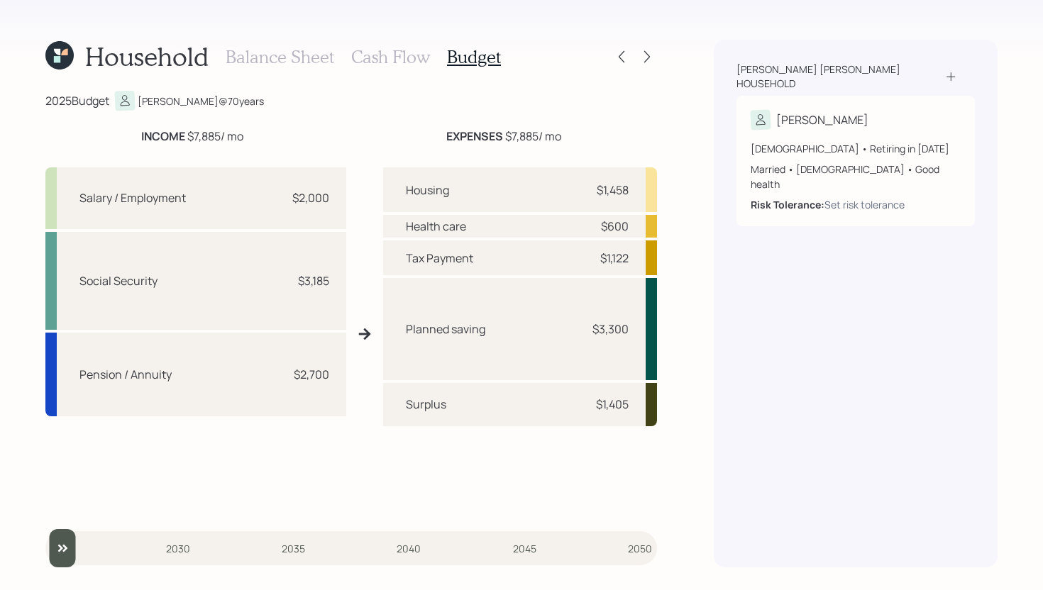
click at [394, 65] on h3 "Cash Flow" at bounding box center [390, 57] width 79 height 21
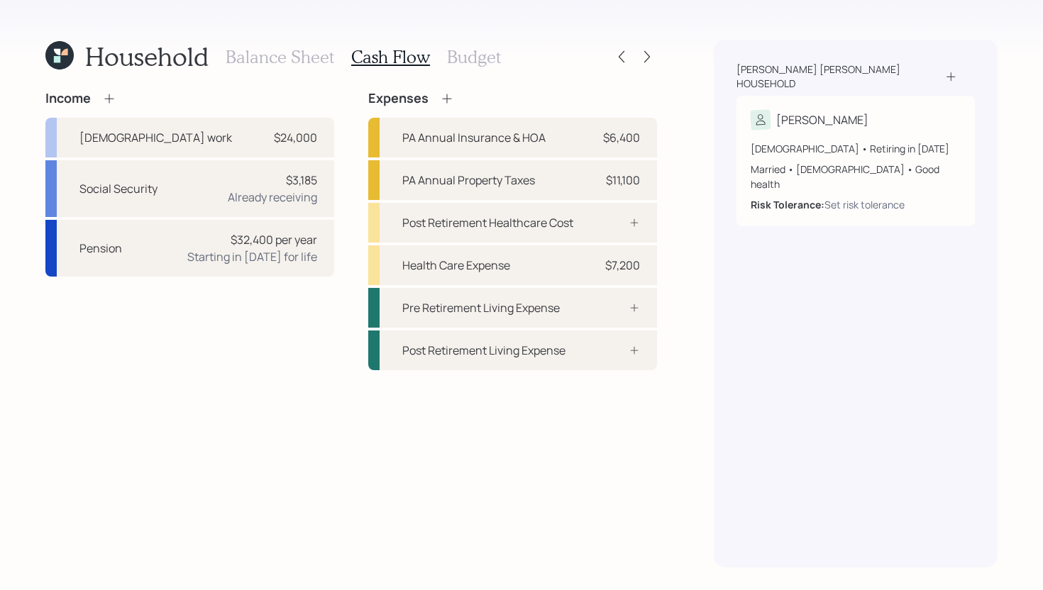
click at [492, 63] on h3 "Budget" at bounding box center [474, 57] width 54 height 21
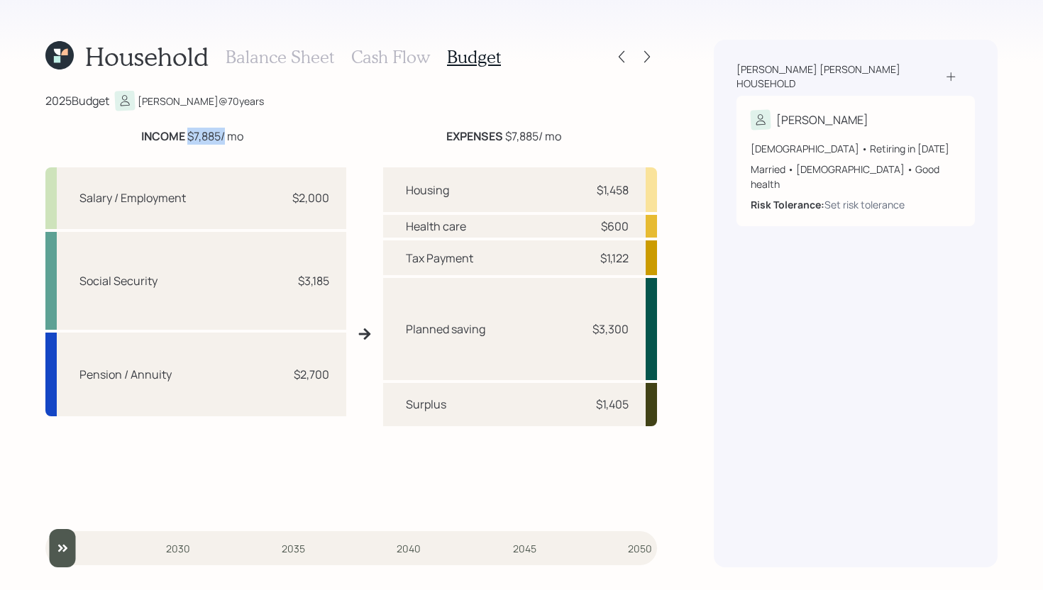
drag, startPoint x: 187, startPoint y: 138, endPoint x: 223, endPoint y: 133, distance: 36.4
click at [223, 133] on div "INCOME $7,885 / mo" at bounding box center [192, 136] width 102 height 17
click at [231, 133] on div "INCOME $7,885 / mo" at bounding box center [192, 136] width 102 height 17
drag, startPoint x: 138, startPoint y: 138, endPoint x: 224, endPoint y: 131, distance: 86.1
click at [224, 131] on div "INCOME $7,885 / mo" at bounding box center [192, 136] width 294 height 17
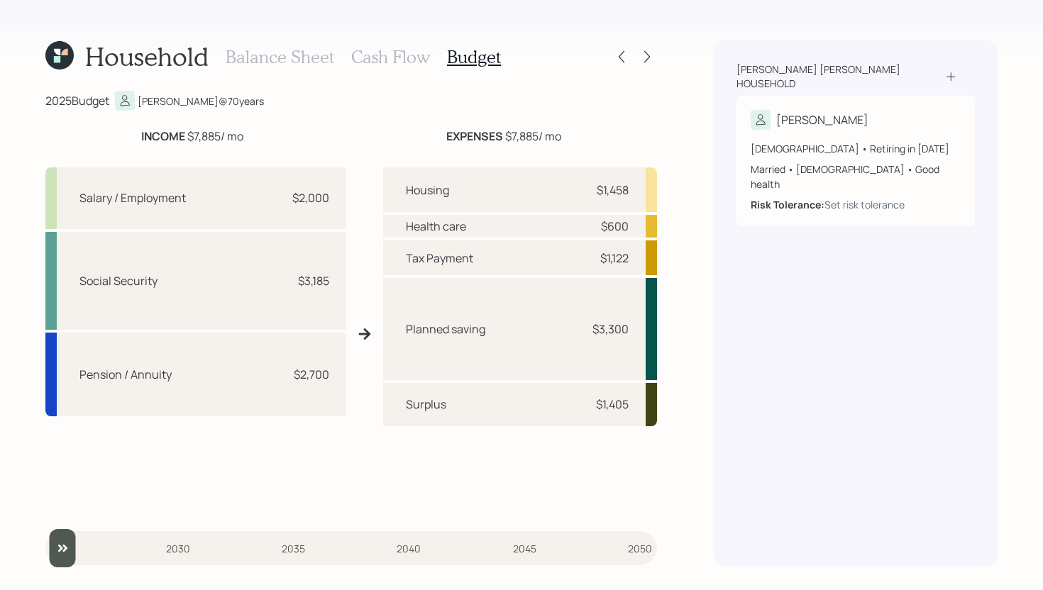
click at [315, 110] on div "2025 Budget Kathleen @ 70 years" at bounding box center [351, 101] width 612 height 20
drag, startPoint x: 293, startPoint y: 284, endPoint x: 334, endPoint y: 280, distance: 41.3
click at [334, 280] on div "Social Security $3,185" at bounding box center [195, 281] width 301 height 98
drag, startPoint x: 290, startPoint y: 375, endPoint x: 338, endPoint y: 375, distance: 48.2
click at [338, 375] on div "Pension / Annuity $2,700" at bounding box center [195, 374] width 301 height 83
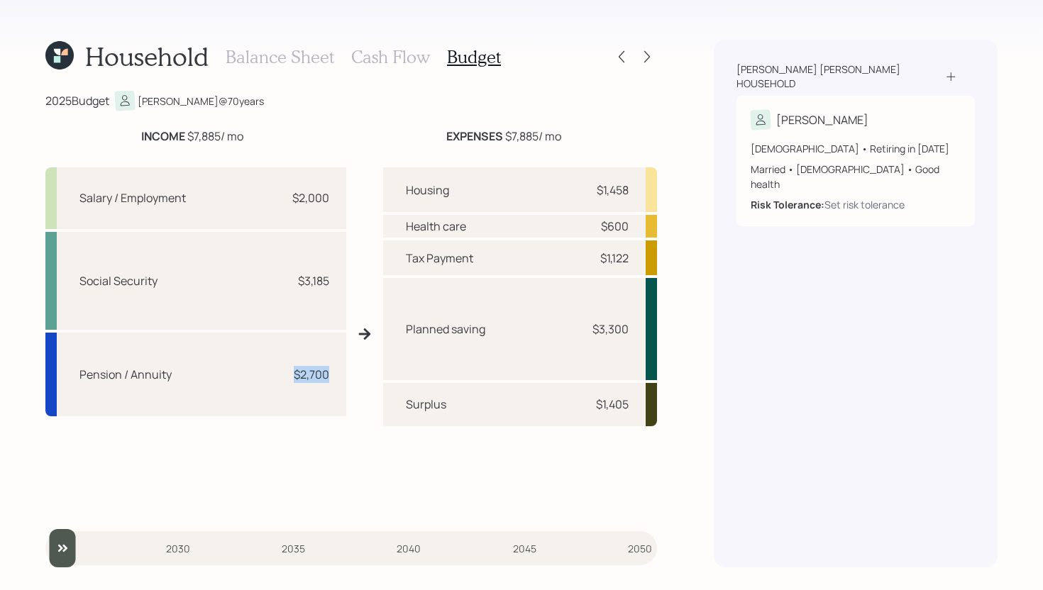
click at [338, 375] on div "Pension / Annuity $2,700" at bounding box center [195, 374] width 301 height 83
drag, startPoint x: 189, startPoint y: 137, endPoint x: 219, endPoint y: 135, distance: 29.9
click at [219, 135] on div "INCOME $7,885 / mo" at bounding box center [192, 136] width 102 height 17
drag, startPoint x: 436, startPoint y: 135, endPoint x: 572, endPoint y: 131, distance: 135.6
click at [572, 131] on div "EXPENSES $7,885 / mo" at bounding box center [503, 136] width 307 height 17
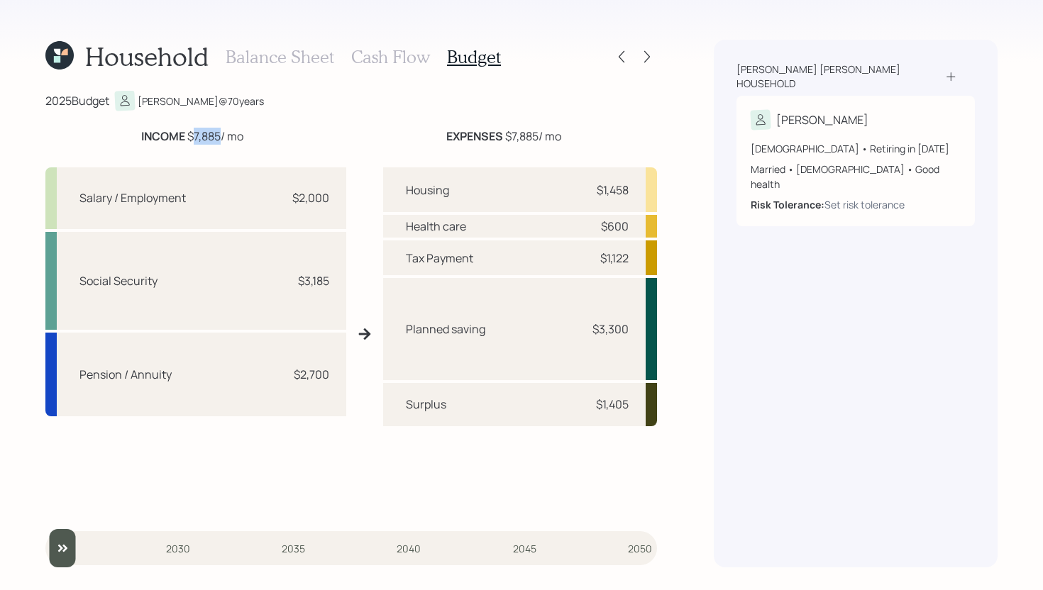
click at [571, 131] on div "EXPENSES $7,885 / mo" at bounding box center [503, 136] width 307 height 17
drag, startPoint x: 504, startPoint y: 135, endPoint x: 571, endPoint y: 135, distance: 66.7
click at [572, 135] on div "EXPENSES $7,885 / mo" at bounding box center [503, 136] width 307 height 17
drag, startPoint x: 591, startPoint y: 254, endPoint x: 642, endPoint y: 254, distance: 51.1
click at [642, 254] on div "Tax Payment $1,122" at bounding box center [520, 258] width 274 height 35
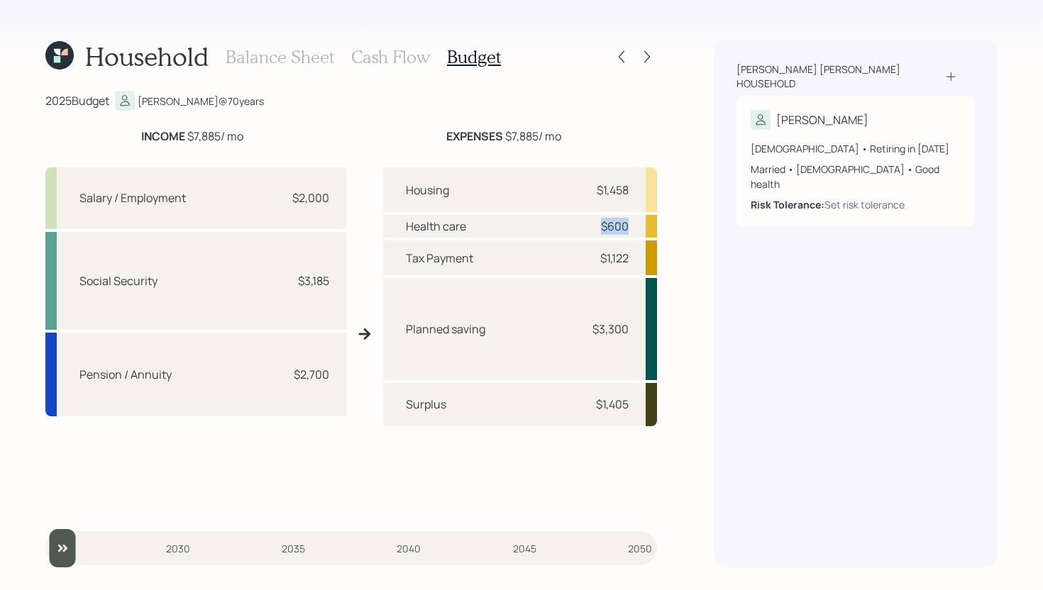
drag, startPoint x: 596, startPoint y: 223, endPoint x: 648, endPoint y: 223, distance: 52.5
click at [648, 223] on div "Health care $600" at bounding box center [520, 226] width 274 height 23
drag, startPoint x: 591, startPoint y: 192, endPoint x: 633, endPoint y: 189, distance: 42.0
click at [633, 189] on div "Housing $1,458" at bounding box center [520, 189] width 274 height 45
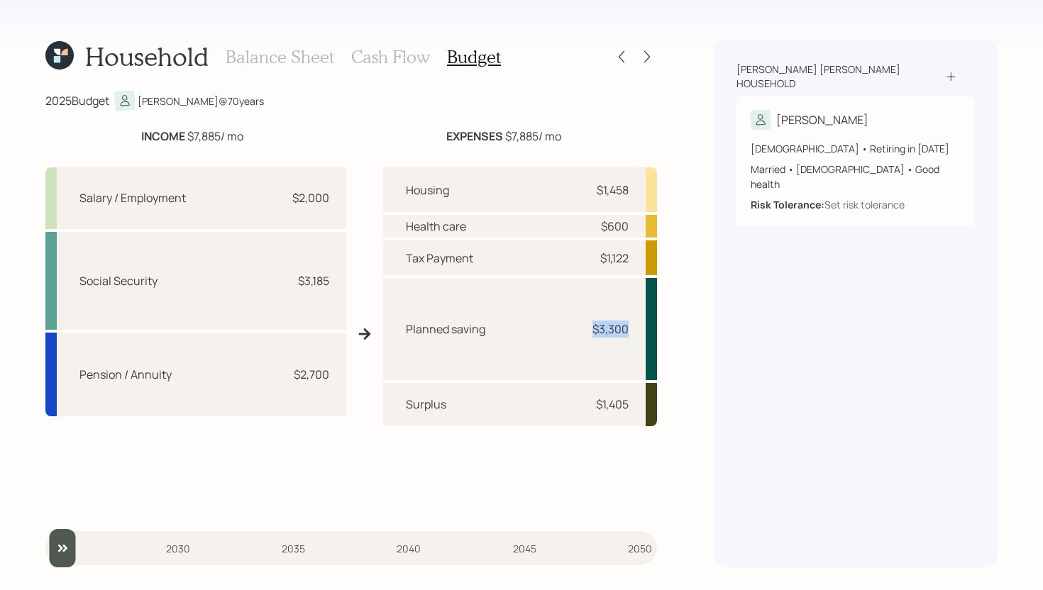
drag, startPoint x: 588, startPoint y: 331, endPoint x: 631, endPoint y: 327, distance: 43.5
click at [631, 326] on div "Planned saving $3,300" at bounding box center [520, 328] width 274 height 101
drag, startPoint x: 453, startPoint y: 410, endPoint x: 394, endPoint y: 409, distance: 58.2
click at [394, 409] on div "Surplus $1,405" at bounding box center [520, 404] width 274 height 43
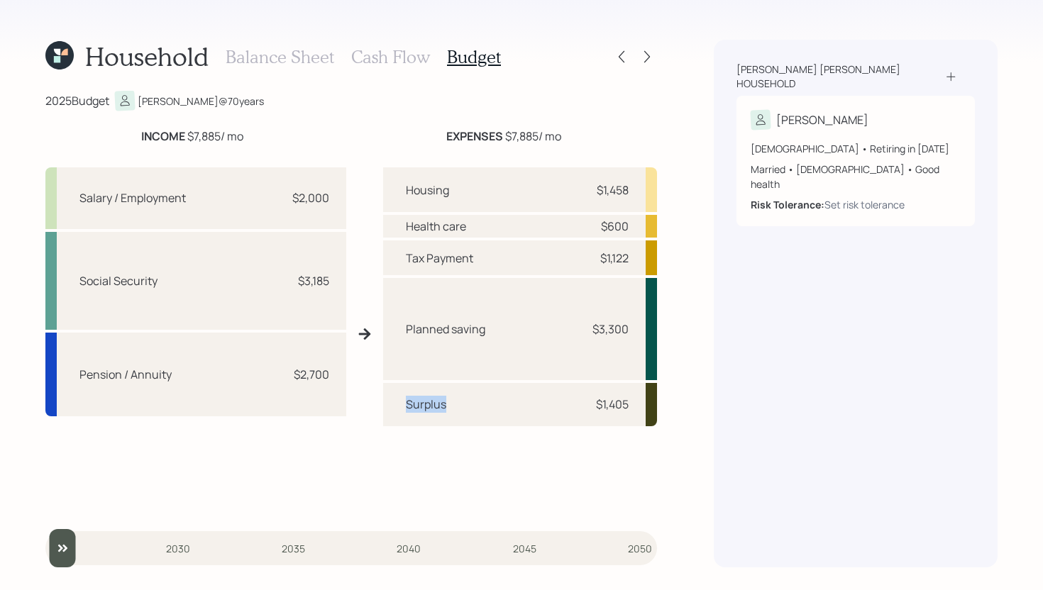
click at [394, 409] on div "Surplus $1,405" at bounding box center [520, 404] width 274 height 43
drag, startPoint x: 594, startPoint y: 406, endPoint x: 641, endPoint y: 403, distance: 47.6
click at [642, 403] on div "Surplus $1,405" at bounding box center [520, 404] width 274 height 43
click at [640, 404] on div "Surplus $1,405" at bounding box center [520, 404] width 274 height 43
drag, startPoint x: 587, startPoint y: 405, endPoint x: 619, endPoint y: 405, distance: 31.9
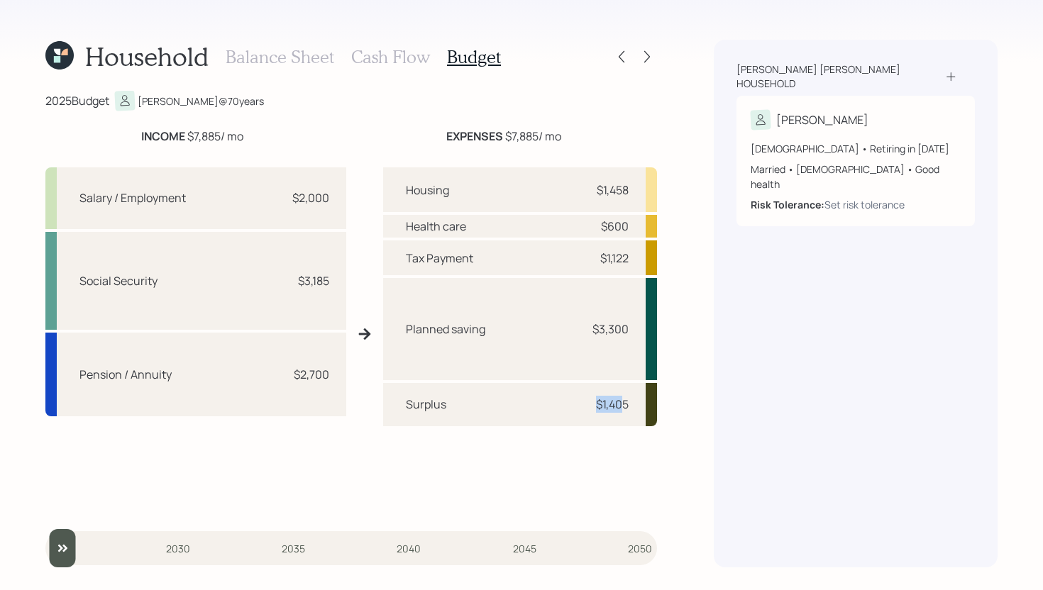
click at [619, 405] on div "$1,405" at bounding box center [607, 404] width 43 height 17
click at [628, 386] on div "Surplus $1,405" at bounding box center [520, 404] width 274 height 43
drag, startPoint x: 587, startPoint y: 407, endPoint x: 618, endPoint y: 407, distance: 31.2
click at [618, 407] on div "$1,405" at bounding box center [607, 404] width 43 height 17
click at [618, 407] on div "$1,405" at bounding box center [612, 404] width 33 height 17
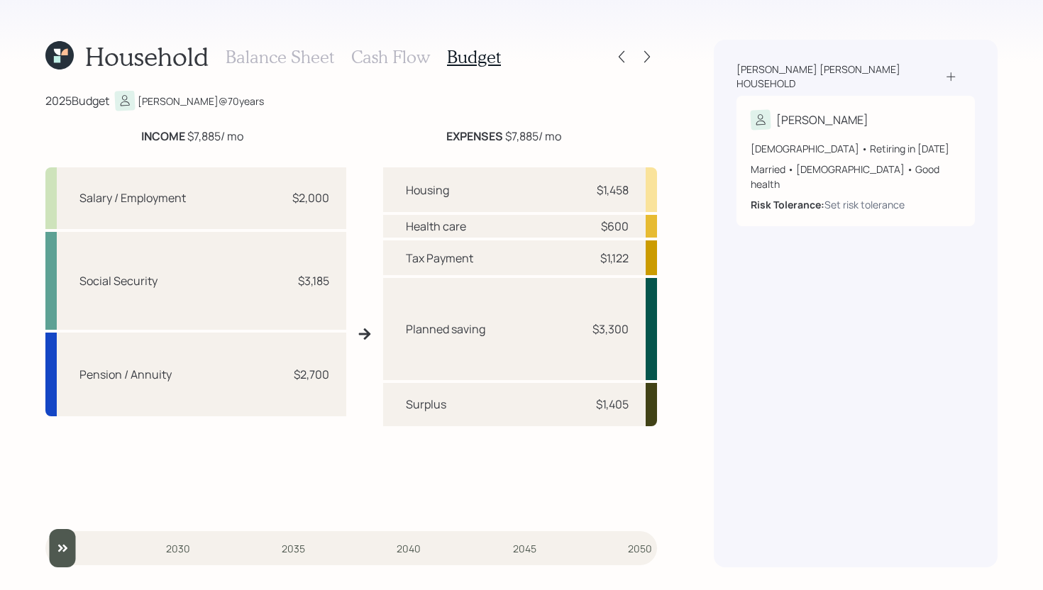
click at [414, 57] on h3 "Cash Flow" at bounding box center [390, 57] width 79 height 21
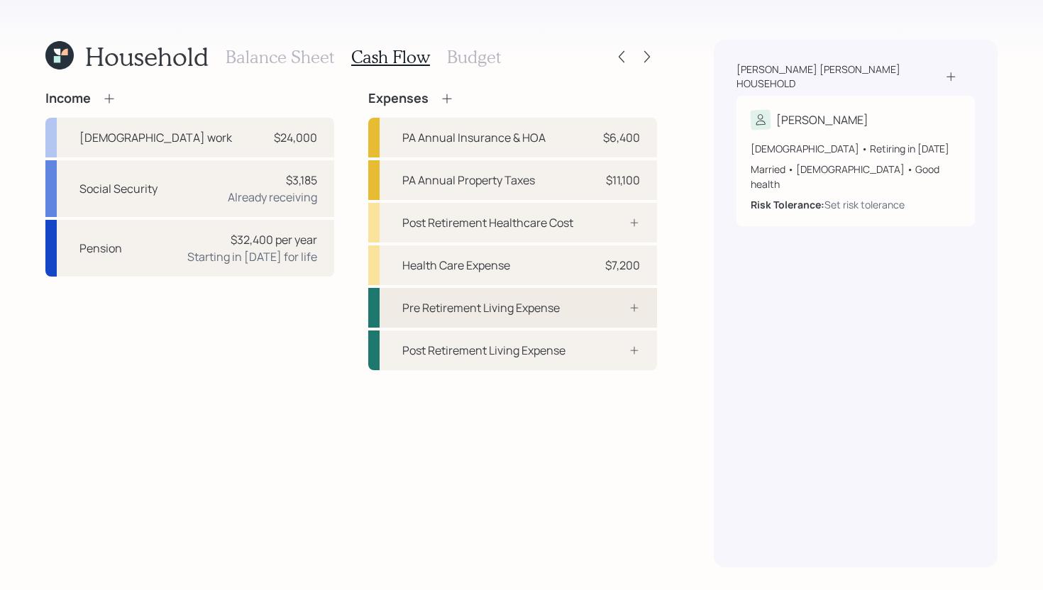
click at [551, 302] on div "Pre Retirement Living Expense" at bounding box center [481, 307] width 158 height 17
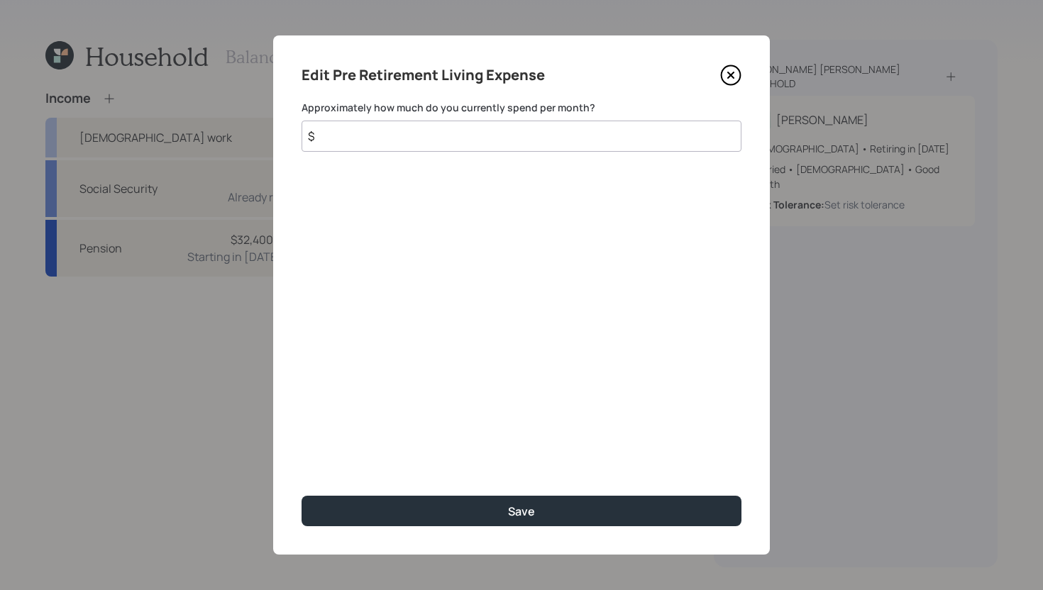
click at [474, 135] on input "$" at bounding box center [522, 136] width 440 height 31
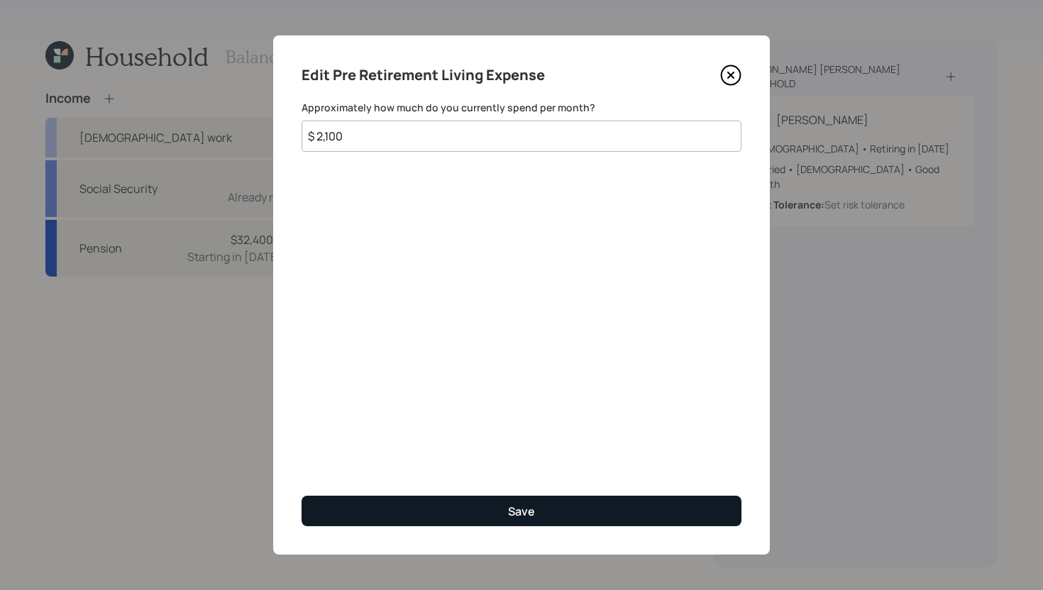
type input "$ 2,100"
click at [521, 512] on div "Save" at bounding box center [521, 512] width 27 height 16
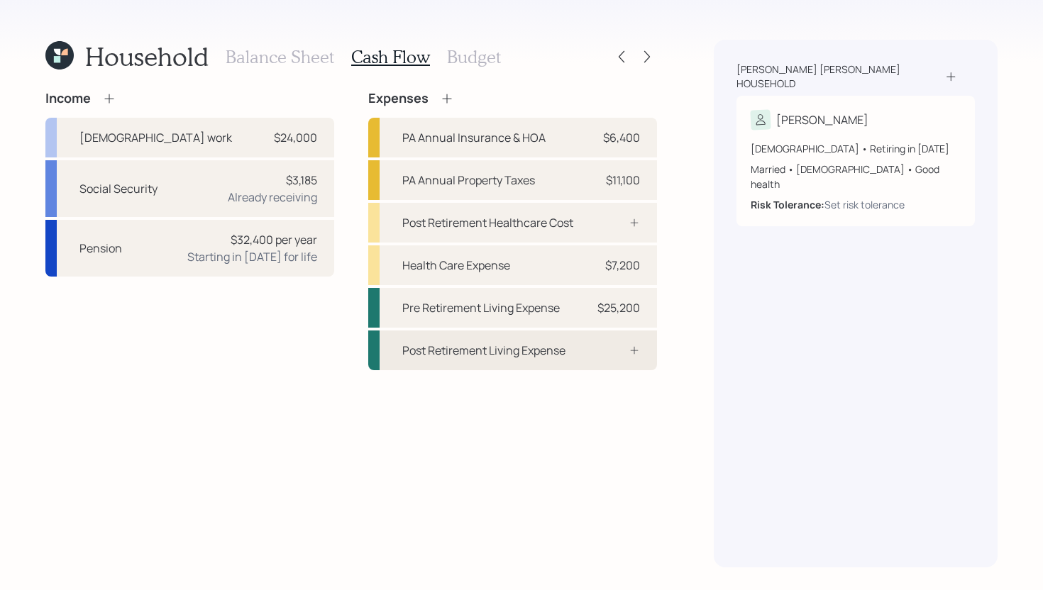
click at [601, 350] on div at bounding box center [618, 350] width 43 height 11
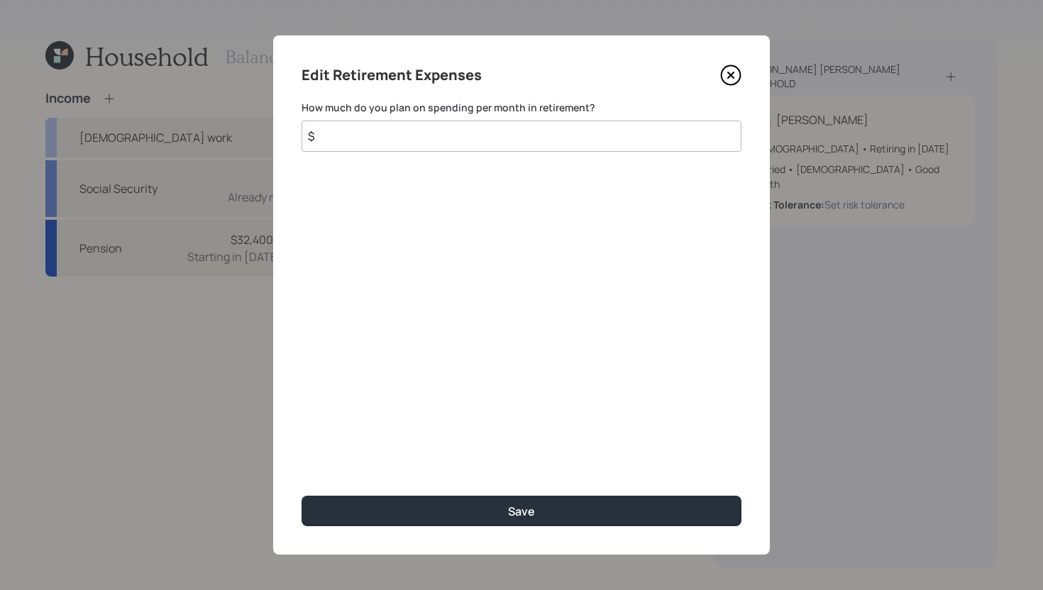
click at [479, 136] on input "$" at bounding box center [522, 136] width 440 height 31
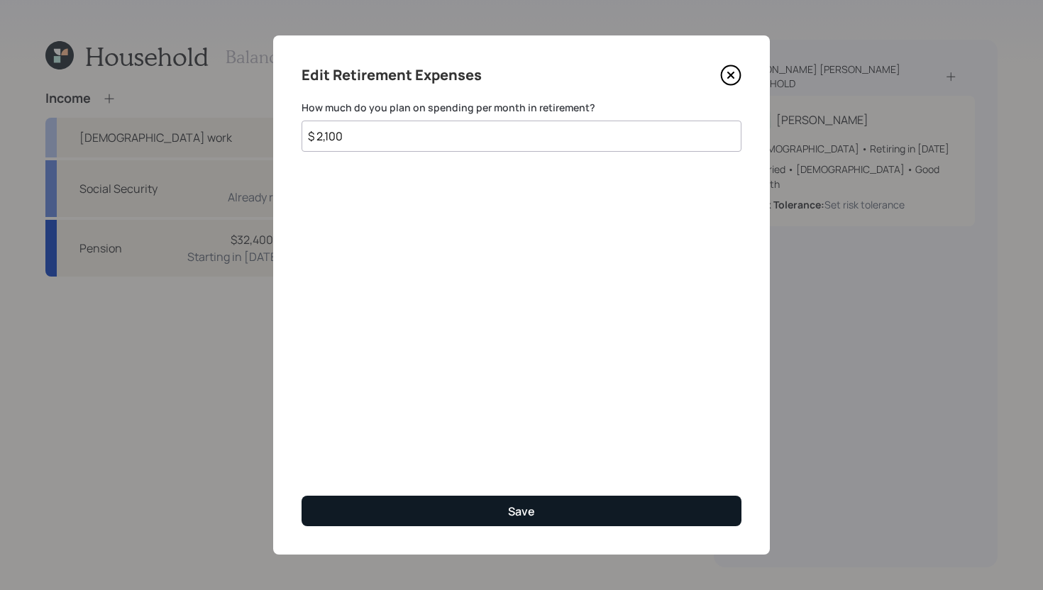
type input "$ 2,100"
click at [547, 511] on button "Save" at bounding box center [522, 511] width 440 height 31
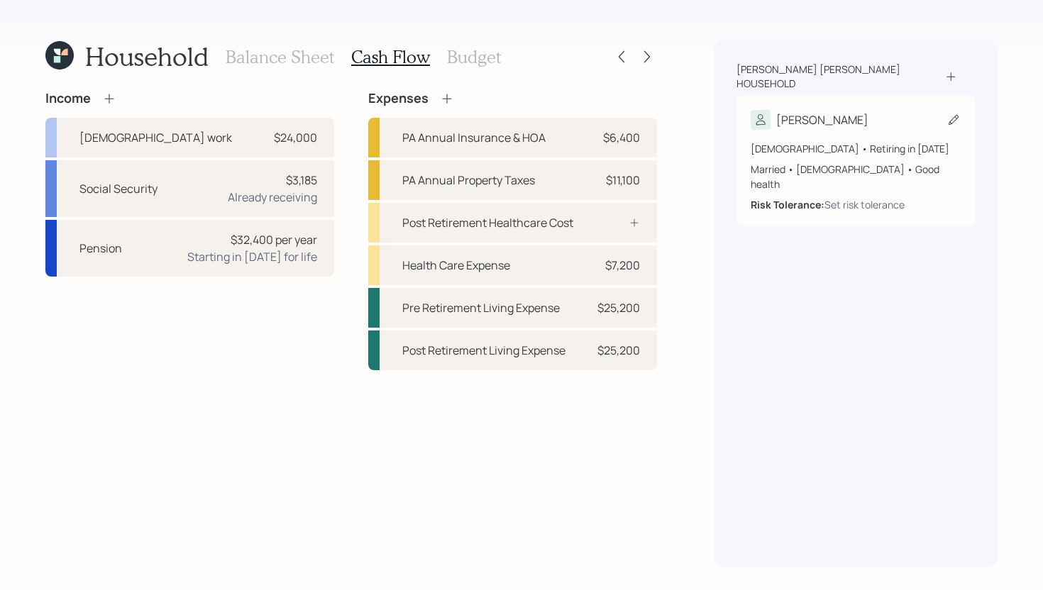
click at [954, 113] on icon at bounding box center [953, 120] width 14 height 14
select select "10"
select select "female"
select select "good"
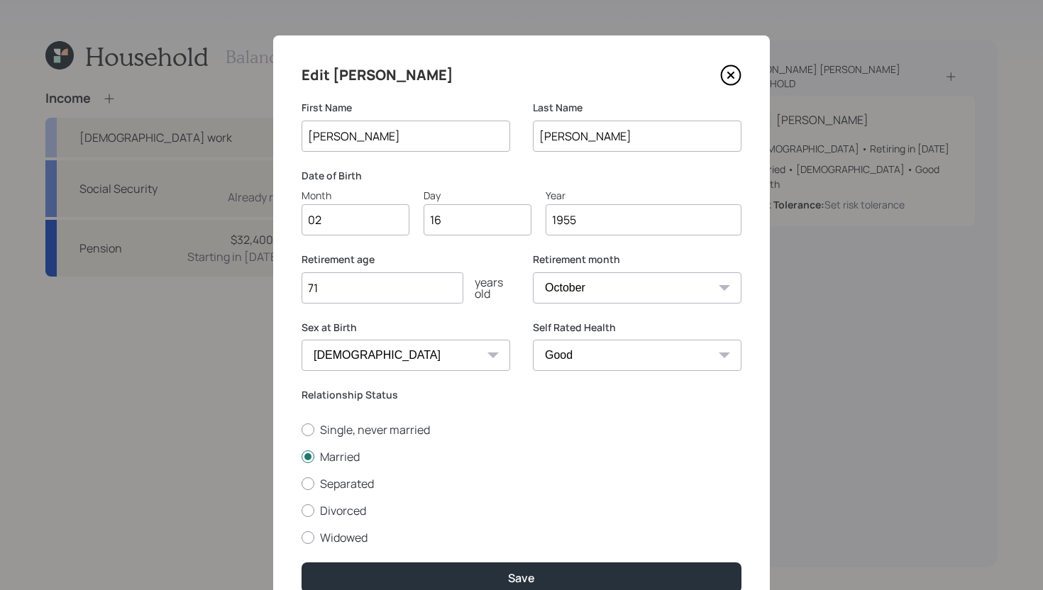
drag, startPoint x: 732, startPoint y: 74, endPoint x: 749, endPoint y: 76, distance: 16.5
click at [732, 74] on icon at bounding box center [731, 75] width 6 height 6
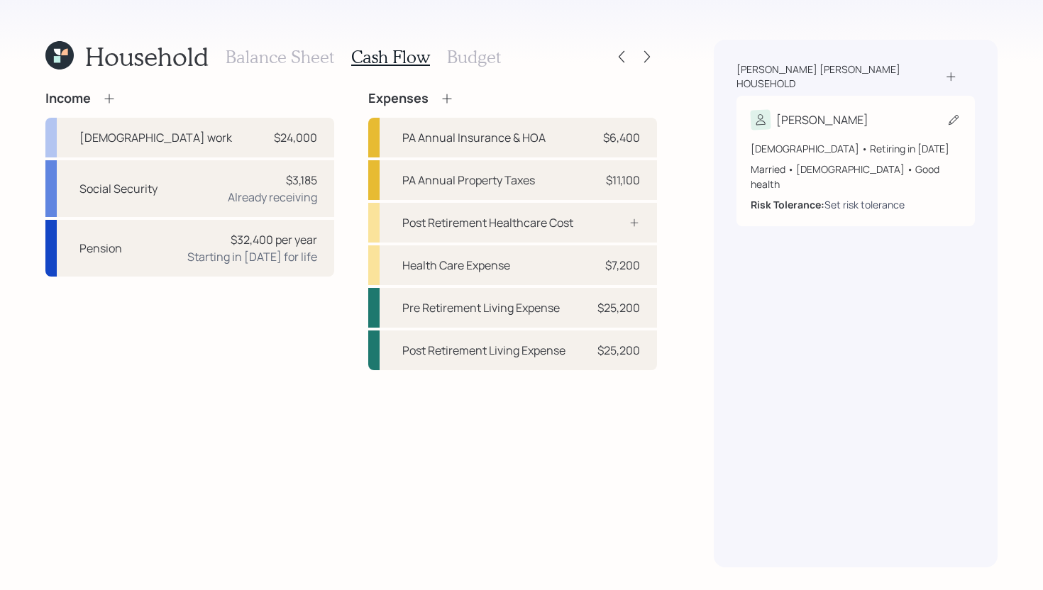
click at [862, 197] on div "Set risk tolerance" at bounding box center [864, 204] width 80 height 15
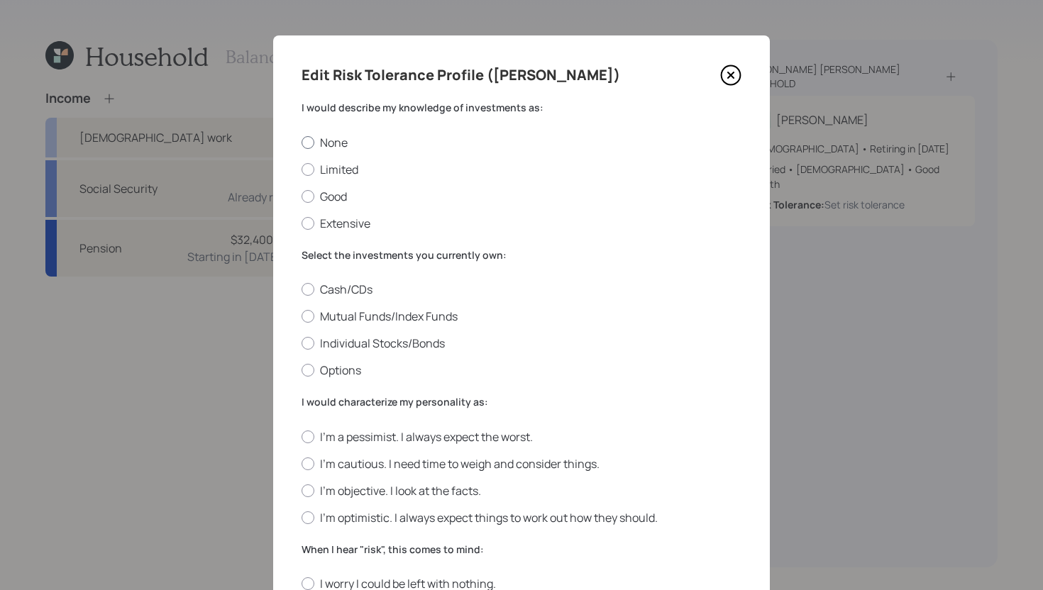
click at [329, 145] on label "None" at bounding box center [522, 143] width 440 height 16
click at [302, 143] on input "None" at bounding box center [301, 142] width 1 height 1
radio input "true"
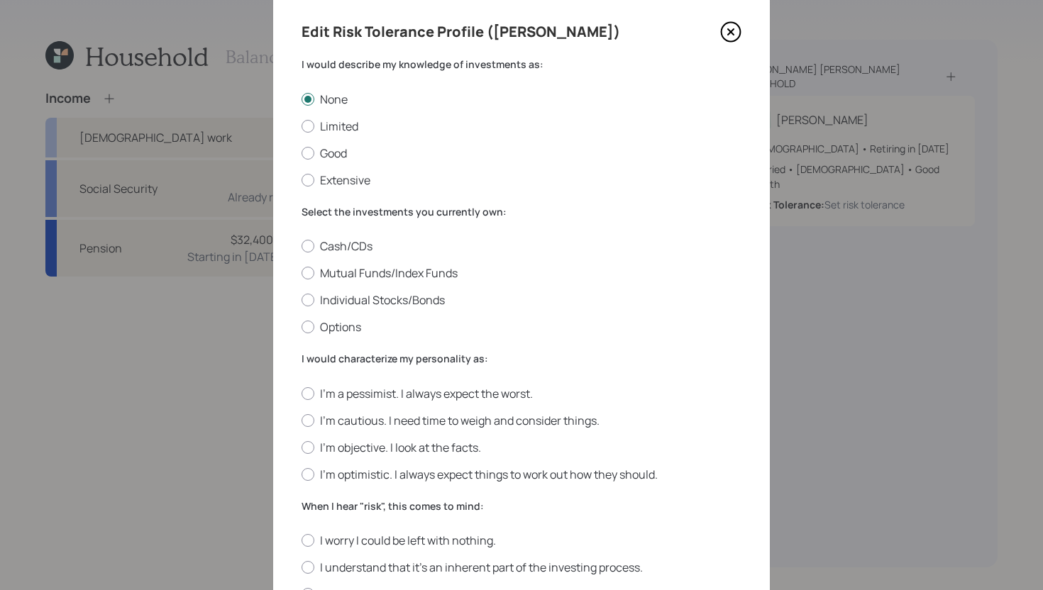
scroll to position [70, 0]
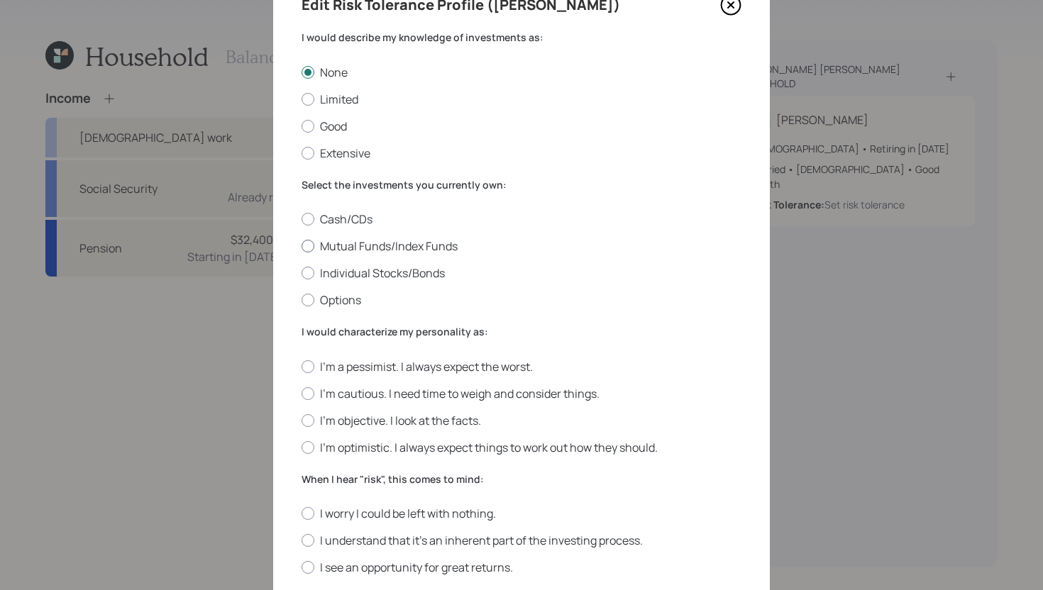
click at [428, 245] on label "Mutual Funds/Index Funds" at bounding box center [522, 246] width 440 height 16
click at [302, 246] on input "Mutual Funds/Index Funds" at bounding box center [301, 246] width 1 height 1
radio input "true"
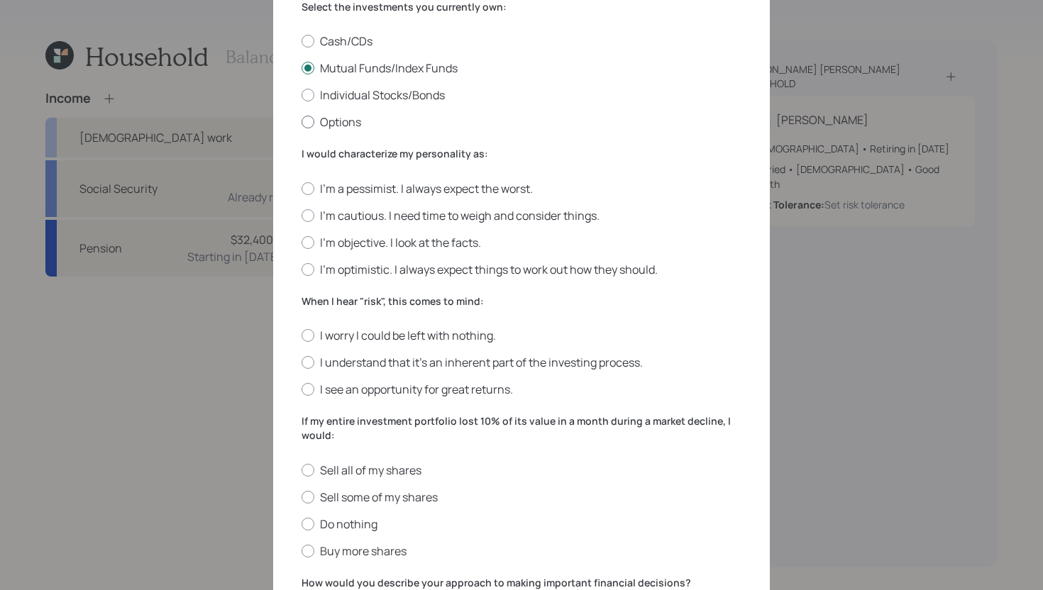
scroll to position [248, 0]
click at [335, 246] on label "I'm objective. I look at the facts." at bounding box center [522, 244] width 440 height 16
click at [302, 243] on input "I'm objective. I look at the facts." at bounding box center [301, 243] width 1 height 1
radio input "true"
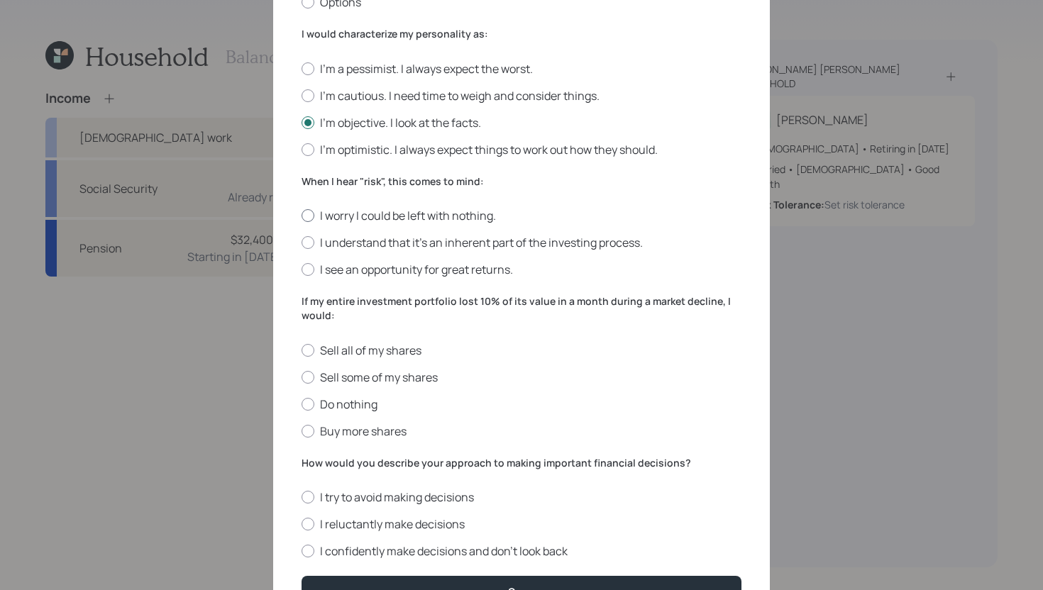
scroll to position [429, 0]
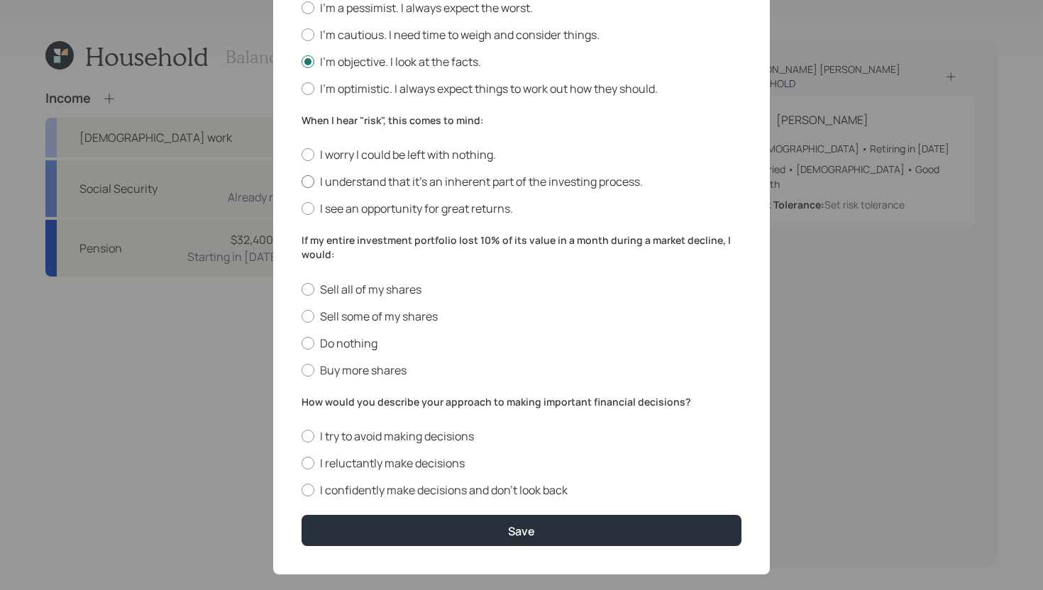
click at [510, 186] on label "I understand that it’s an inherent part of the investing process." at bounding box center [522, 182] width 440 height 16
click at [302, 182] on input "I understand that it’s an inherent part of the investing process." at bounding box center [301, 182] width 1 height 1
radio input "true"
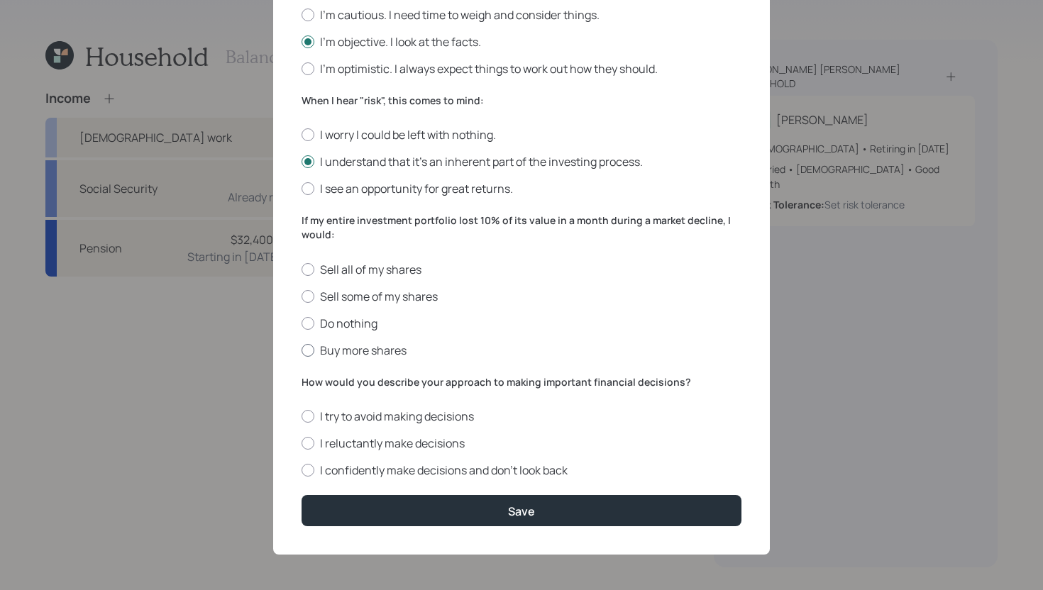
click at [377, 350] on label "Buy more shares" at bounding box center [522, 351] width 440 height 16
click at [302, 350] on input "Buy more shares" at bounding box center [301, 350] width 1 height 1
radio input "true"
click at [446, 449] on label "I reluctantly make decisions" at bounding box center [522, 444] width 440 height 16
click at [302, 444] on input "I reluctantly make decisions" at bounding box center [301, 443] width 1 height 1
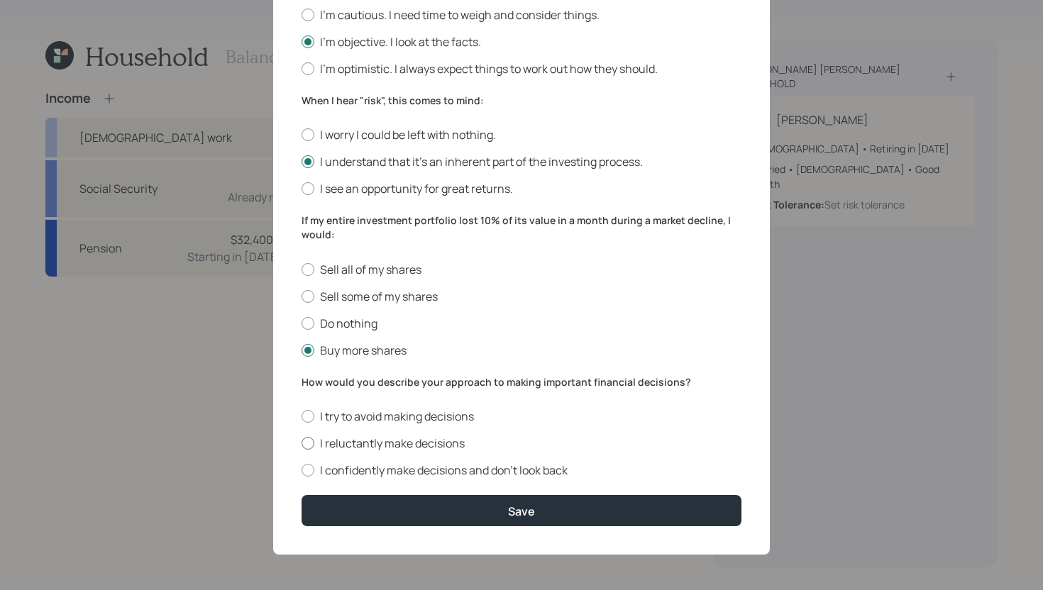
radio input "true"
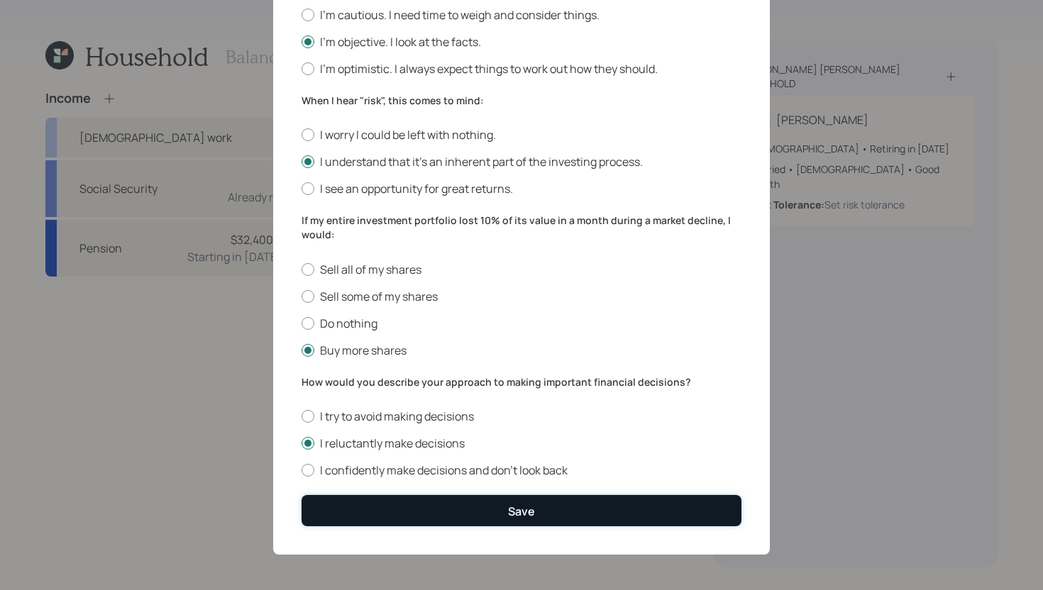
click at [465, 514] on button "Save" at bounding box center [522, 510] width 440 height 31
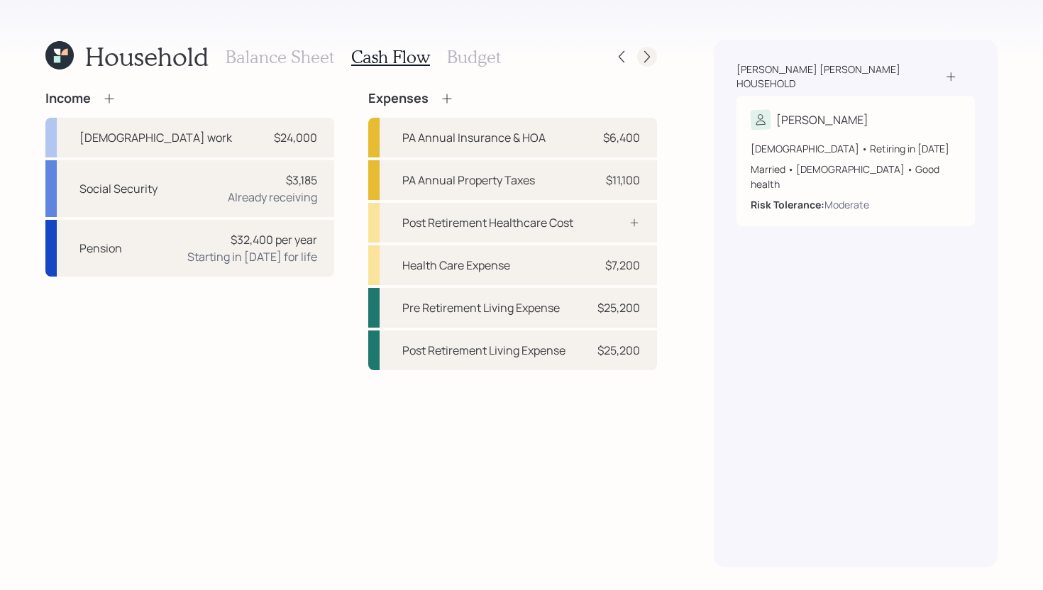
click at [648, 61] on icon at bounding box center [647, 57] width 14 height 14
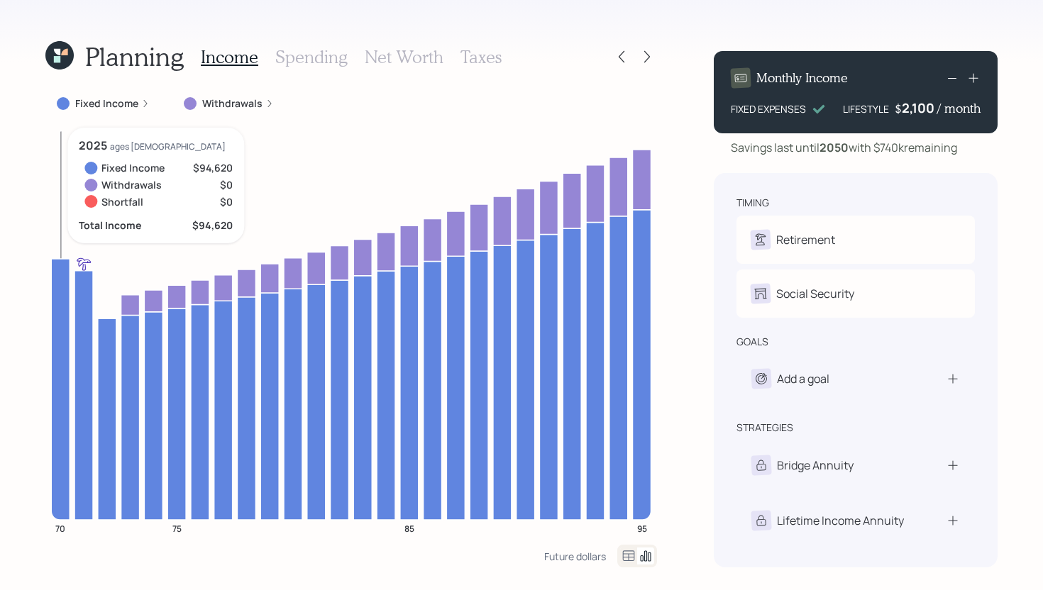
click at [65, 283] on icon at bounding box center [60, 389] width 18 height 261
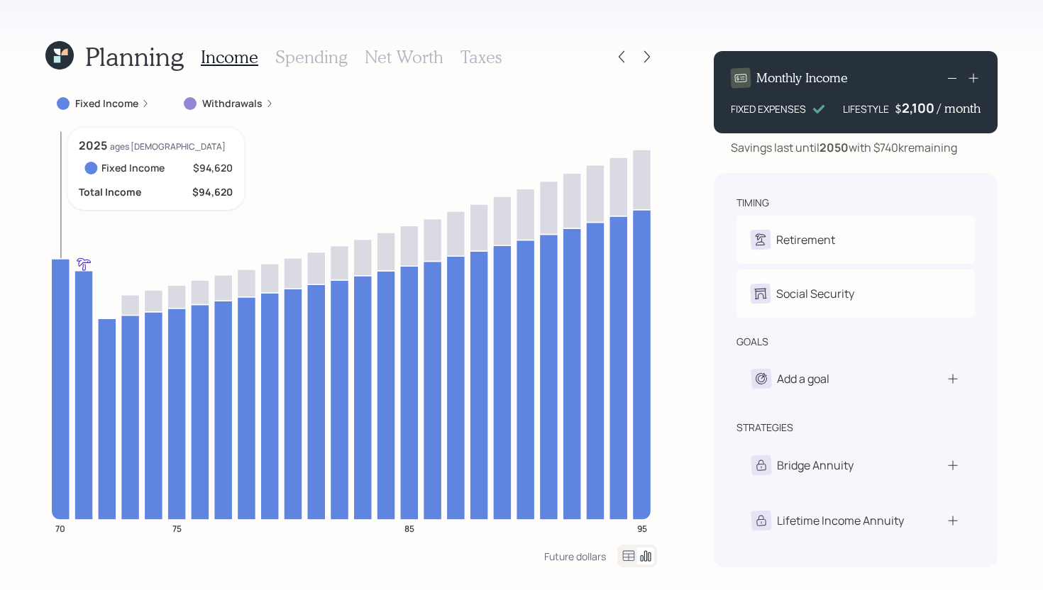
click at [64, 283] on icon at bounding box center [60, 389] width 18 height 261
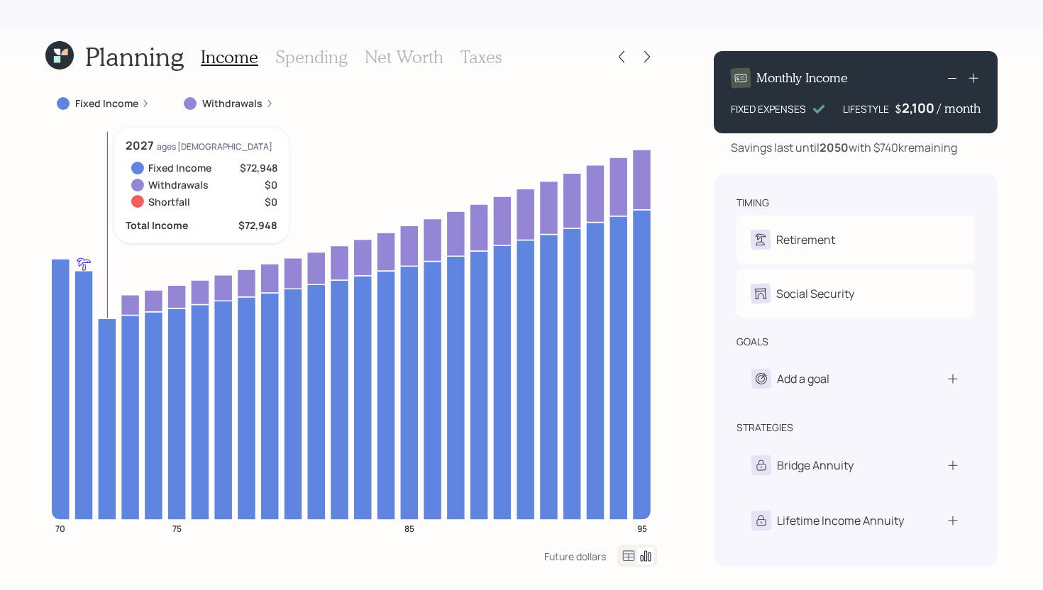
click at [110, 353] on icon at bounding box center [107, 420] width 18 height 202
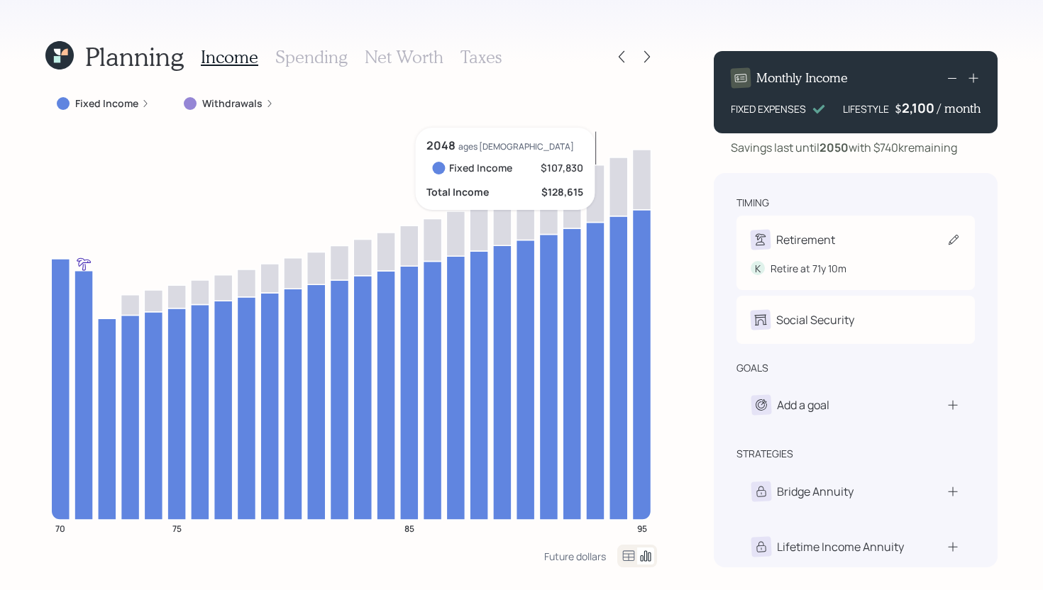
click at [960, 241] on icon at bounding box center [953, 240] width 14 height 14
select select "10"
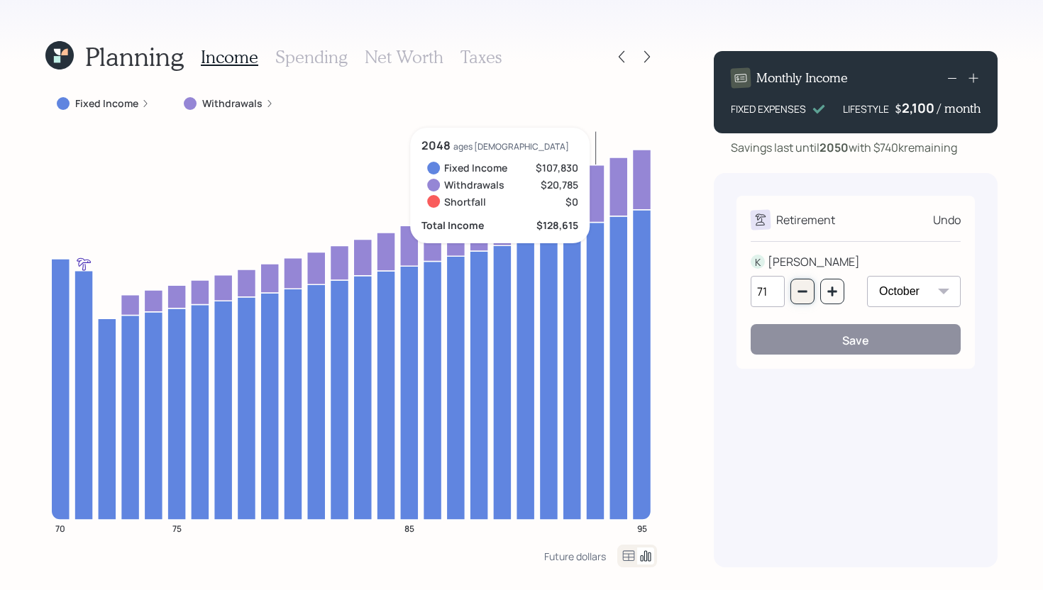
click at [808, 290] on button "button" at bounding box center [802, 292] width 24 height 26
type input "70"
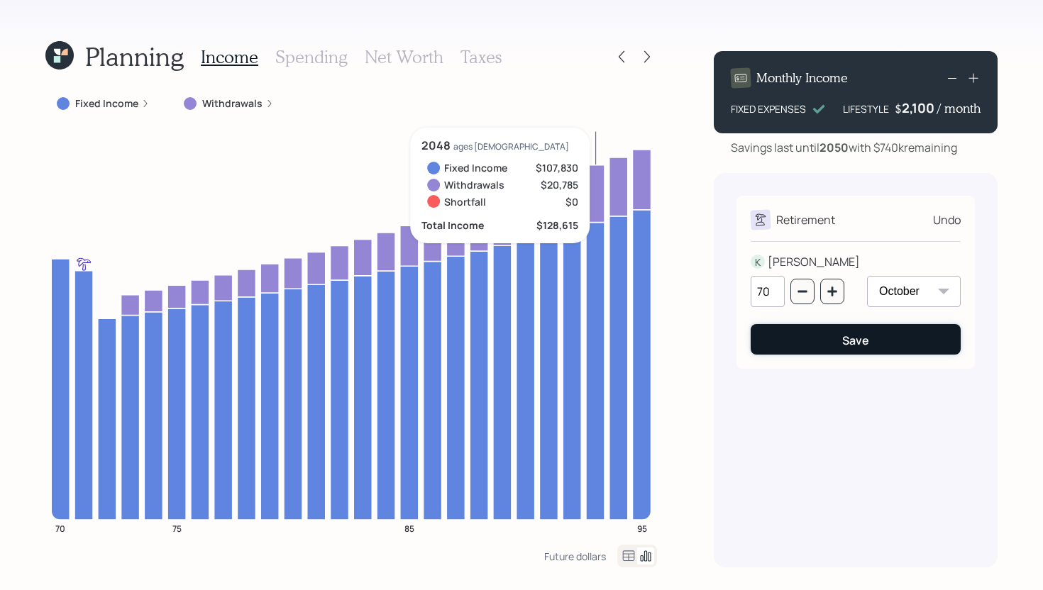
click at [832, 345] on button "Save" at bounding box center [856, 339] width 210 height 31
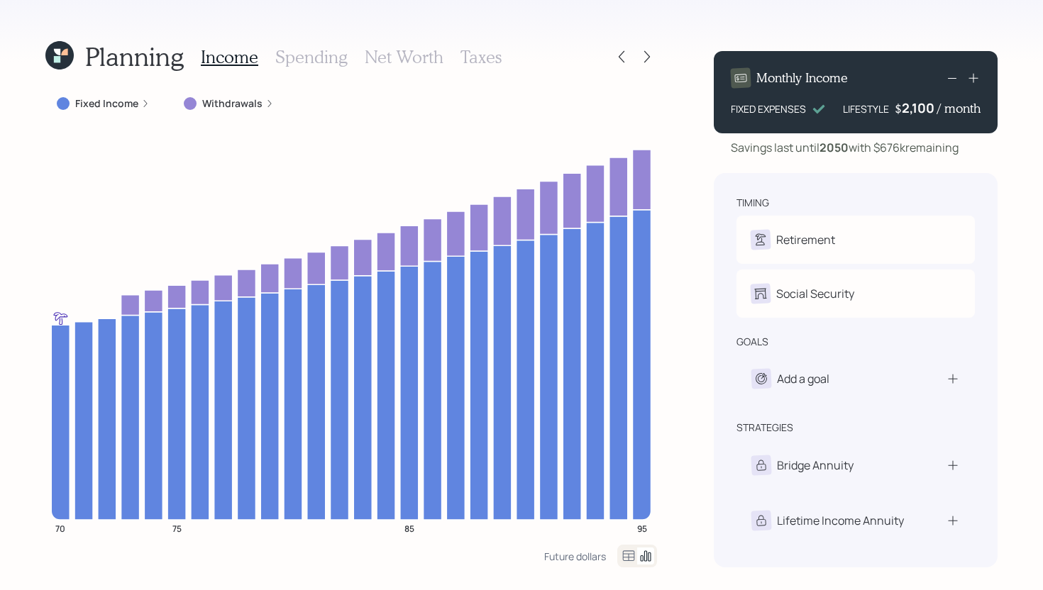
click at [111, 96] on label "Fixed Income" at bounding box center [106, 103] width 63 height 14
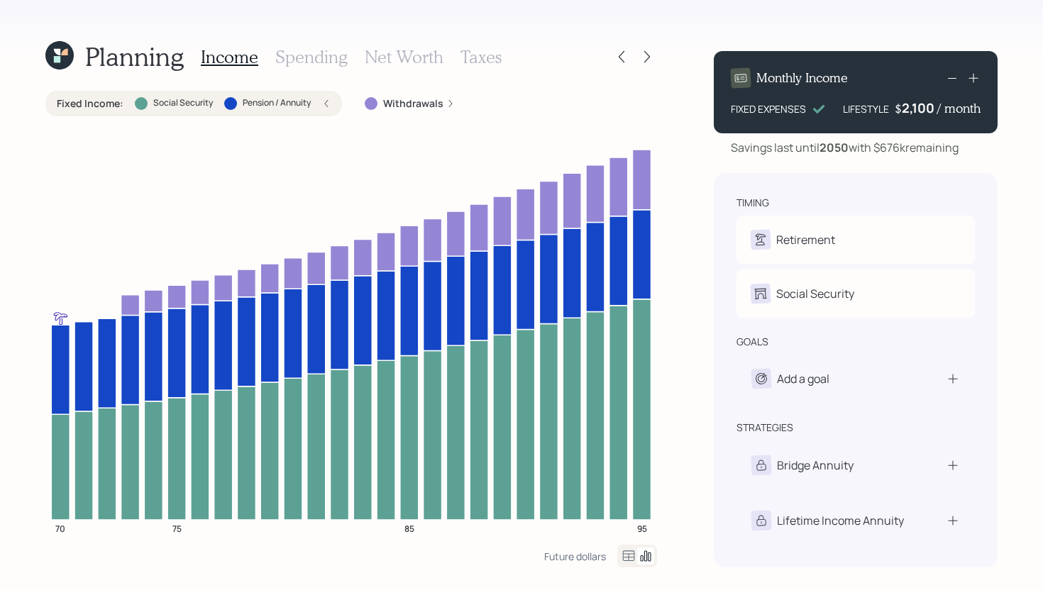
click at [689, 206] on div "Planning Income Spending Net Worth Taxes Fixed Income : Social Security Pension…" at bounding box center [521, 295] width 1043 height 590
click at [311, 62] on h3 "Spending" at bounding box center [311, 57] width 72 height 21
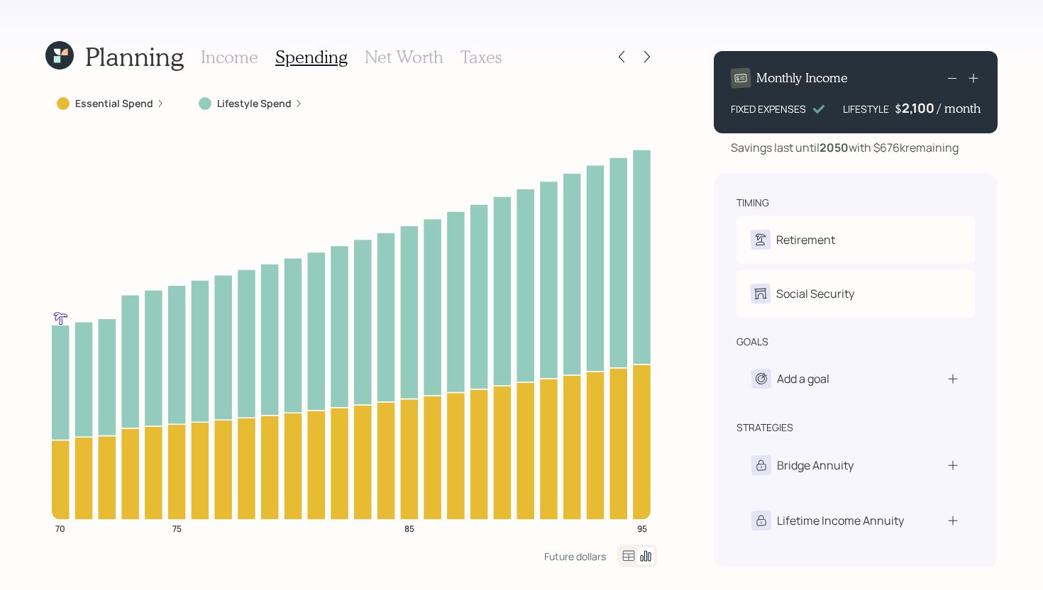
click at [123, 109] on label "Essential Spend" at bounding box center [114, 103] width 78 height 14
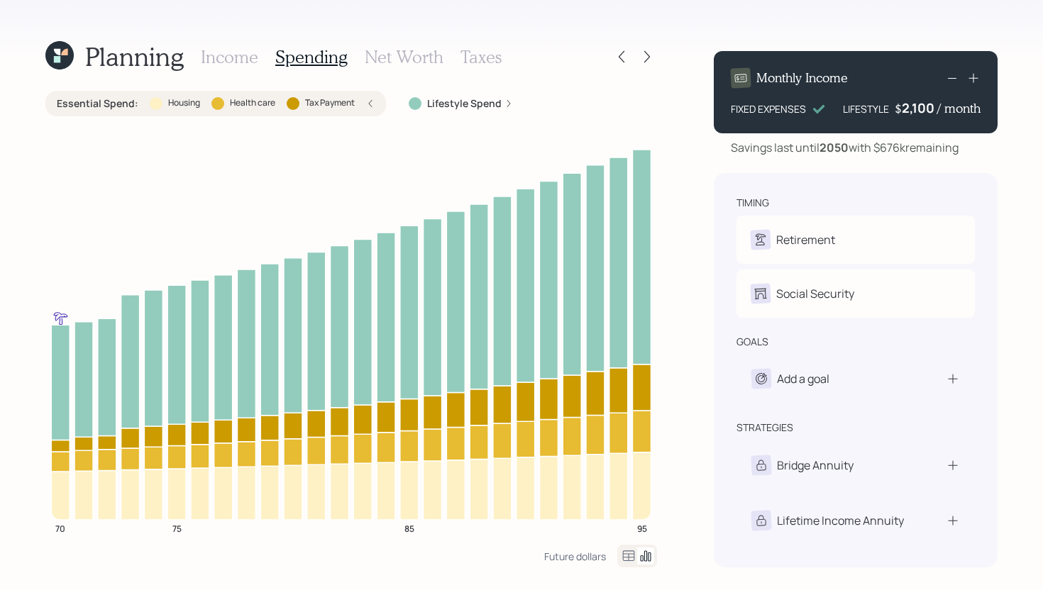
click at [457, 99] on label "Lifestyle Spend" at bounding box center [464, 103] width 74 height 14
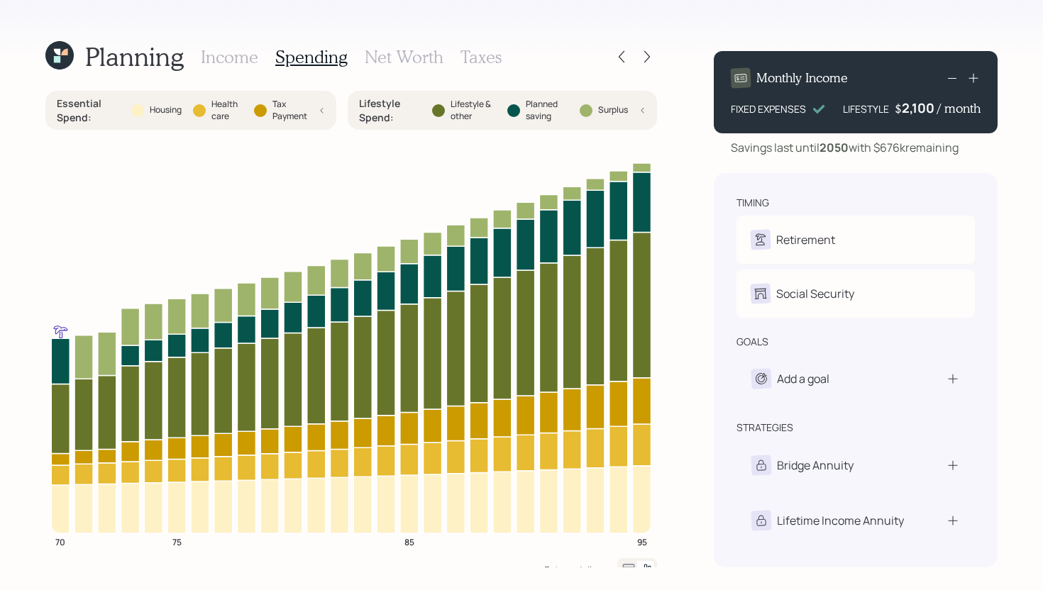
click at [295, 109] on label "Tax Payment" at bounding box center [289, 111] width 35 height 24
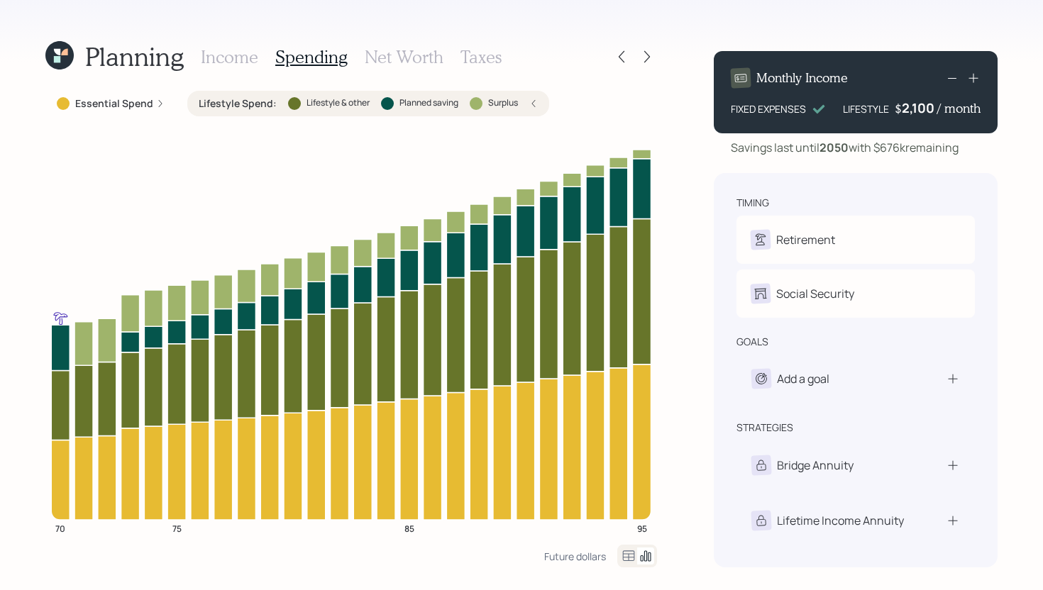
click at [434, 114] on div "Lifestyle Spend : Lifestyle & other Planned saving Surplus" at bounding box center [368, 104] width 362 height 26
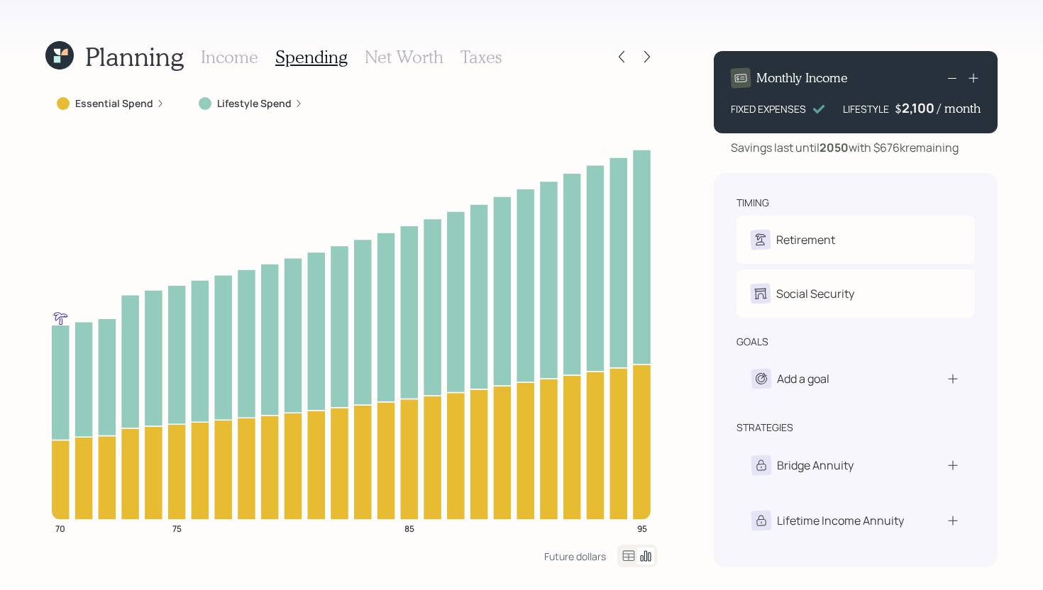
click at [231, 64] on h3 "Income" at bounding box center [229, 57] width 57 height 21
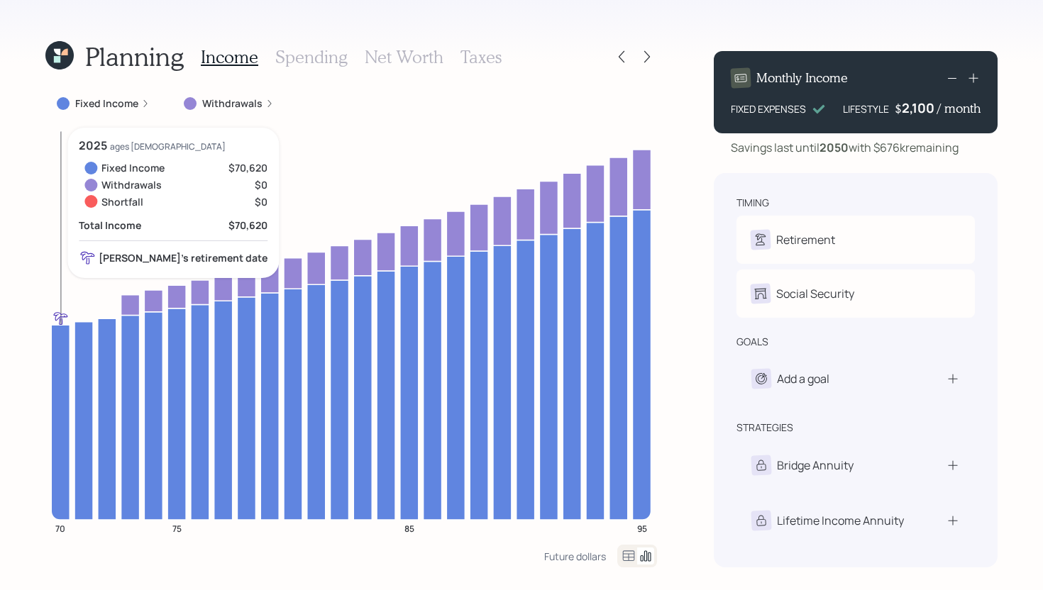
click at [55, 358] on icon at bounding box center [60, 422] width 18 height 195
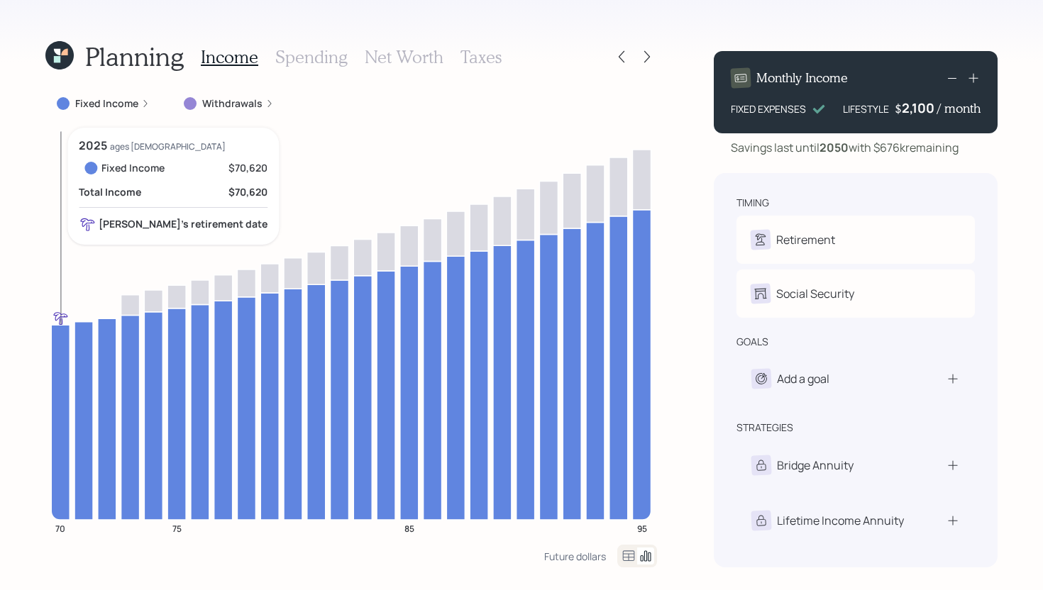
click at [62, 355] on icon at bounding box center [60, 422] width 18 height 195
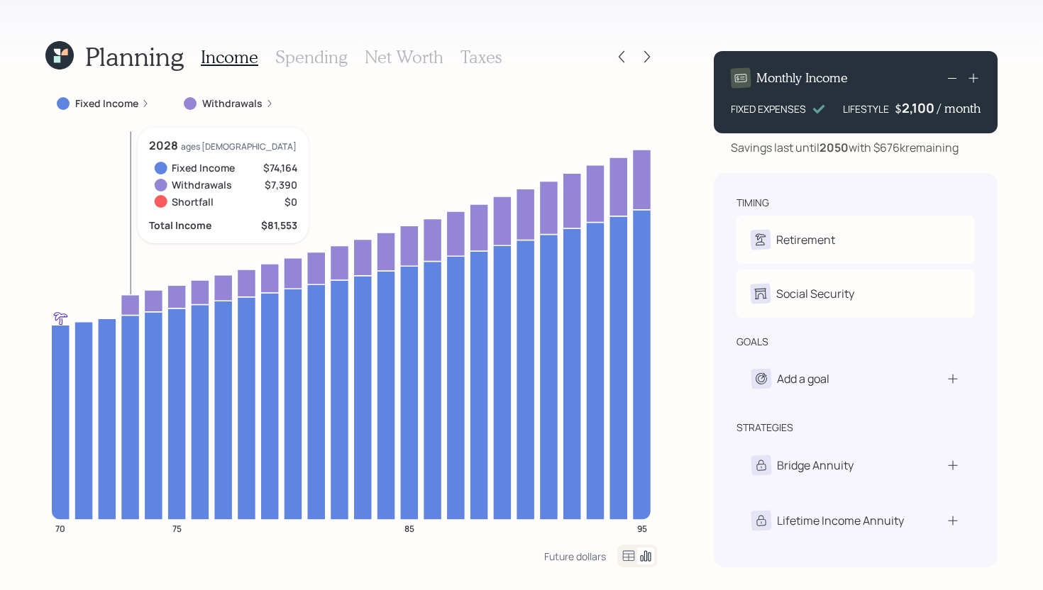
click at [135, 304] on icon at bounding box center [130, 304] width 18 height 21
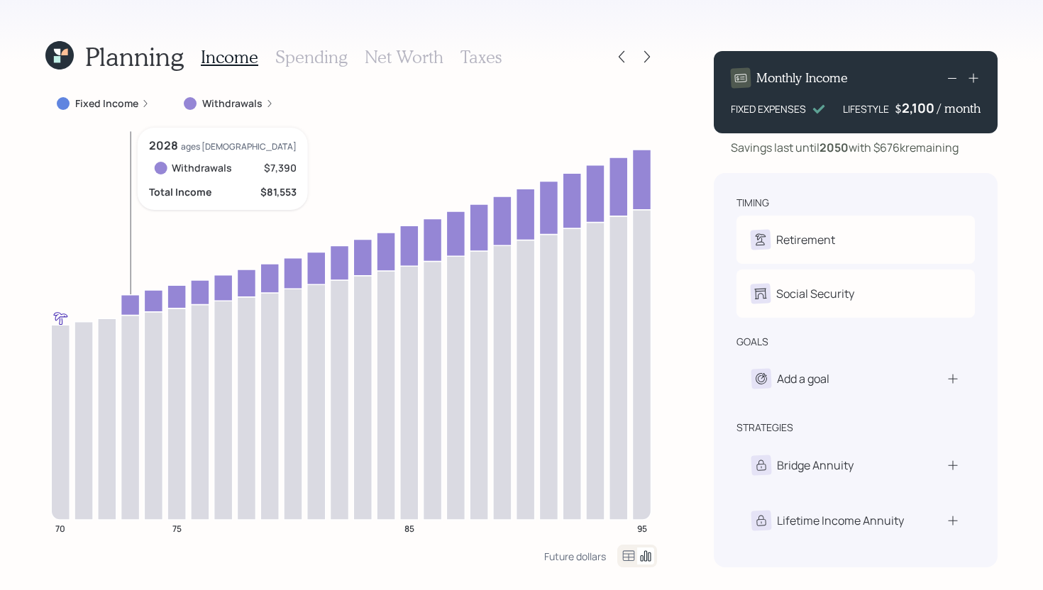
click at [135, 304] on icon at bounding box center [130, 304] width 18 height 21
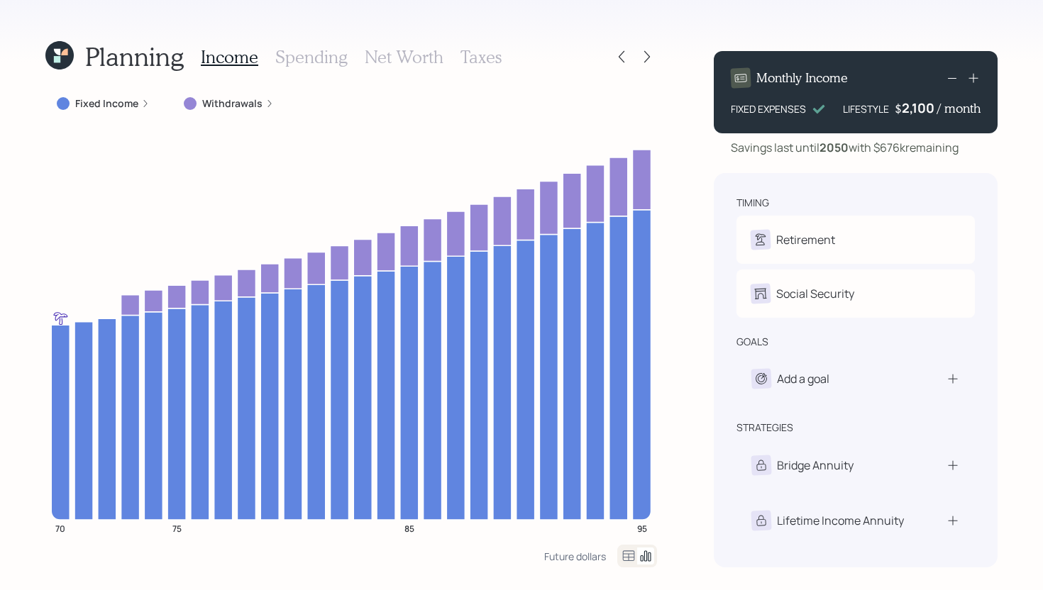
click at [241, 104] on label "Withdrawals" at bounding box center [232, 103] width 60 height 14
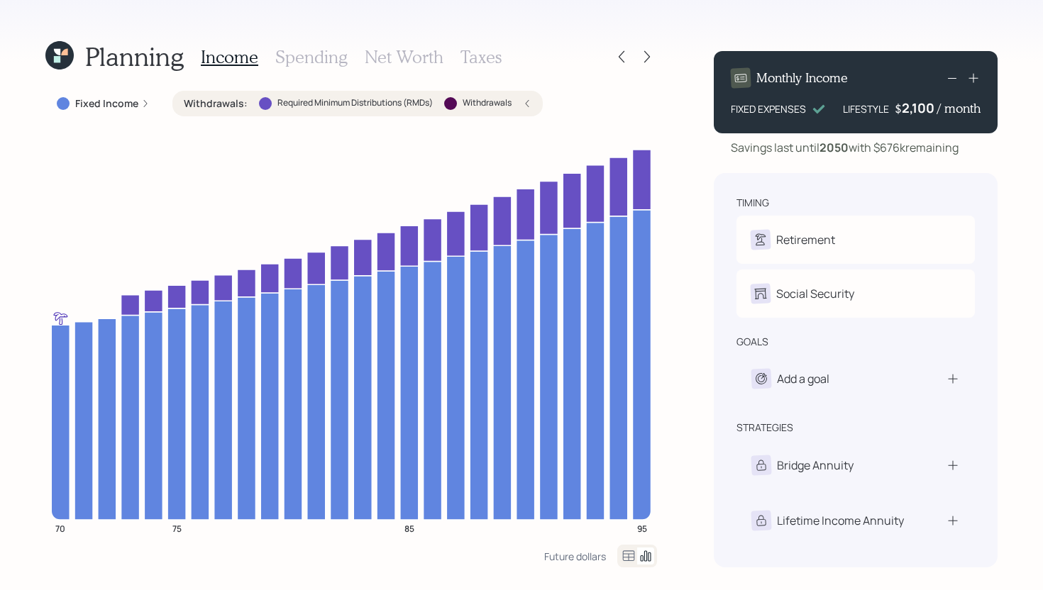
click at [241, 103] on label "Withdrawals :" at bounding box center [216, 103] width 64 height 14
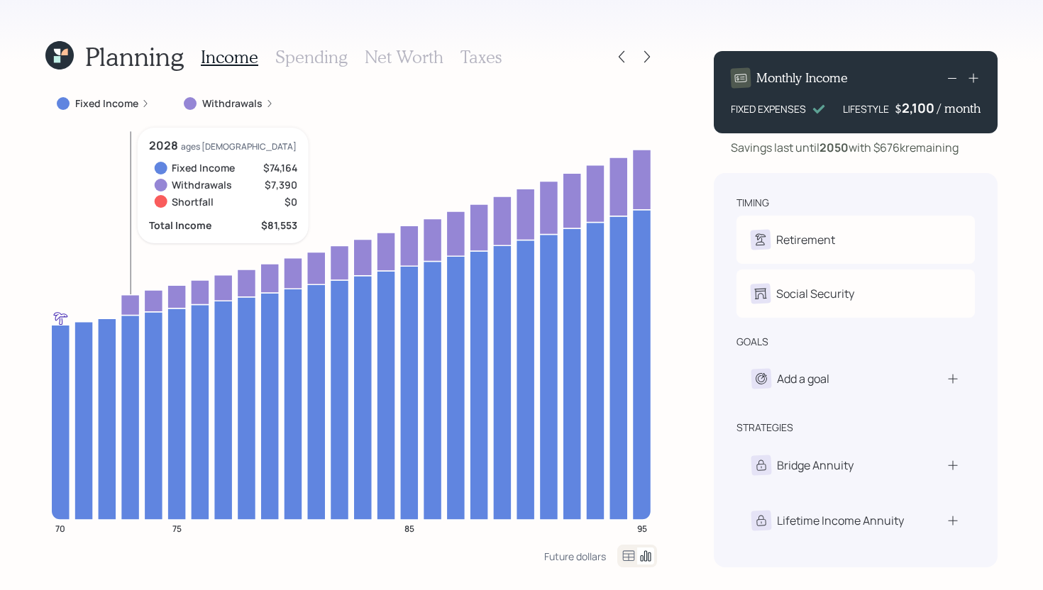
click at [128, 302] on icon at bounding box center [130, 304] width 18 height 21
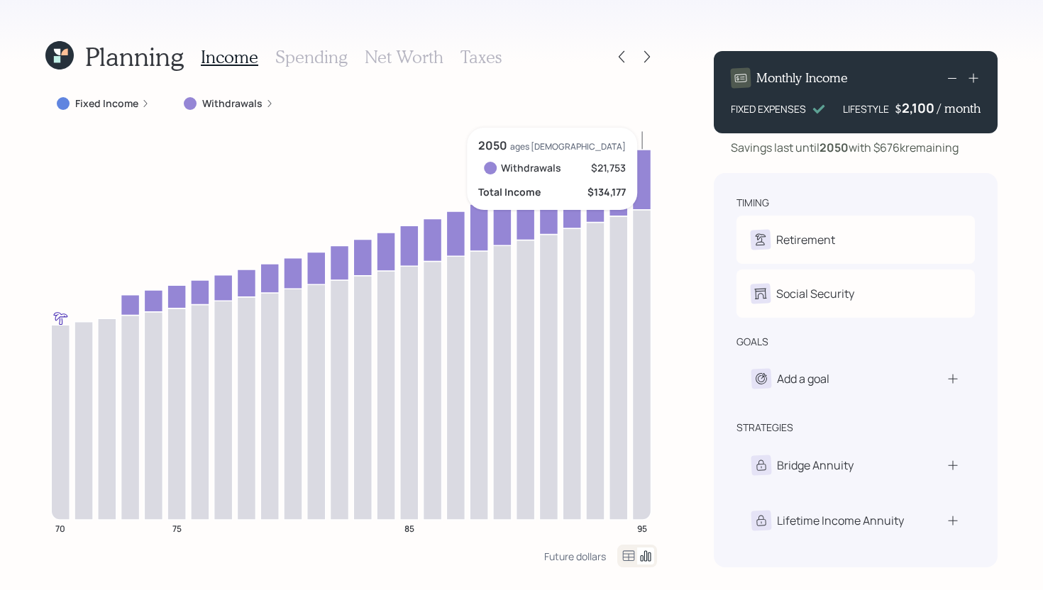
click at [648, 174] on icon at bounding box center [642, 180] width 18 height 60
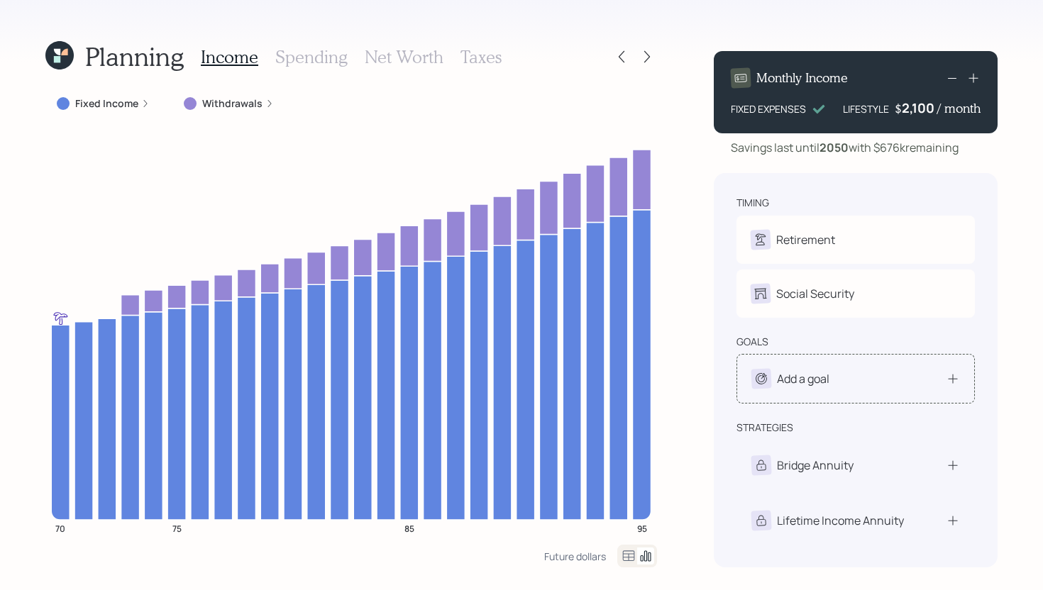
click at [802, 377] on div "Add a goal" at bounding box center [803, 378] width 53 height 17
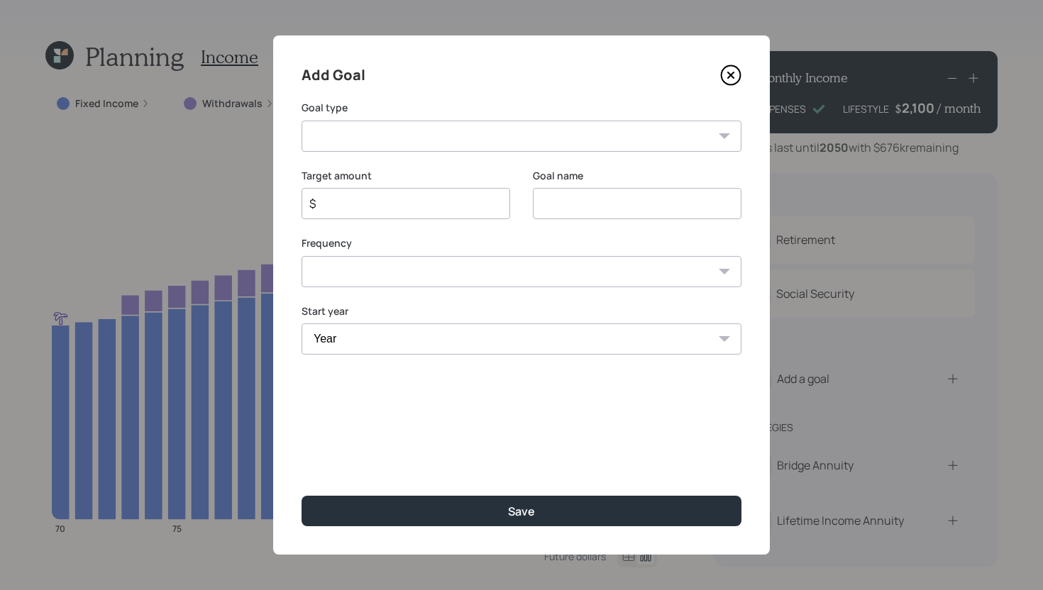
click at [495, 133] on select "Create an emergency fund Donate to charity Purchase a home Make a purchase Supp…" at bounding box center [522, 136] width 440 height 31
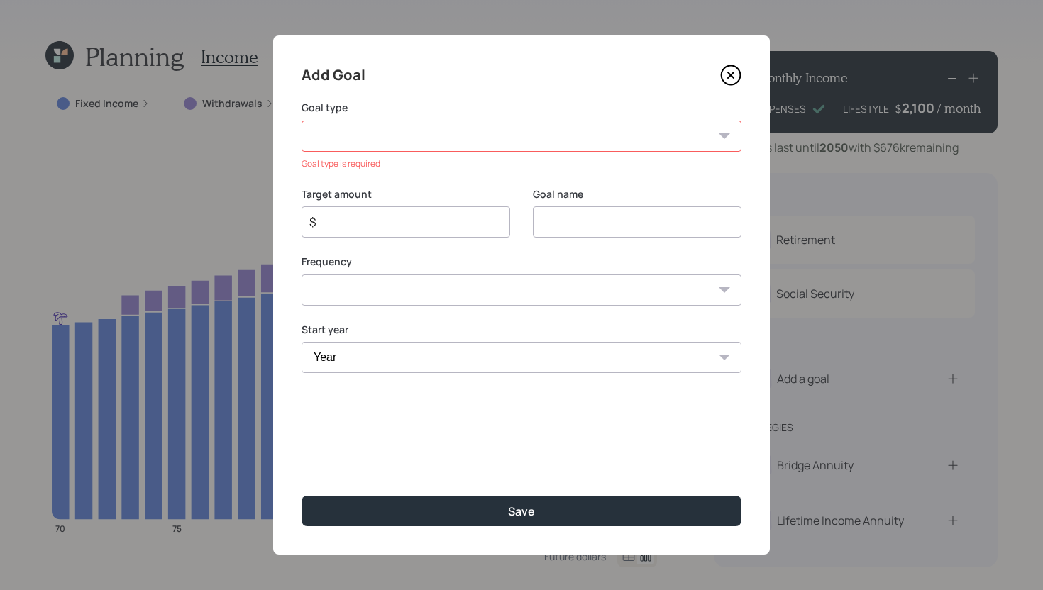
click at [729, 77] on icon at bounding box center [731, 75] width 6 height 6
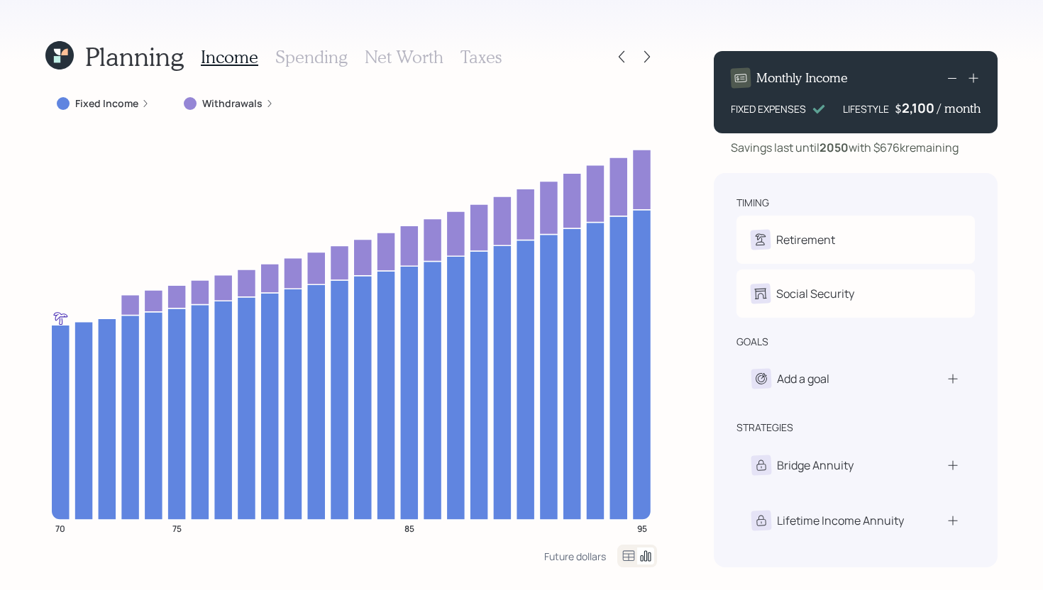
click at [309, 55] on h3 "Spending" at bounding box center [311, 57] width 72 height 21
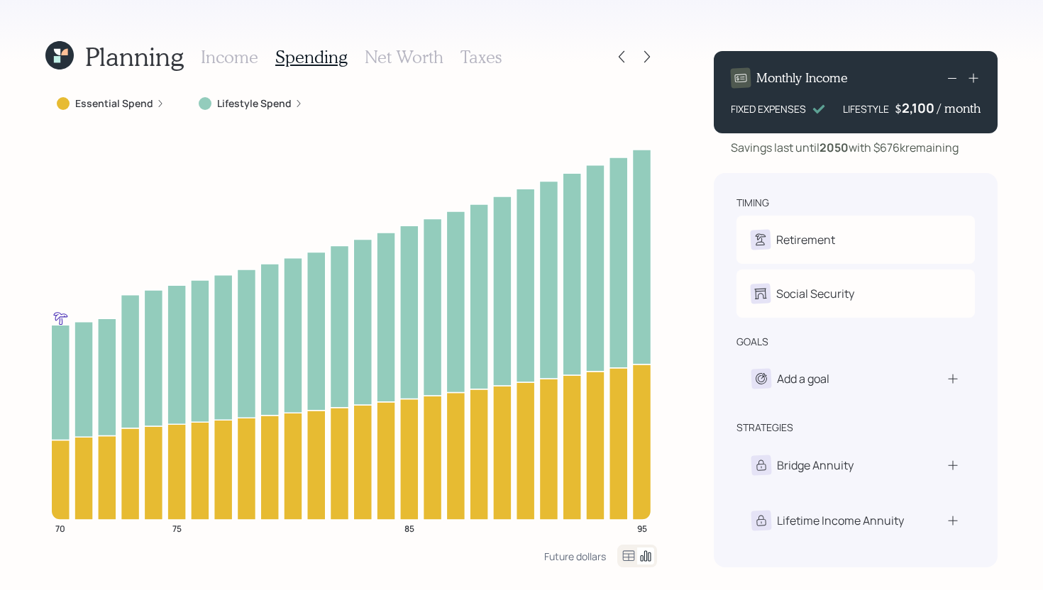
click at [263, 103] on label "Lifestyle Spend" at bounding box center [254, 103] width 74 height 14
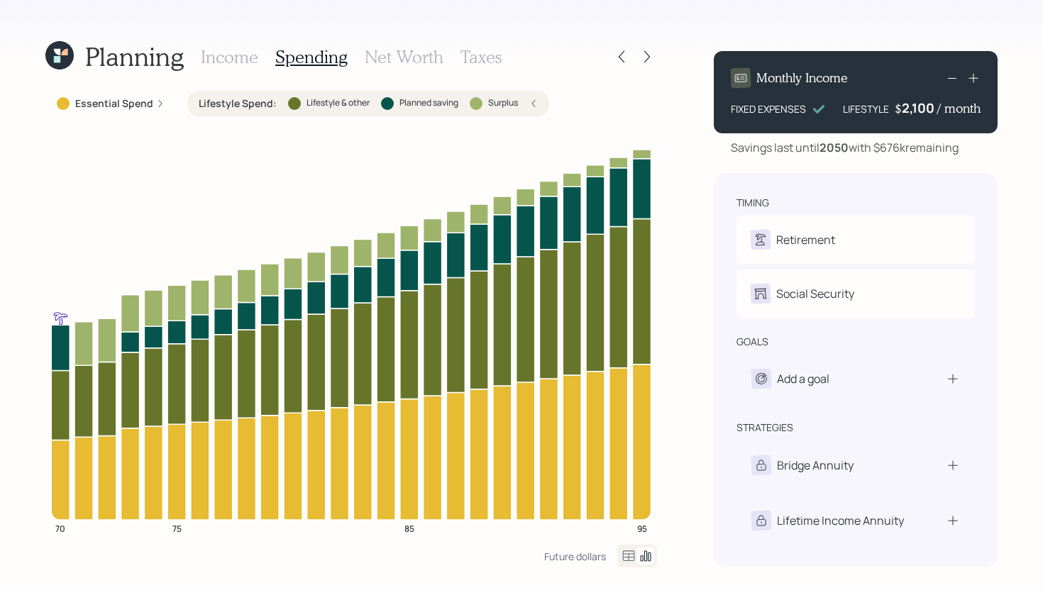
click at [133, 103] on label "Essential Spend" at bounding box center [114, 103] width 78 height 14
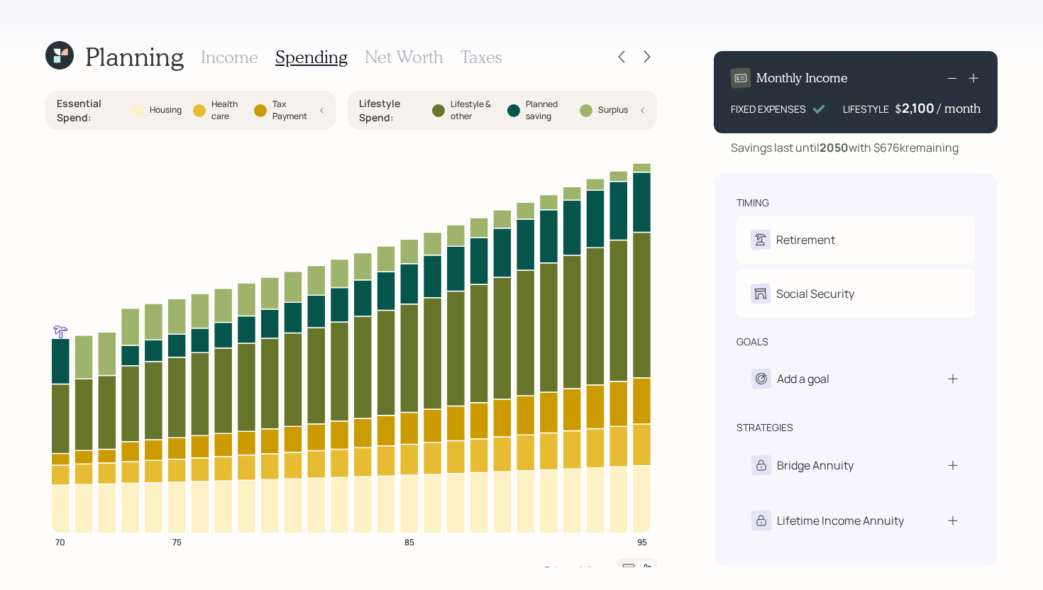
click at [133, 103] on div "Essential Spend : Housing Health care Tax Payment" at bounding box center [191, 110] width 268 height 28
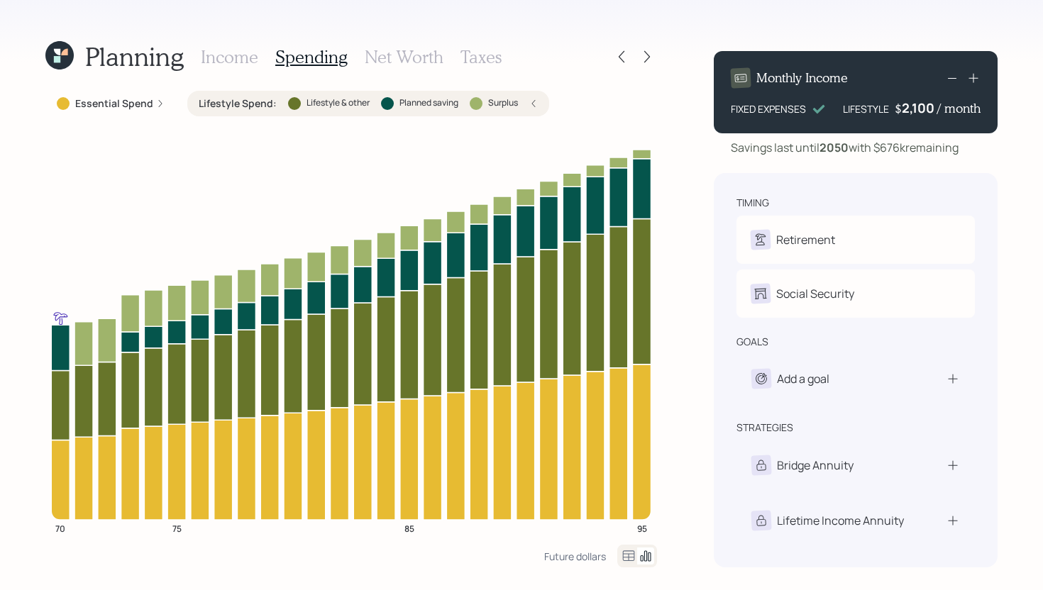
click at [316, 101] on label "Lifestyle & other" at bounding box center [338, 103] width 63 height 12
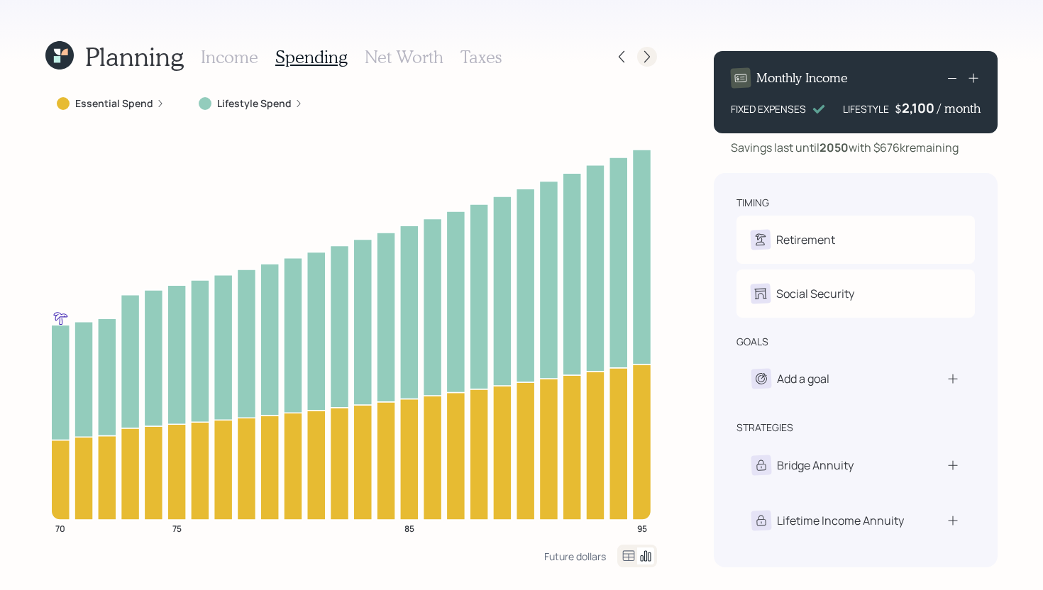
click at [645, 60] on icon at bounding box center [647, 57] width 14 height 14
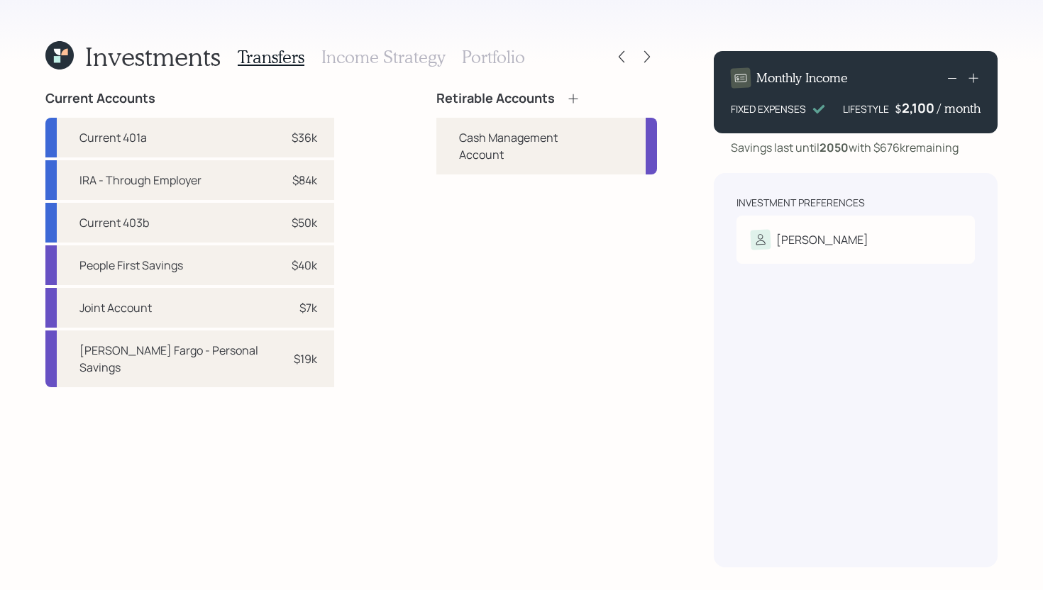
click at [566, 100] on icon at bounding box center [573, 99] width 14 height 14
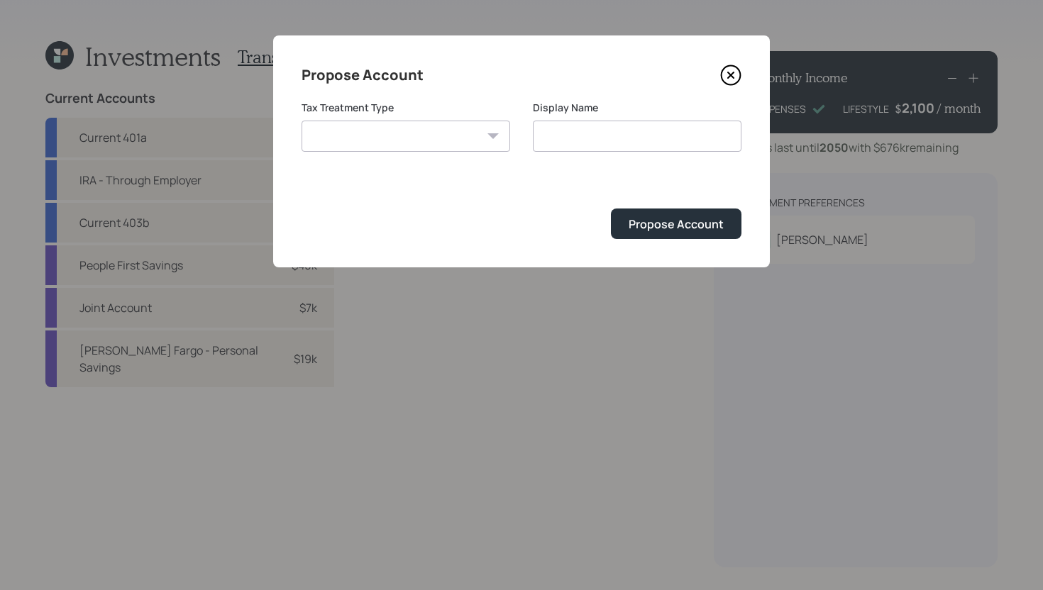
click at [448, 139] on select "Roth Taxable Traditional" at bounding box center [406, 136] width 209 height 31
select select "traditional"
click at [302, 121] on select "Roth Taxable Traditional" at bounding box center [406, 136] width 209 height 31
click at [624, 133] on input "Traditional" at bounding box center [637, 136] width 209 height 31
type input "Traditional IRAs"
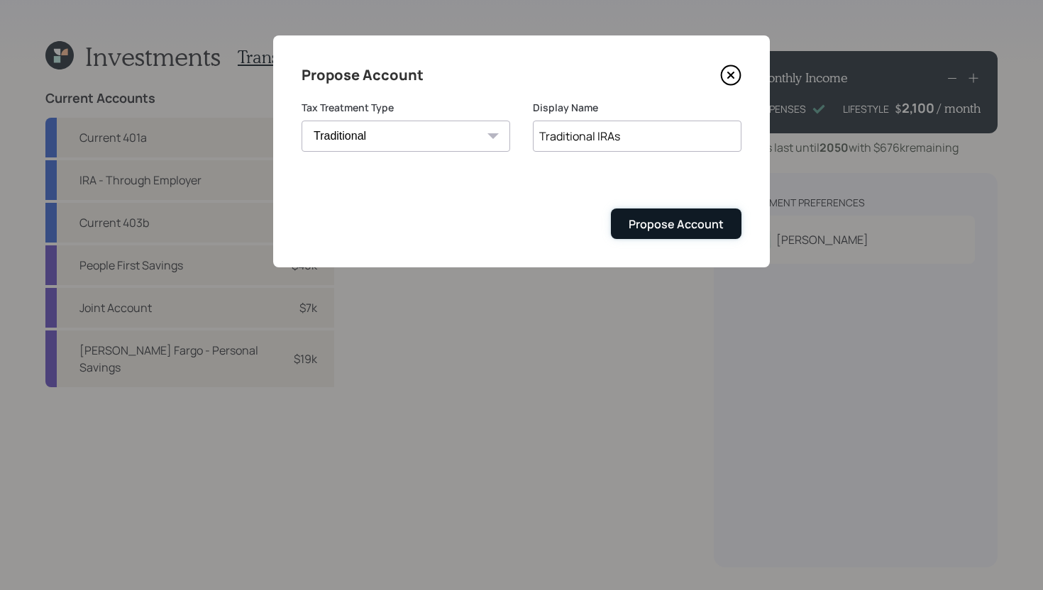
click at [661, 223] on div "Propose Account" at bounding box center [676, 224] width 95 height 16
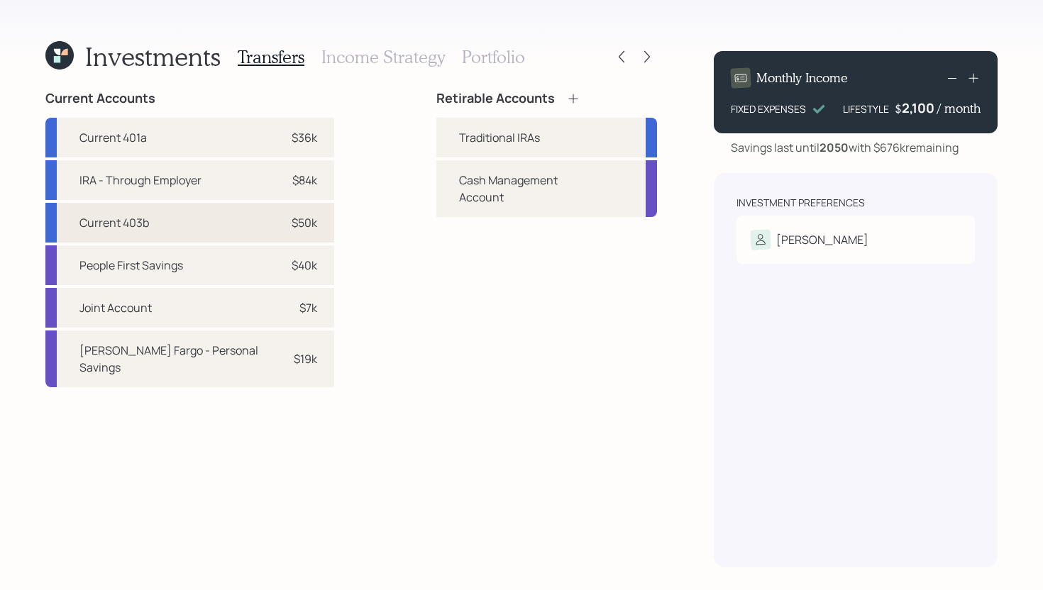
click at [305, 228] on div "Current 403b $50k" at bounding box center [189, 223] width 289 height 40
click at [436, 133] on div "Traditional IRAs" at bounding box center [546, 138] width 221 height 40
select select "452e088f-9c43-4d9b-9b55-23e0cb4df6e4"
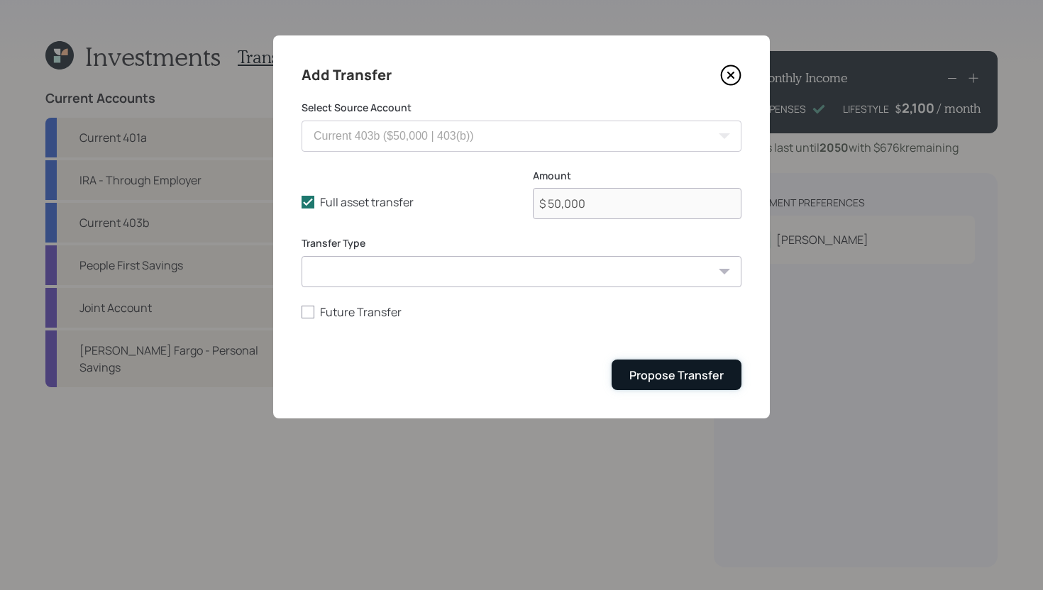
click at [690, 388] on button "Propose Transfer" at bounding box center [677, 375] width 130 height 31
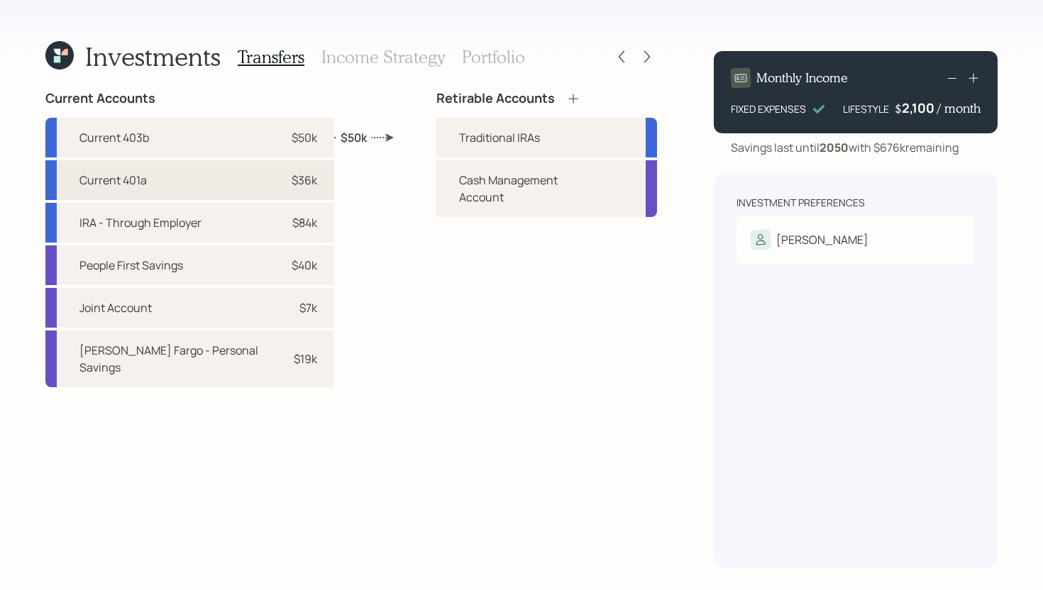
click at [299, 182] on div "Current 401a $36k" at bounding box center [189, 180] width 289 height 40
click at [436, 144] on div "Traditional IRAs" at bounding box center [546, 138] width 221 height 40
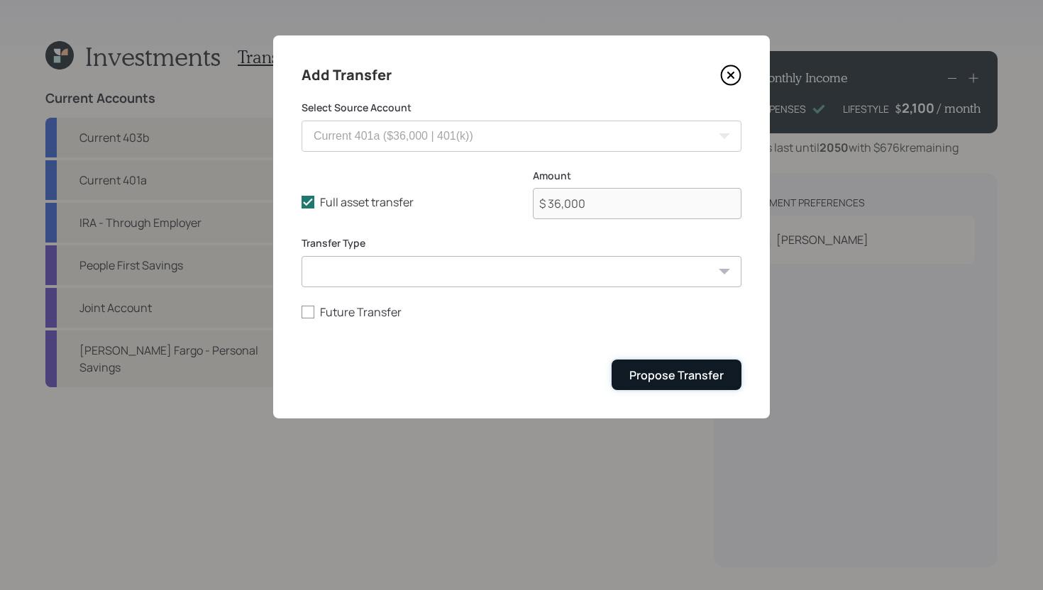
click at [663, 374] on div "Propose Transfer" at bounding box center [676, 376] width 94 height 16
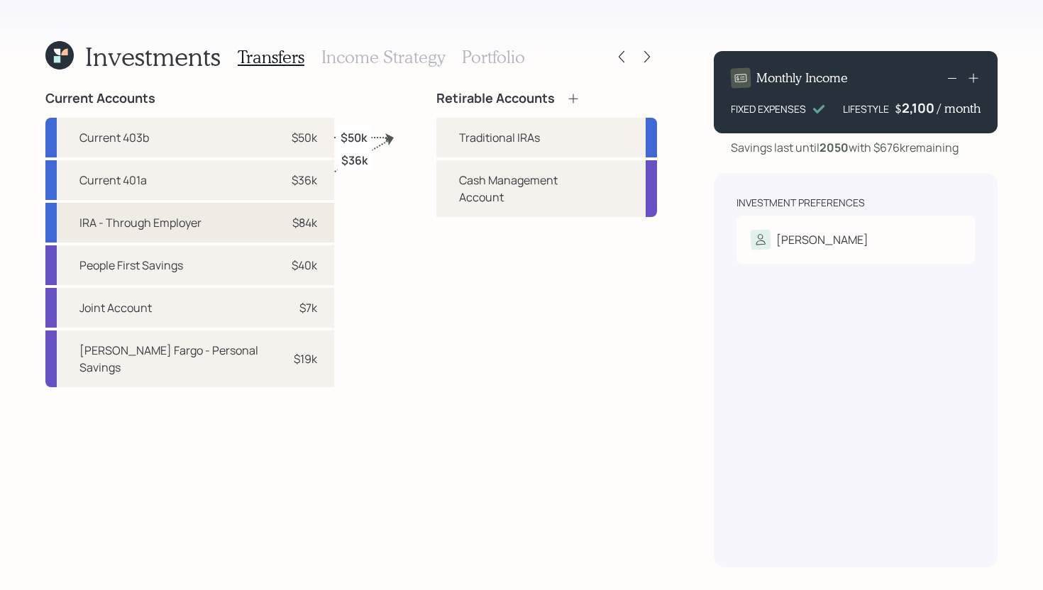
click at [296, 219] on div "IRA - Through Employer $84k" at bounding box center [189, 223] width 289 height 40
click at [436, 140] on div "Traditional IRAs" at bounding box center [546, 138] width 221 height 40
select select "bfbae2bd-335e-4bb3-aa21-bd41929e519d"
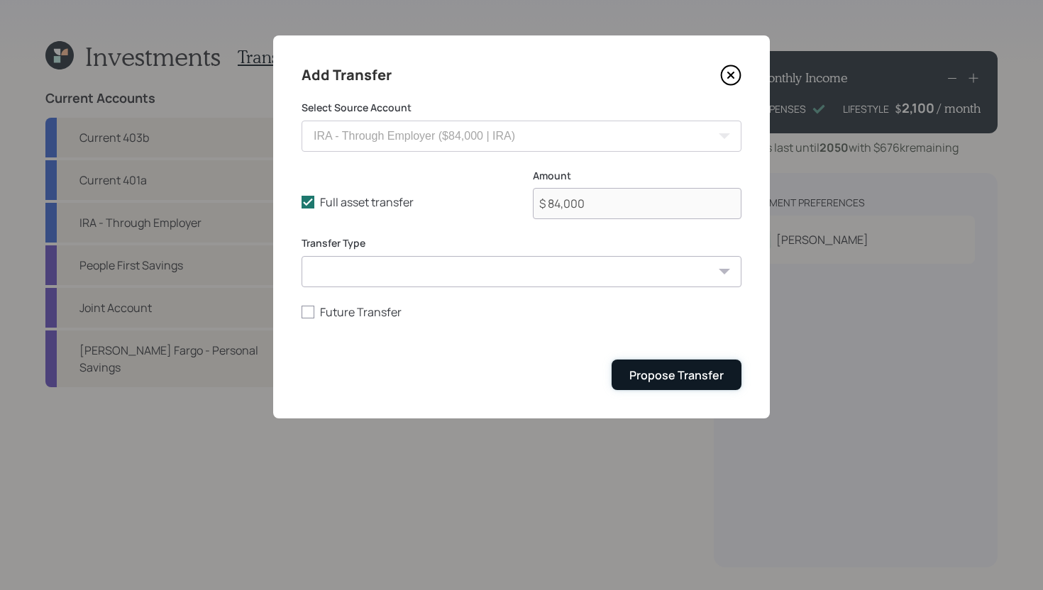
click at [715, 381] on div "Propose Transfer" at bounding box center [676, 376] width 94 height 16
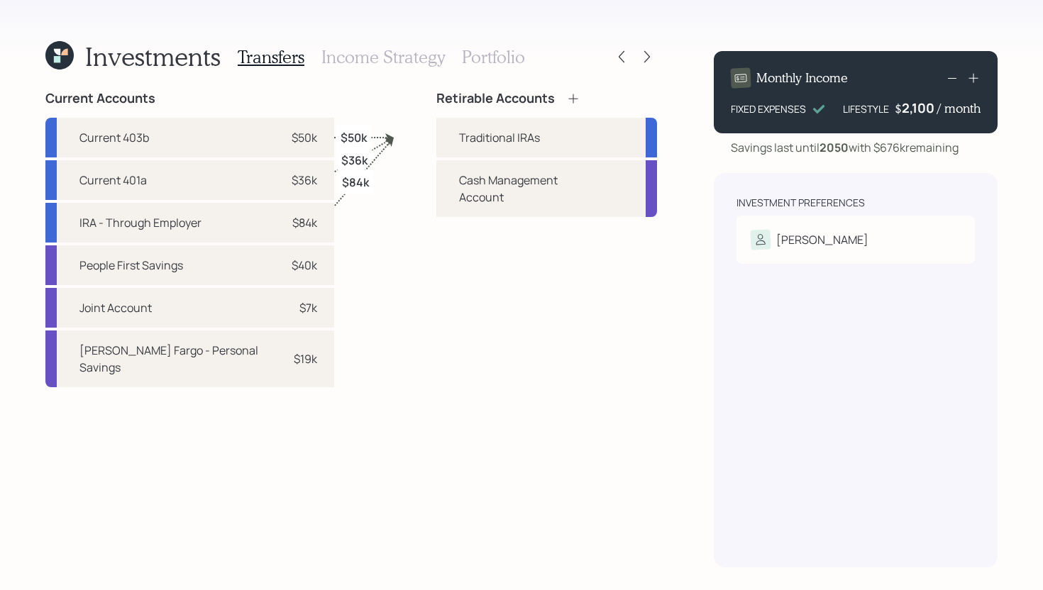
click at [402, 65] on h3 "Income Strategy" at bounding box center [382, 57] width 123 height 21
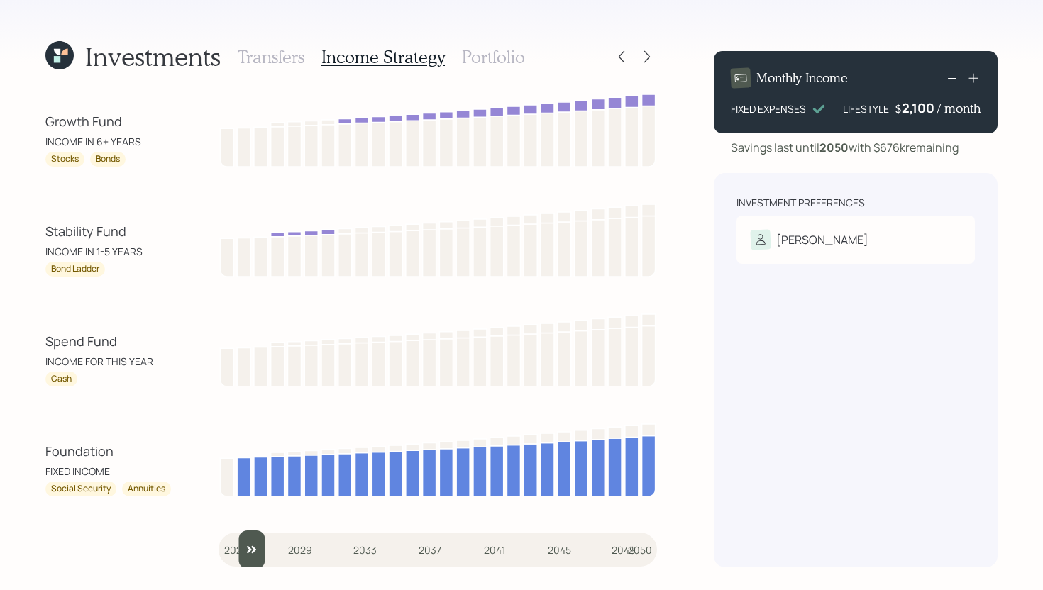
click at [243, 556] on input "slider" at bounding box center [438, 550] width 438 height 38
click at [260, 550] on input "slider" at bounding box center [438, 550] width 438 height 38
click at [267, 550] on input "slider" at bounding box center [438, 550] width 438 height 38
drag, startPoint x: 277, startPoint y: 543, endPoint x: 217, endPoint y: 544, distance: 60.3
click at [219, 544] on input "slider" at bounding box center [438, 550] width 438 height 38
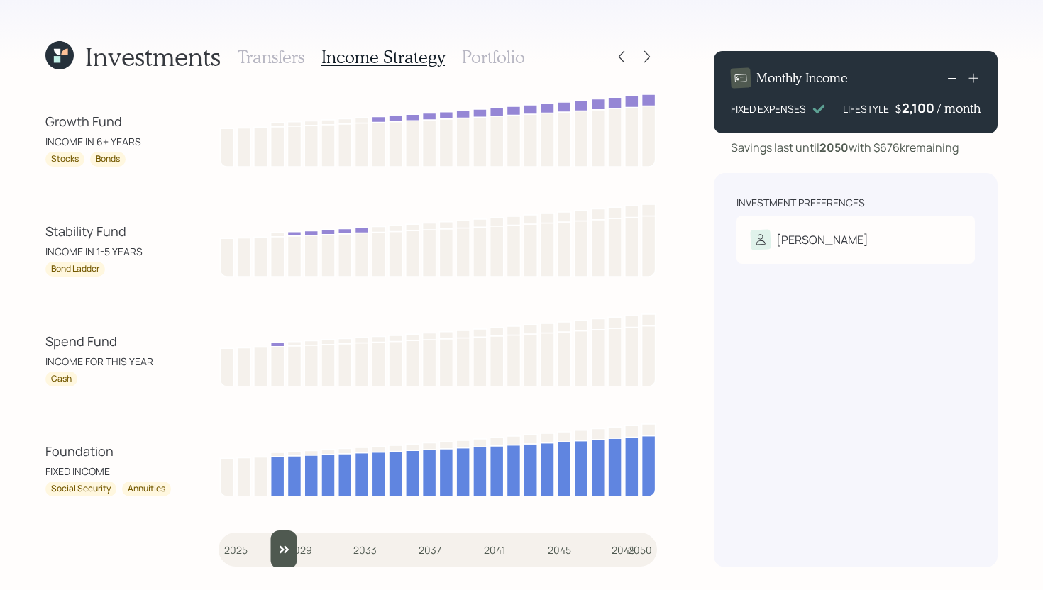
drag, startPoint x: 230, startPoint y: 551, endPoint x: 272, endPoint y: 551, distance: 42.6
click at [273, 551] on input "slider" at bounding box center [438, 550] width 438 height 38
drag, startPoint x: 279, startPoint y: 558, endPoint x: 163, endPoint y: 543, distance: 116.5
type input "2025"
click at [219, 543] on input "slider" at bounding box center [438, 550] width 438 height 38
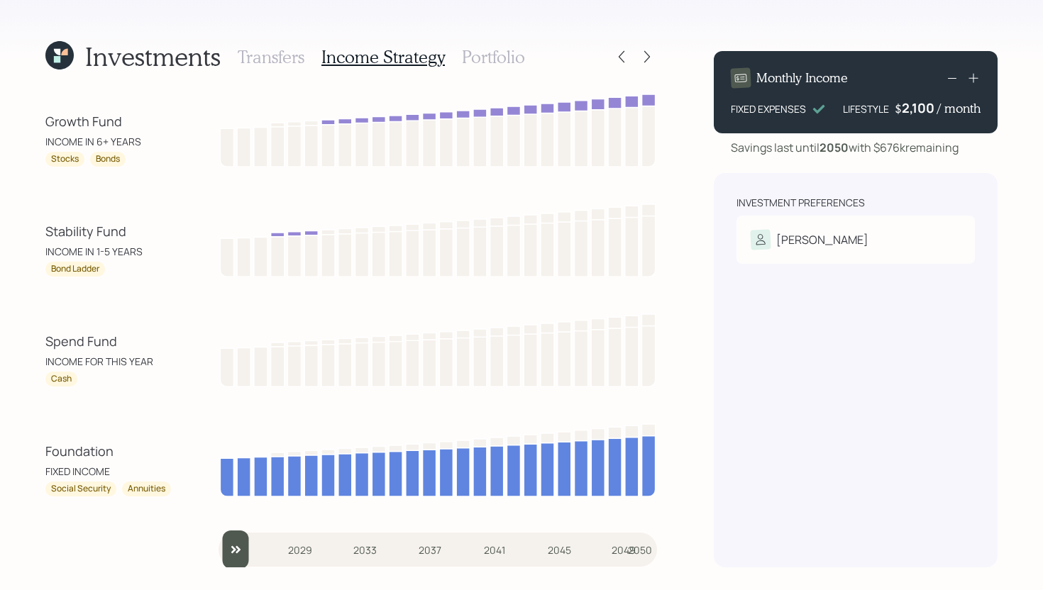
click at [497, 57] on h3 "Portfolio" at bounding box center [493, 57] width 63 height 21
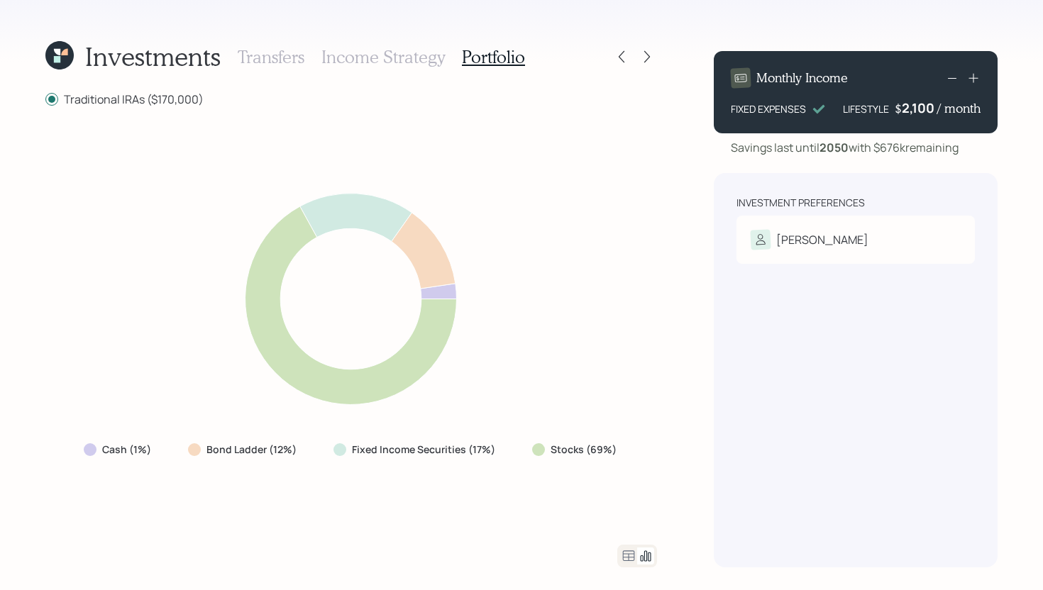
click at [420, 55] on h3 "Income Strategy" at bounding box center [382, 57] width 123 height 21
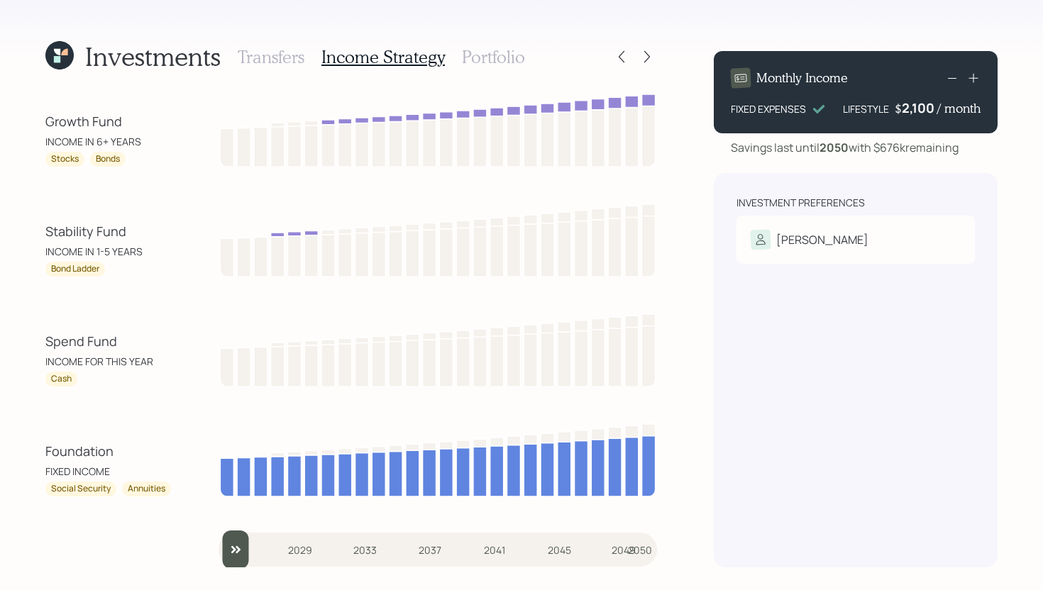
click at [490, 63] on h3 "Portfolio" at bounding box center [493, 57] width 63 height 21
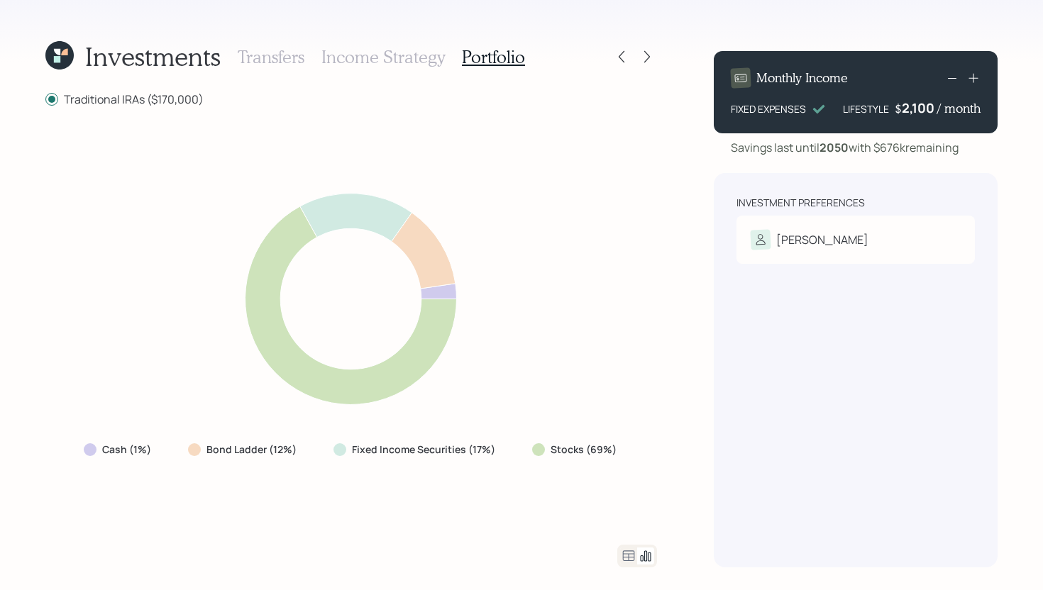
click at [626, 554] on icon at bounding box center [629, 556] width 12 height 11
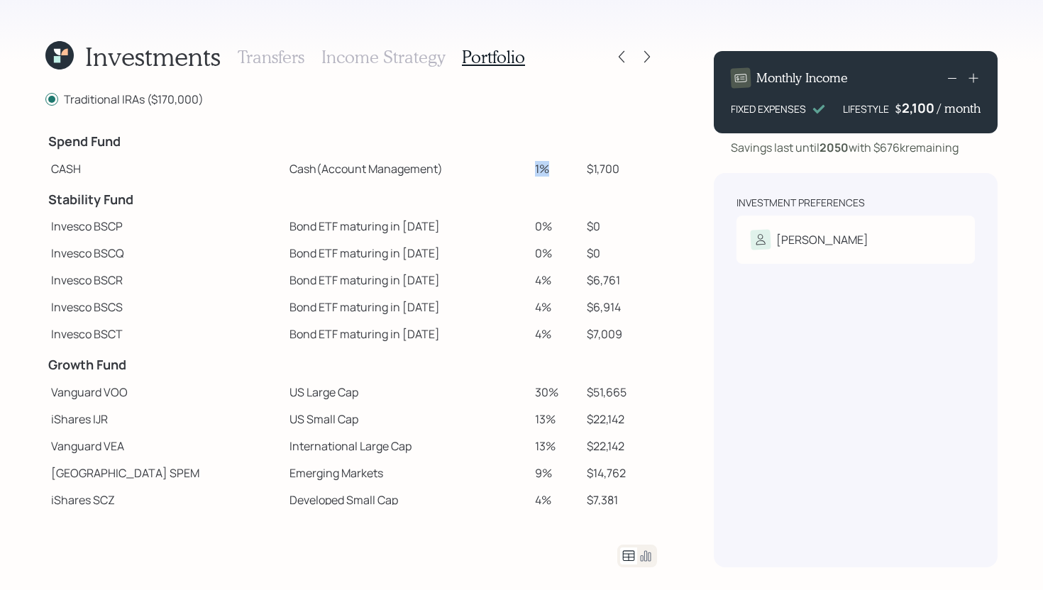
drag, startPoint x: 512, startPoint y: 168, endPoint x: 536, endPoint y: 169, distance: 24.8
click at [536, 168] on td "1%" at bounding box center [555, 168] width 52 height 27
drag, startPoint x: 133, startPoint y: 140, endPoint x: 48, endPoint y: 140, distance: 85.9
click at [48, 140] on td "Spend Fund" at bounding box center [164, 139] width 238 height 31
click at [148, 140] on h4 "Spend Fund" at bounding box center [164, 142] width 233 height 16
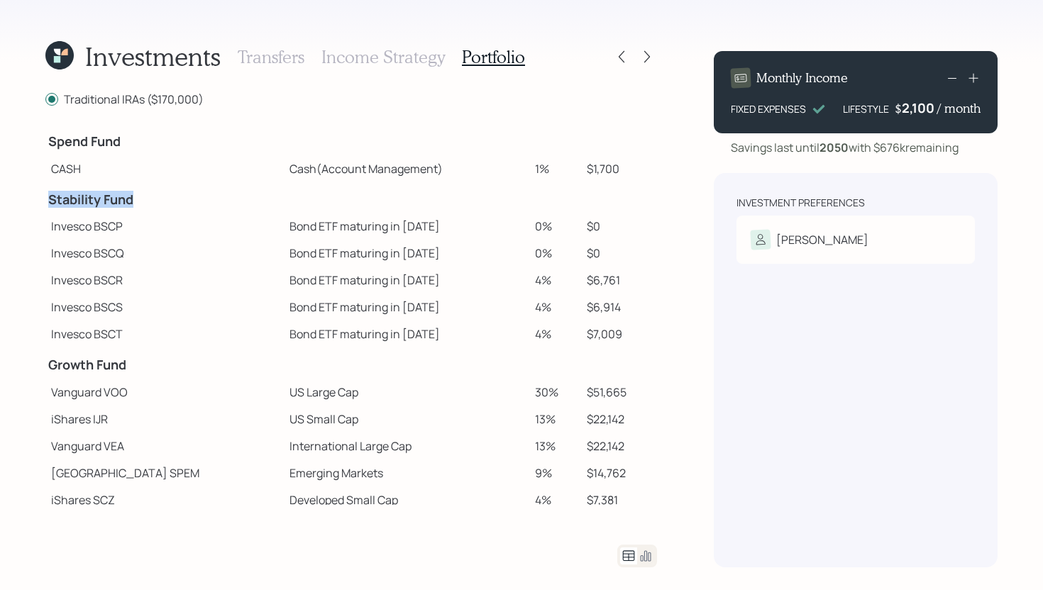
drag, startPoint x: 141, startPoint y: 199, endPoint x: 48, endPoint y: 199, distance: 92.9
click at [48, 199] on h4 "Stability Fund" at bounding box center [164, 200] width 233 height 16
click at [607, 214] on td "$0" at bounding box center [619, 226] width 76 height 27
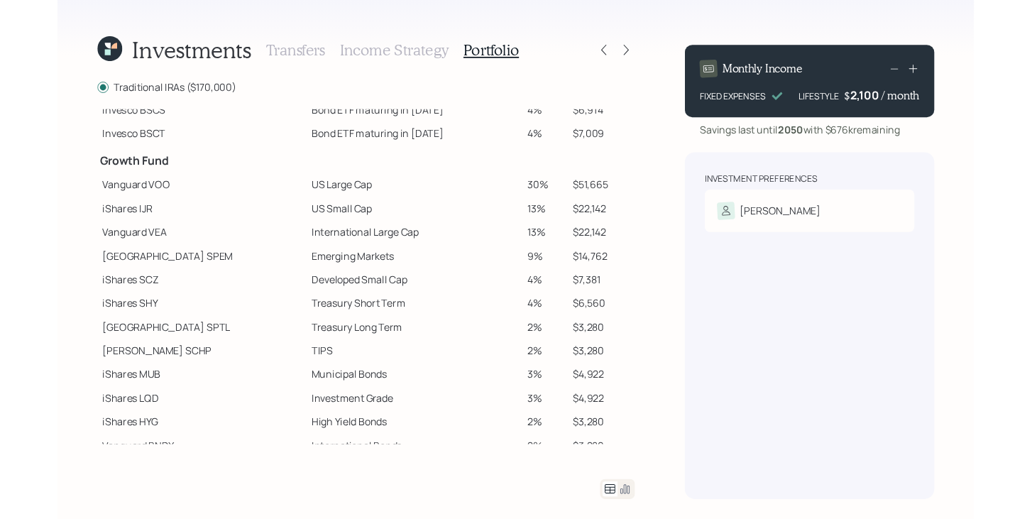
scroll to position [197, 0]
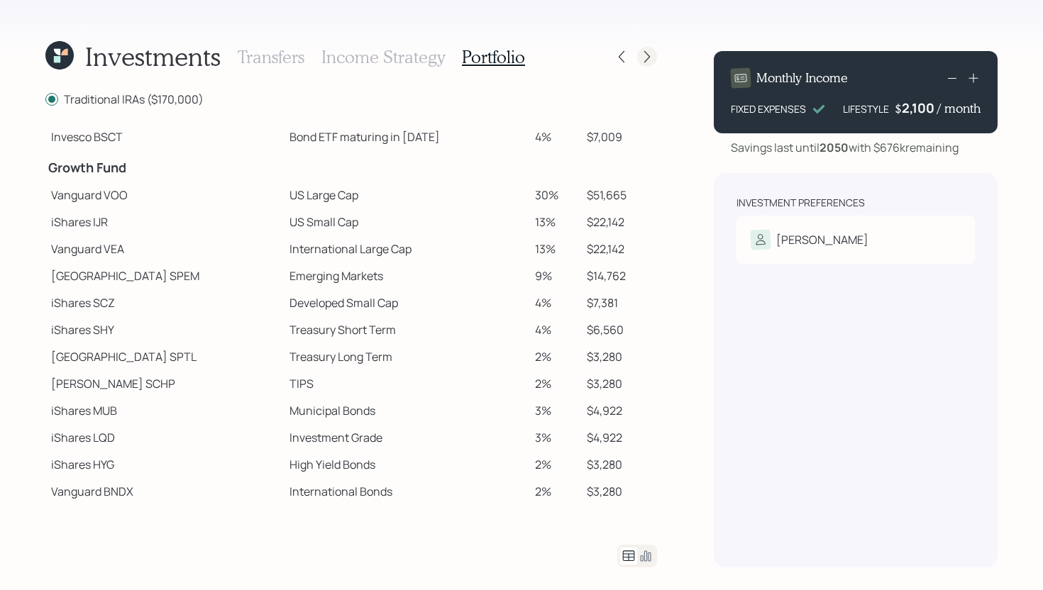
click at [650, 63] on icon at bounding box center [647, 57] width 14 height 14
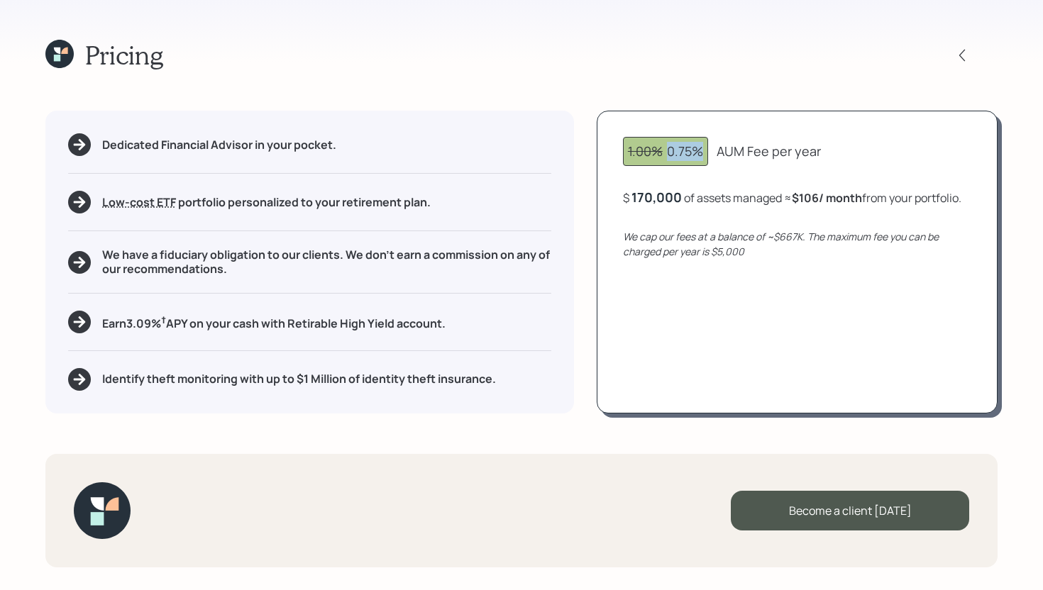
drag, startPoint x: 707, startPoint y: 155, endPoint x: 666, endPoint y: 150, distance: 42.1
click at [666, 150] on div "1.00% 0.75%" at bounding box center [665, 151] width 85 height 29
click at [729, 107] on div "Pricing Dedicated Financial Advisor in your pocket. Low-cost ETF Retirable uses…" at bounding box center [521, 295] width 1043 height 590
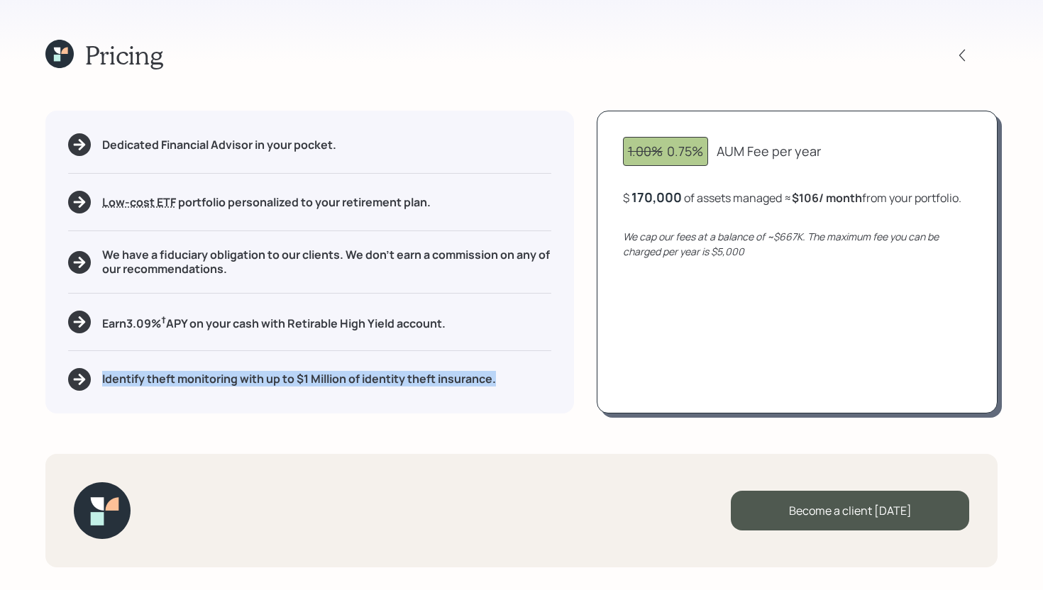
drag, startPoint x: 504, startPoint y: 382, endPoint x: 103, endPoint y: 383, distance: 401.6
click at [103, 383] on div "Identify theft monitoring with up to $1 Million of identity theft insurance." at bounding box center [309, 379] width 483 height 23
click at [350, 402] on div "Dedicated Financial Advisor in your pocket. Low-cost ETF Retirable uses diversi…" at bounding box center [309, 262] width 529 height 302
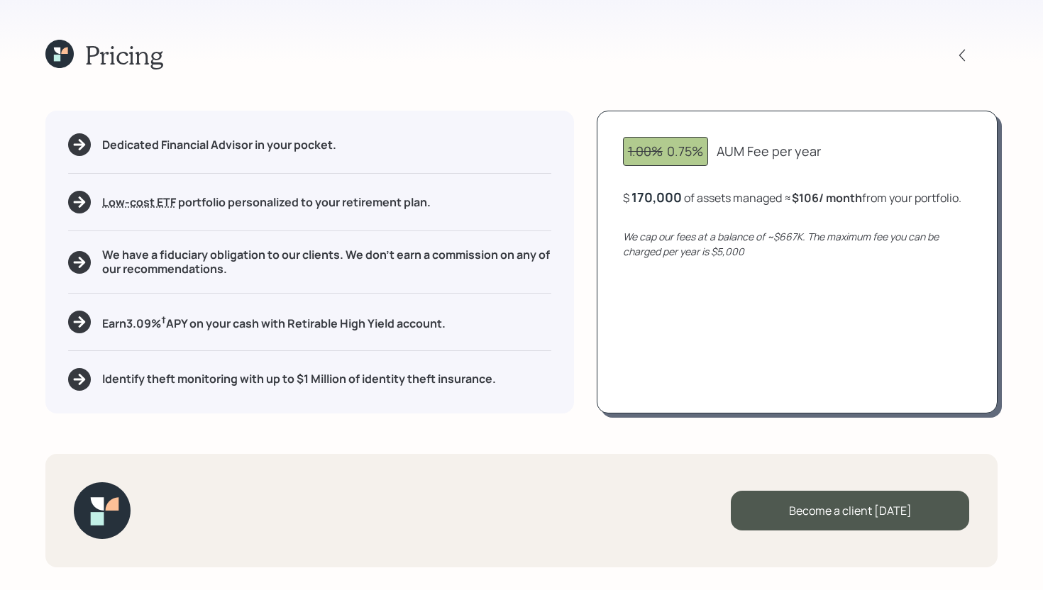
click at [68, 57] on icon at bounding box center [59, 54] width 28 height 28
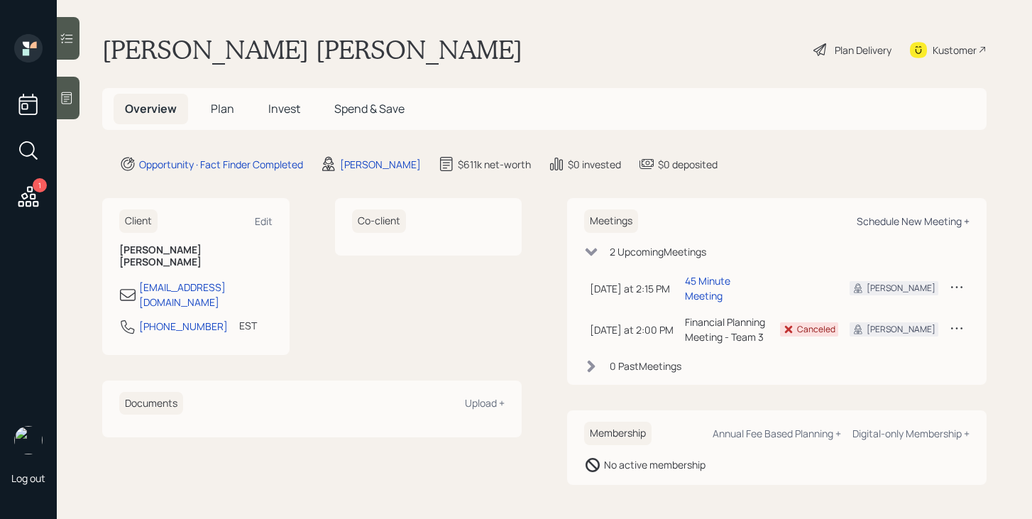
click at [917, 226] on div "Schedule New Meeting +" at bounding box center [912, 220] width 113 height 13
select select "bffa7908-1b2a-4c79-9bb6-f0ec9aed22d3"
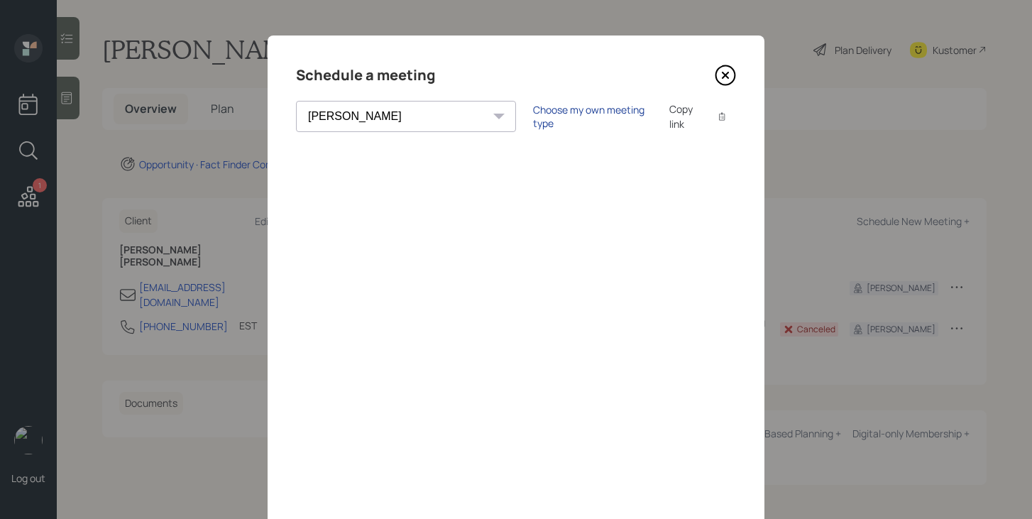
click at [533, 117] on div "Choose my own meeting type" at bounding box center [592, 116] width 119 height 27
click at [719, 83] on icon at bounding box center [725, 75] width 19 height 19
